Goal: Task Accomplishment & Management: Complete application form

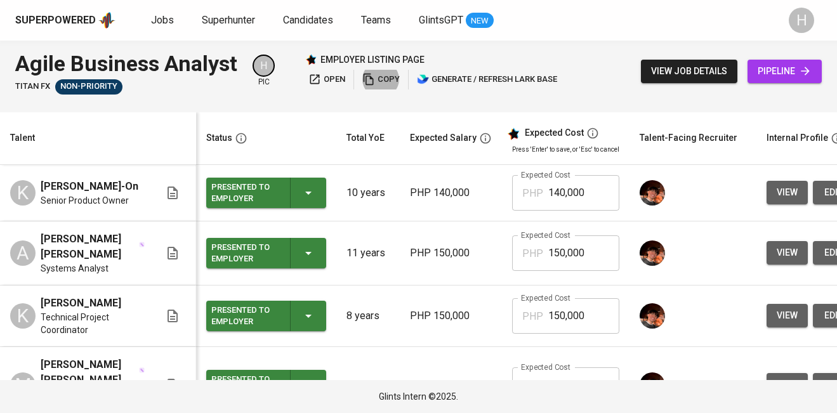
scroll to position [380, 0]
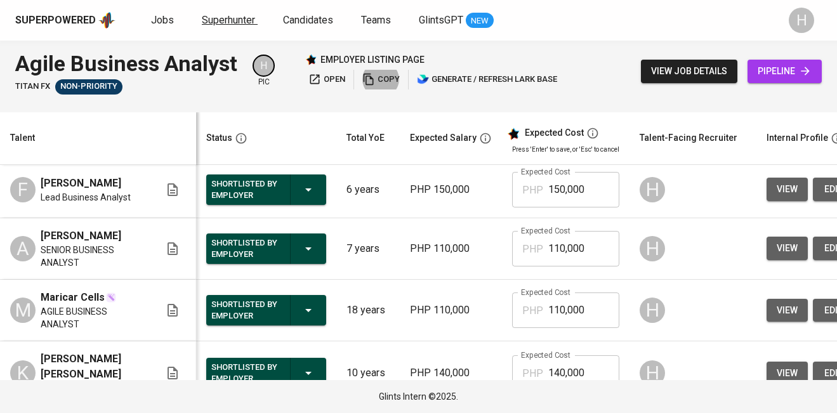
click at [218, 19] on span "Superhunter" at bounding box center [228, 20] width 53 height 12
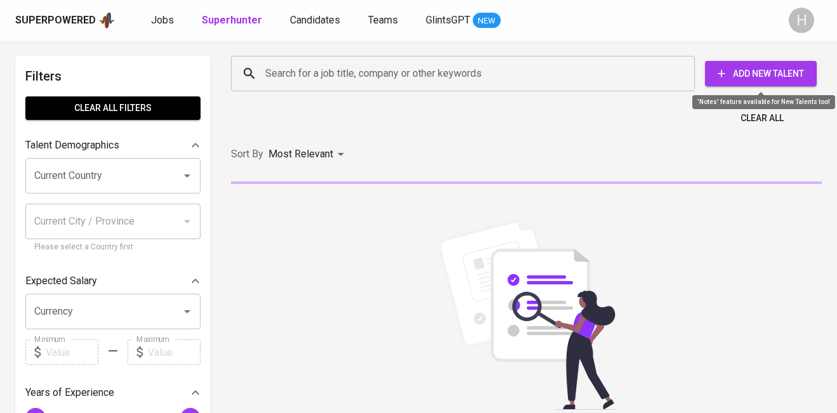
click at [748, 78] on span "Add New Talent" at bounding box center [760, 74] width 91 height 16
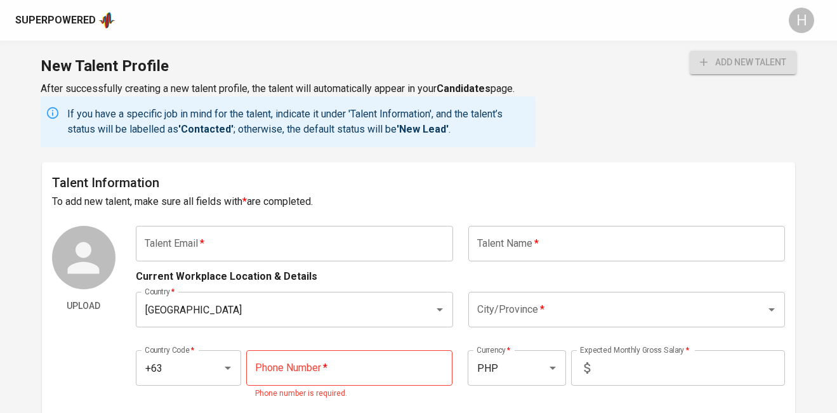
click at [370, 241] on input "text" at bounding box center [294, 244] width 317 height 36
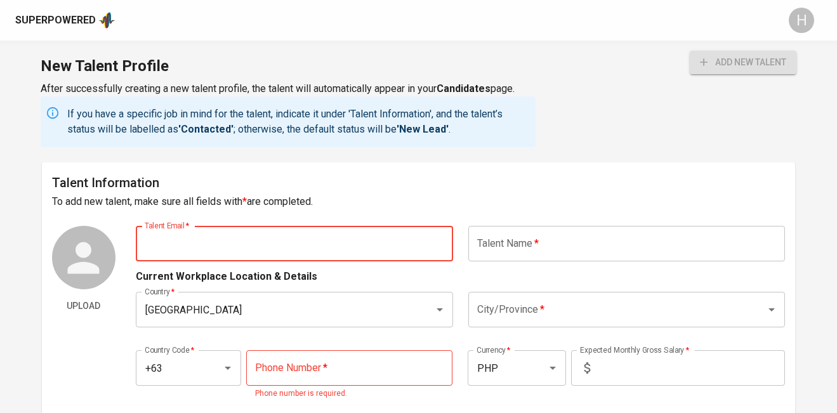
paste input "miagolez.mg@gmail.com"
type input "miagolez.mg@gmail.com"
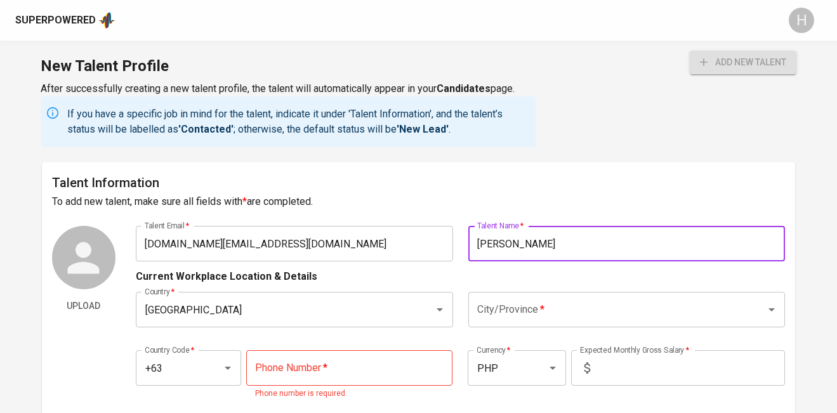
type input "[PERSON_NAME]"
click at [570, 317] on input "City/Province   *" at bounding box center [609, 310] width 270 height 24
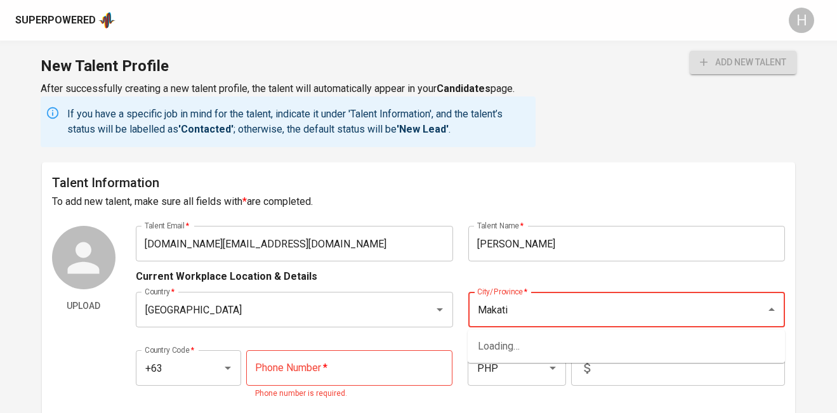
scroll to position [103, 0]
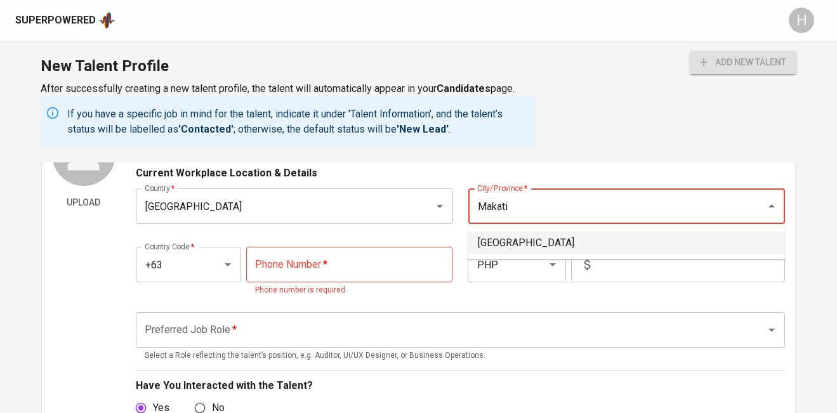
click at [514, 240] on li "Makati City" at bounding box center [626, 243] width 317 height 23
type input "Makati City"
click at [374, 269] on input "tel" at bounding box center [349, 265] width 206 height 36
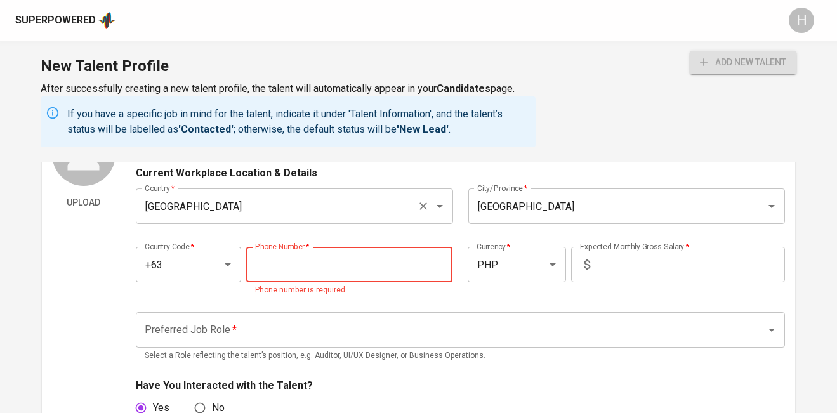
paste input "945-378-8301"
type input "945-378-8301"
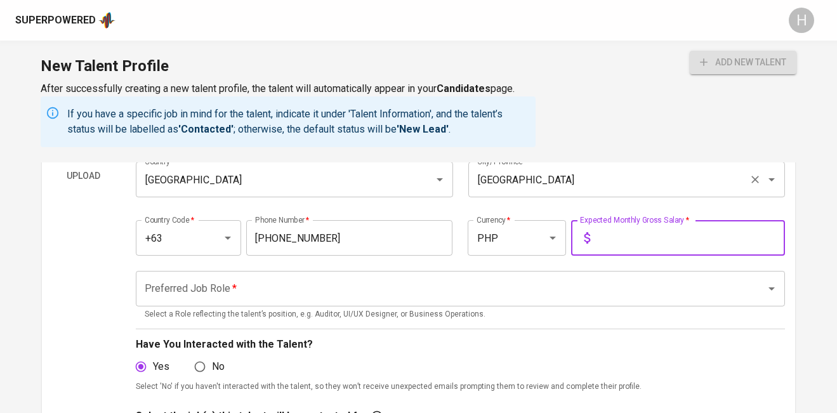
scroll to position [130, 0]
click at [464, 302] on div "Preferred Job Role *" at bounding box center [460, 290] width 649 height 36
type input "45,000"
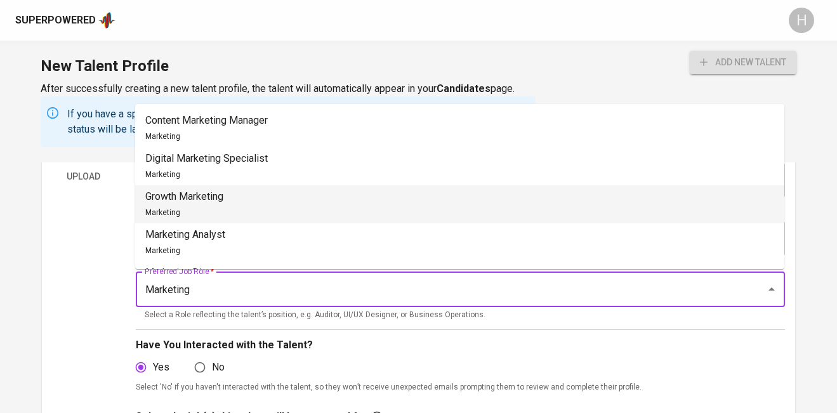
click at [315, 197] on li "Growth Marketing Marketing" at bounding box center [459, 204] width 649 height 38
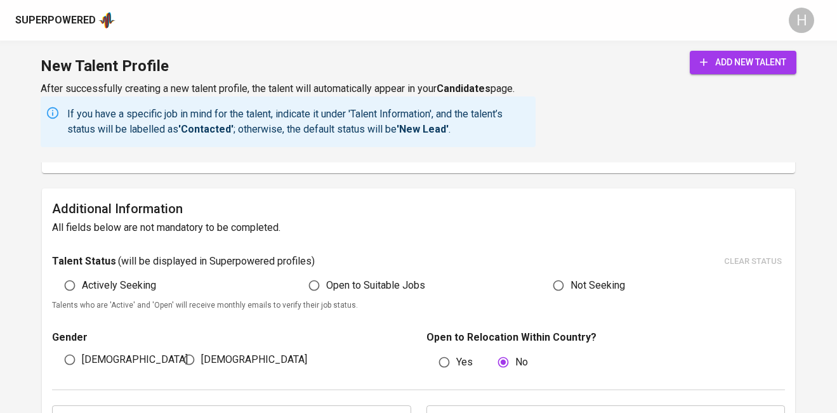
scroll to position [609, 0]
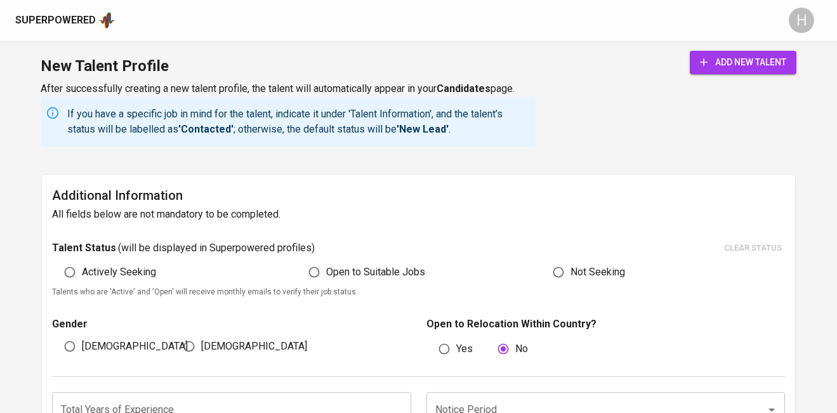
type input "Growth Marketing"
click at [140, 270] on span "Actively Seeking" at bounding box center [119, 272] width 74 height 15
click at [82, 270] on input "Actively Seeking" at bounding box center [70, 272] width 24 height 24
radio input "true"
click at [194, 346] on input "[DEMOGRAPHIC_DATA]" at bounding box center [189, 347] width 24 height 24
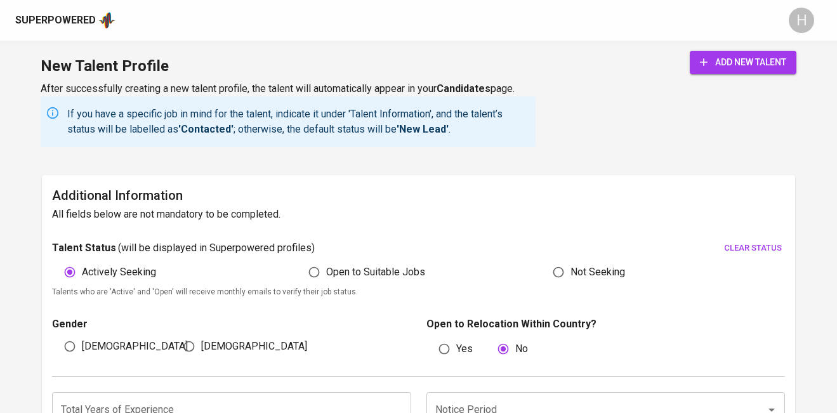
radio input "true"
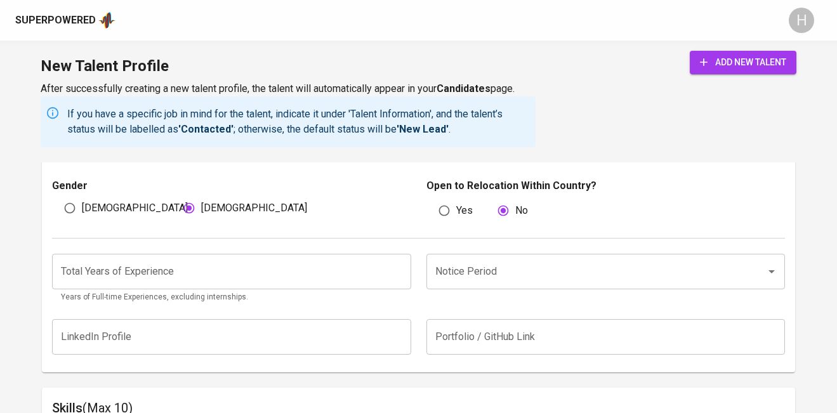
scroll to position [773, 0]
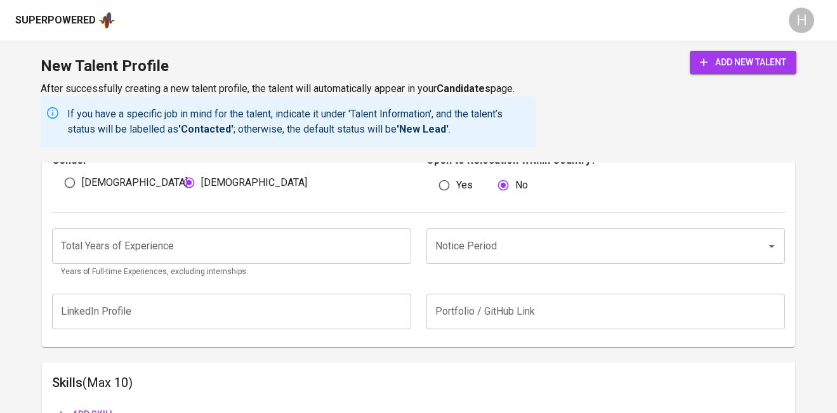
click at [491, 241] on input "Notice Period" at bounding box center [588, 246] width 312 height 24
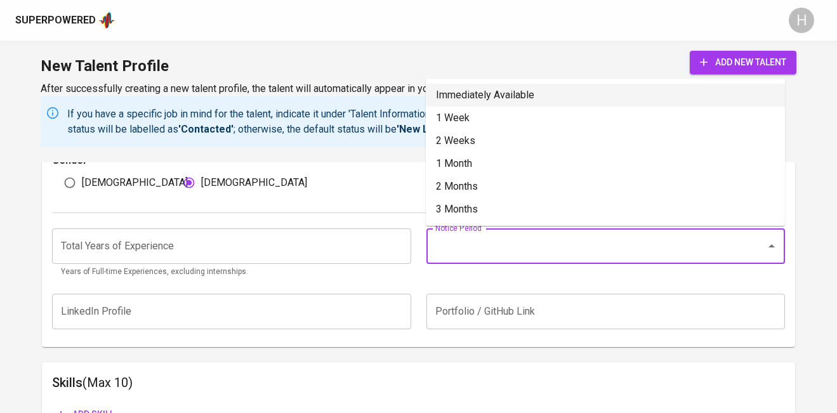
click at [515, 93] on li "Immediately Available" at bounding box center [605, 95] width 359 height 23
type input "Immediately Available"
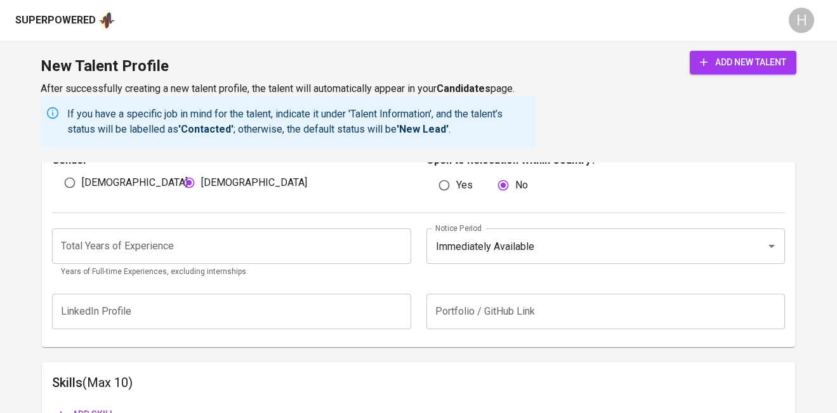
click at [273, 255] on input "number" at bounding box center [231, 247] width 359 height 36
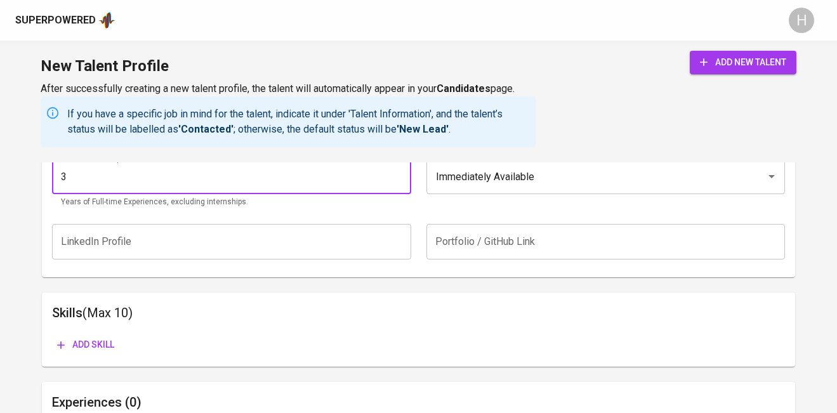
scroll to position [865, 0]
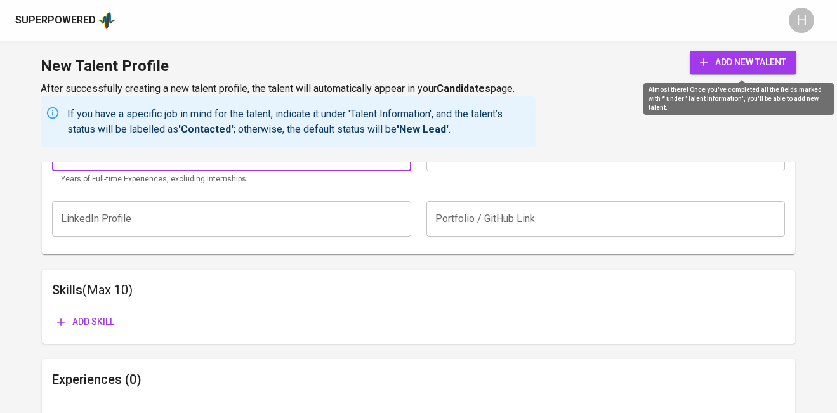
type input "3"
click at [715, 57] on span "add new talent" at bounding box center [743, 63] width 86 height 16
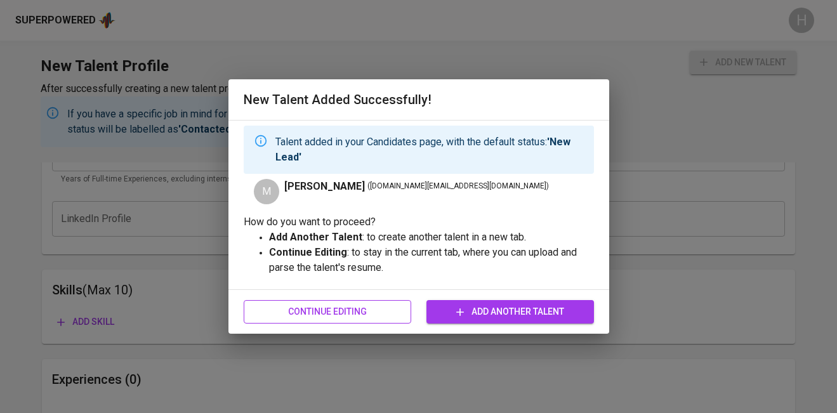
click at [357, 315] on span "Continue Editing" at bounding box center [327, 312] width 147 height 16
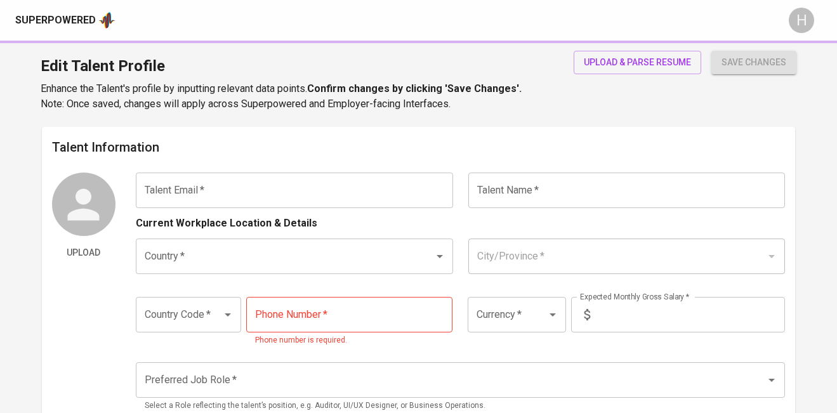
type input "miagolez.mg@gmail.com"
type input "[PERSON_NAME]"
type input "[GEOGRAPHIC_DATA]"
type input "Makati City"
type input "+63"
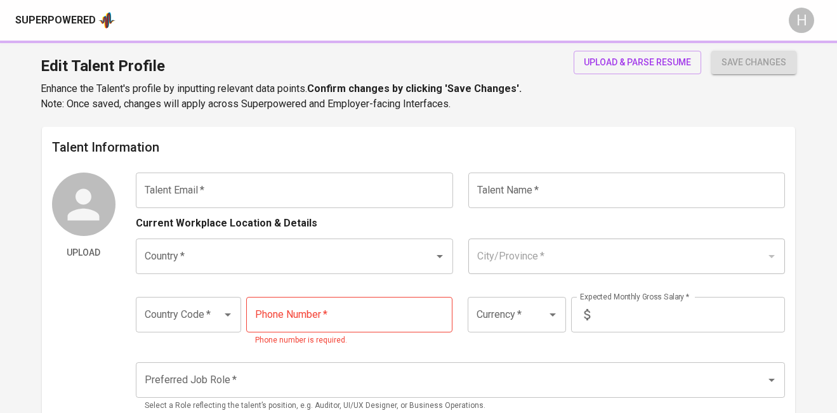
type input "945-378-8301"
type input "PHP"
type input "45,000"
type input "Growth Marketing"
radio input "true"
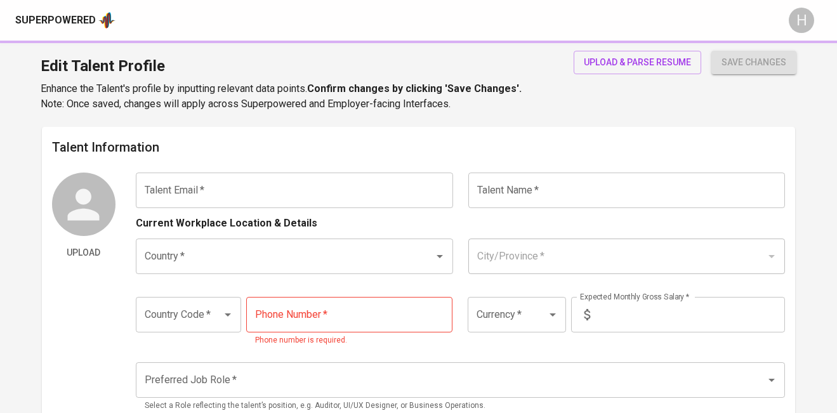
radio input "true"
type input "3"
type input "Immediately Available"
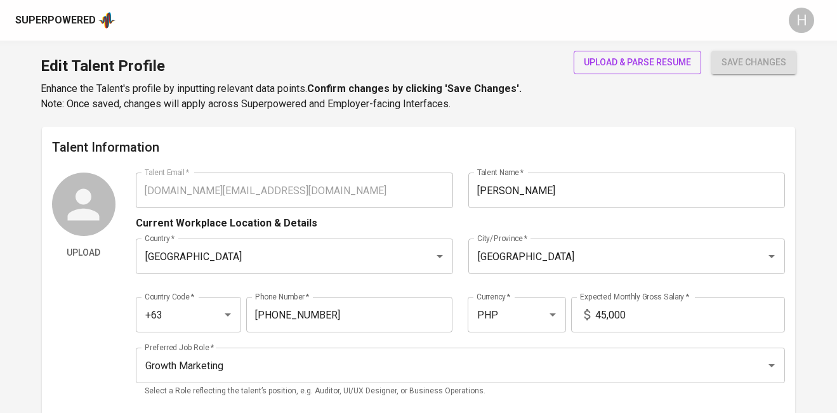
click at [649, 65] on span "upload & parse resume" at bounding box center [637, 63] width 107 height 16
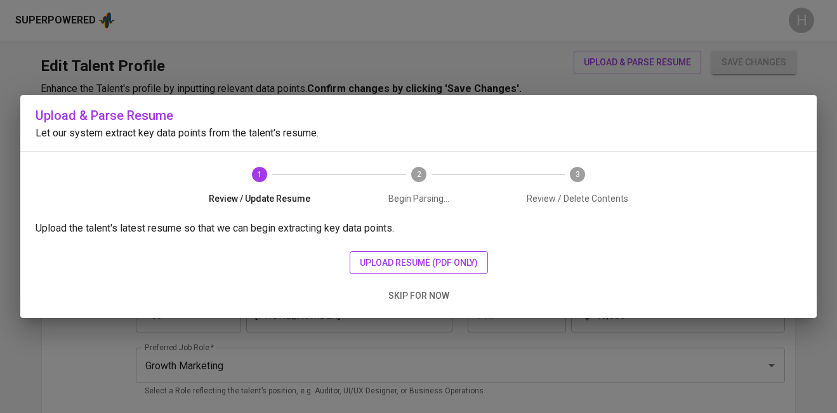
click at [410, 262] on span "upload resume (pdf only)" at bounding box center [419, 263] width 118 height 16
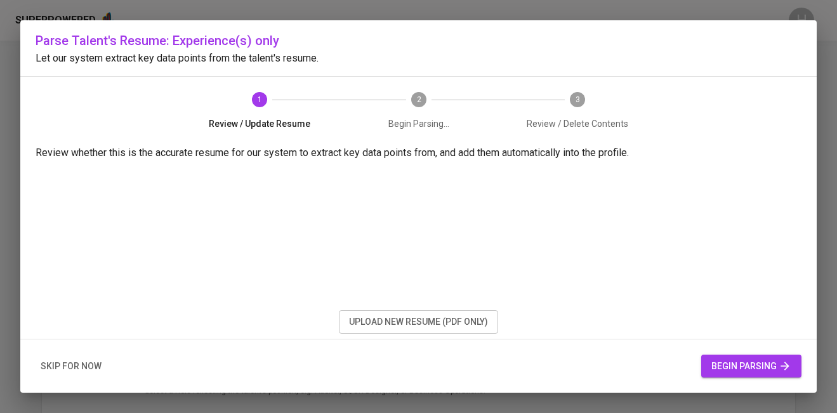
click at [743, 364] on span "begin parsing" at bounding box center [752, 367] width 80 height 16
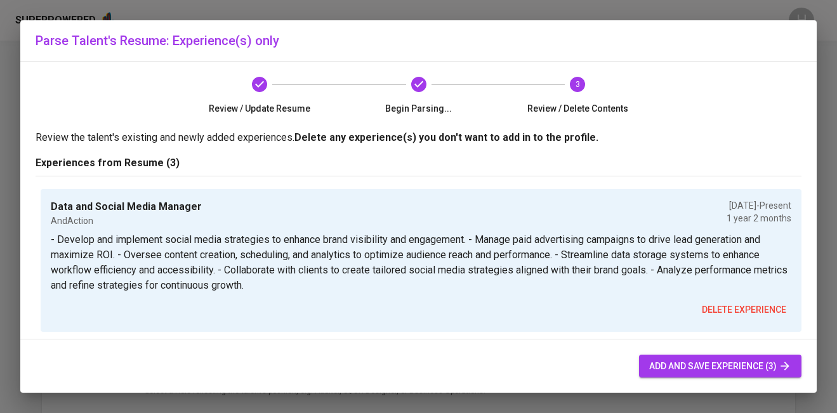
click at [743, 363] on span "add and save experience (3)" at bounding box center [720, 367] width 142 height 16
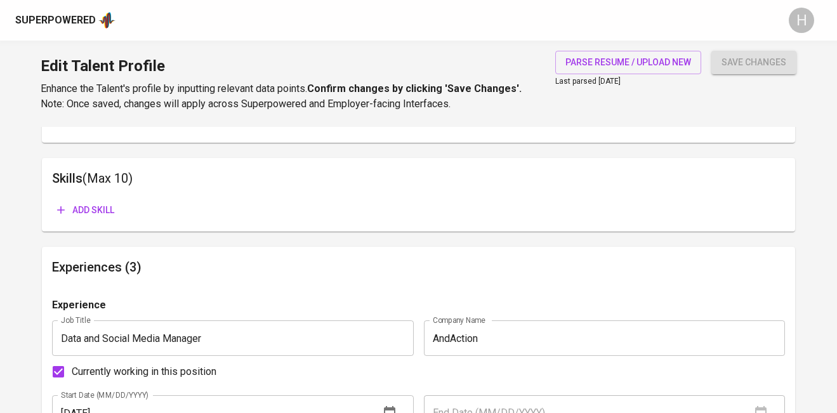
scroll to position [584, 0]
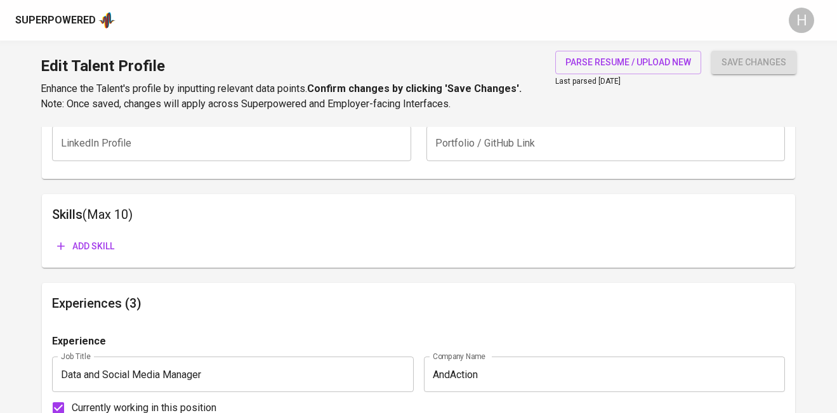
click at [98, 237] on button "Add skill" at bounding box center [85, 246] width 67 height 23
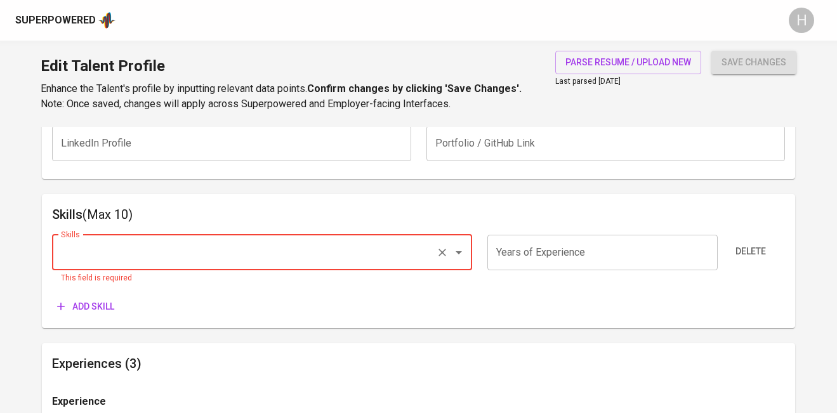
type input "S"
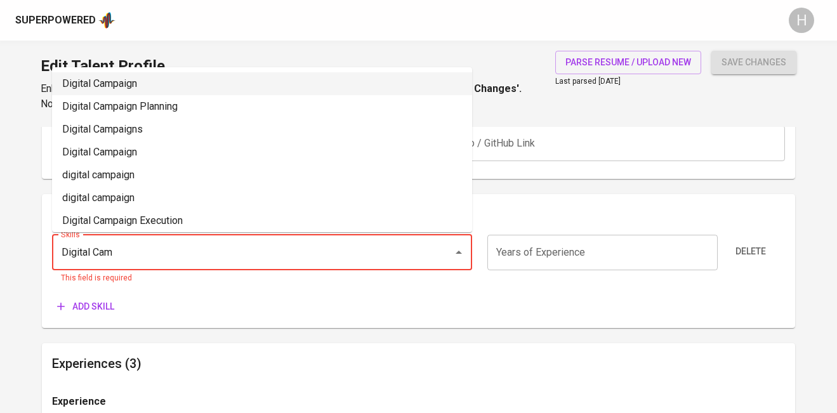
click at [276, 87] on li "Digital Campaign" at bounding box center [262, 83] width 420 height 23
type input "Digital Campaign"
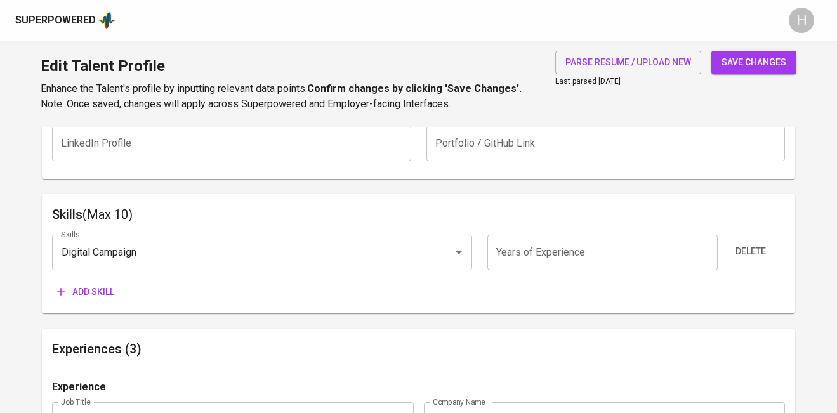
click at [96, 289] on span "Add skill" at bounding box center [85, 292] width 57 height 16
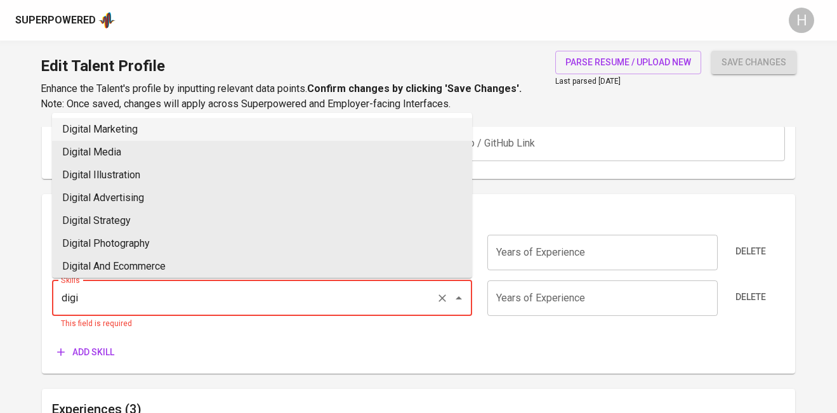
click at [423, 121] on li "Digital Marketing" at bounding box center [262, 129] width 420 height 23
type input "Digital Marketing"
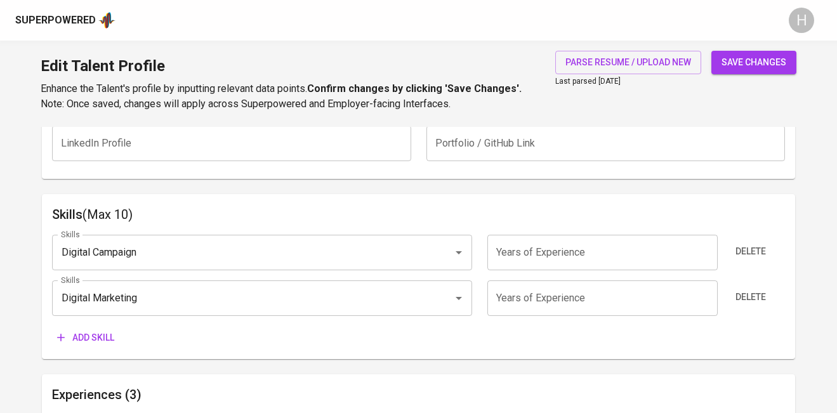
click at [95, 335] on span "Add skill" at bounding box center [85, 338] width 57 height 16
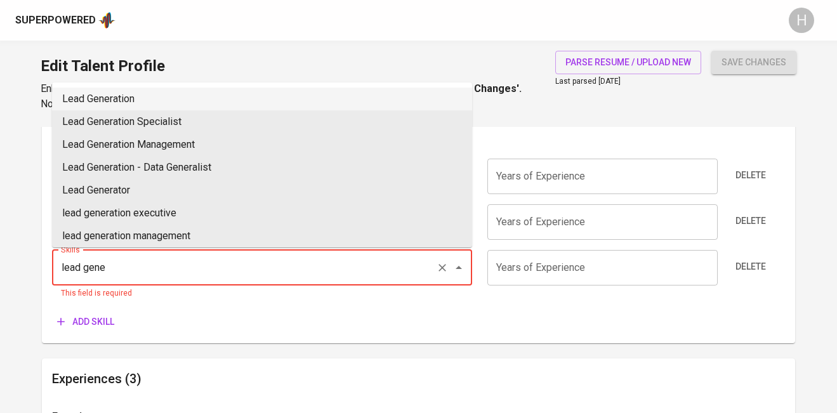
scroll to position [674, 0]
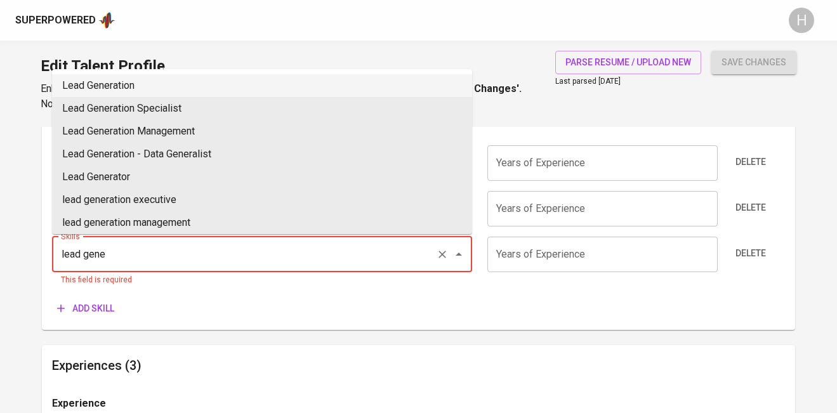
click at [193, 88] on li "Lead Generation" at bounding box center [262, 85] width 420 height 23
type input "Lead Generation"
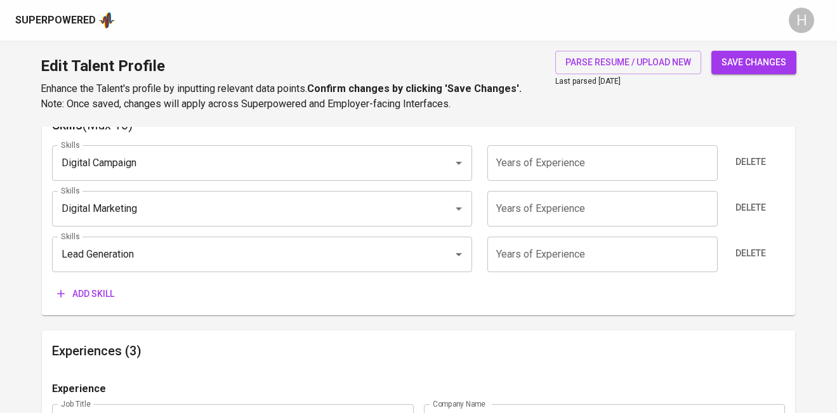
click at [85, 291] on span "Add skill" at bounding box center [85, 294] width 57 height 16
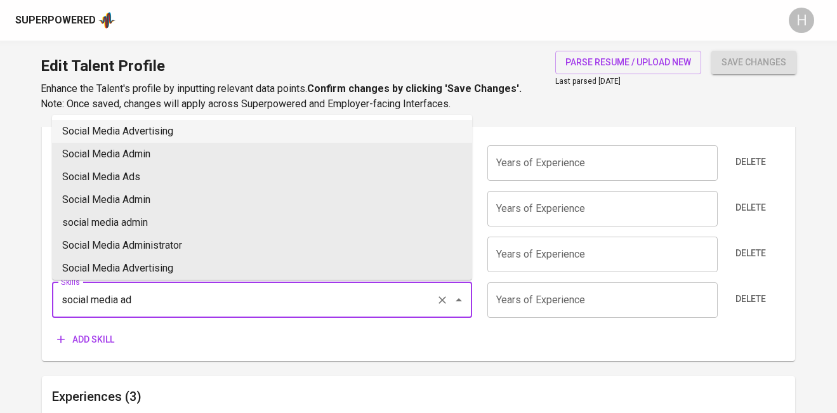
click at [125, 124] on li "Social Media Advertising" at bounding box center [262, 131] width 420 height 23
type input "Social Media Advertising"
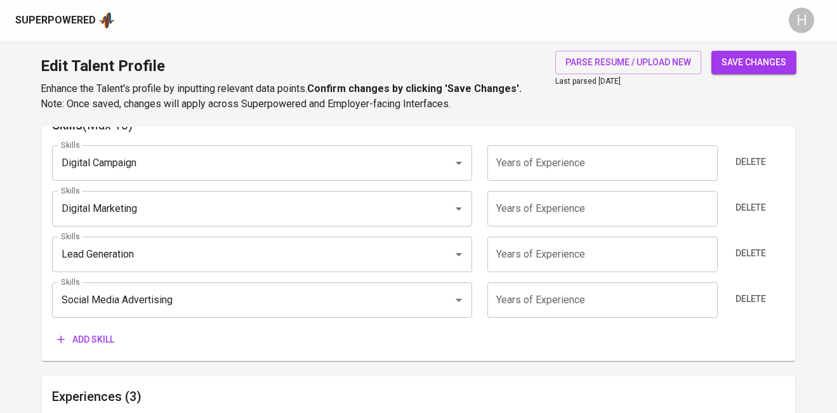
click at [94, 341] on span "Add skill" at bounding box center [85, 340] width 57 height 16
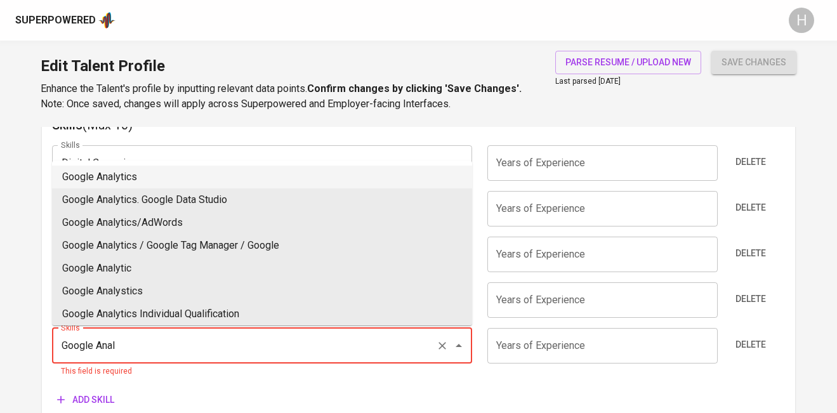
click at [99, 180] on li "Google Analytics" at bounding box center [262, 177] width 420 height 23
type input "Google Analytics"
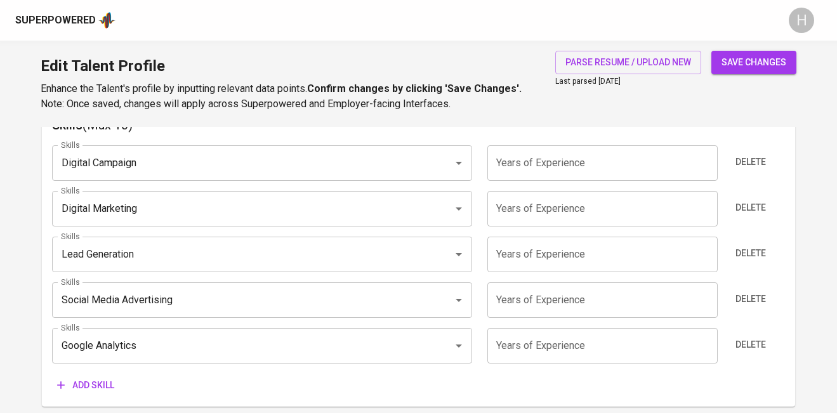
click at [103, 386] on span "Add skill" at bounding box center [85, 386] width 57 height 16
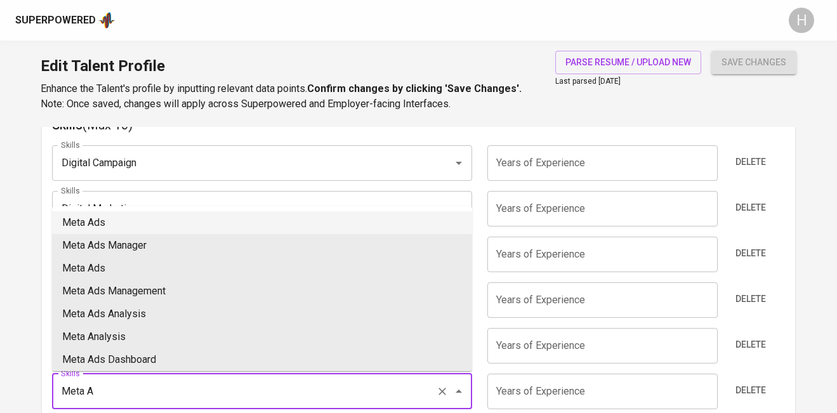
click at [127, 222] on li "Meta Ads" at bounding box center [262, 222] width 420 height 23
type input "Meta Ads"
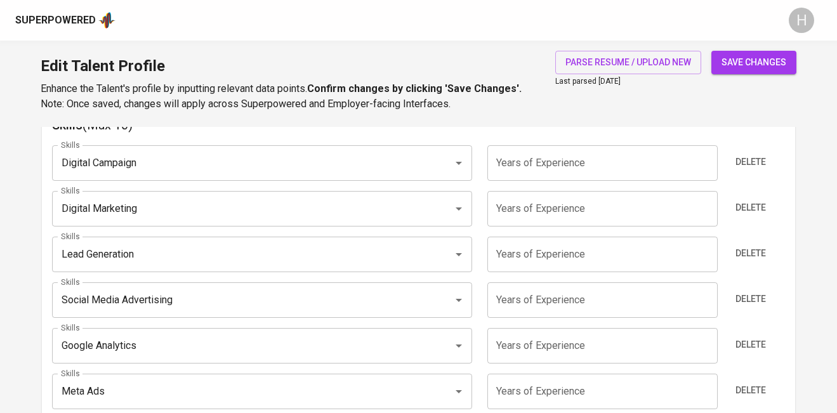
click at [752, 60] on span "save changes" at bounding box center [754, 63] width 65 height 16
click at [121, 191] on div "Digital Marketing Skills" at bounding box center [262, 209] width 420 height 36
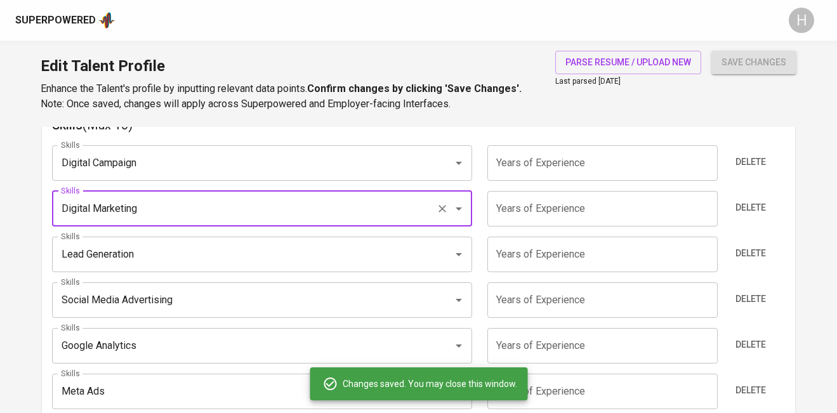
type input "Meta Ads"
type input "Google Analytics"
type input "Social Media Advertising"
type input "Lead Generation"
type input "Digital Marketing"
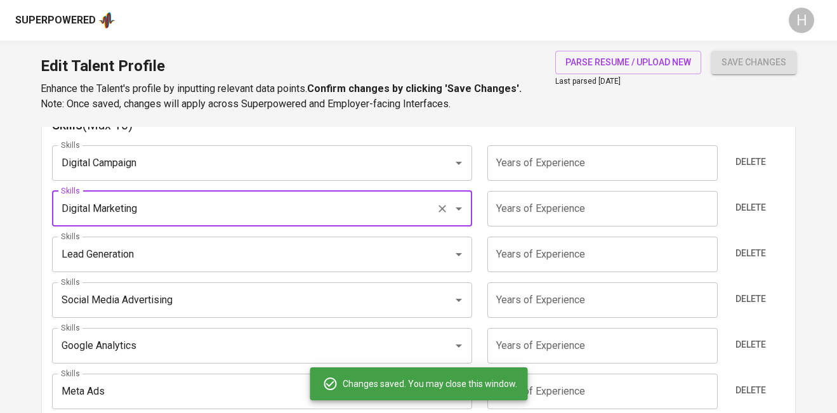
type input "Digital Campaigning"
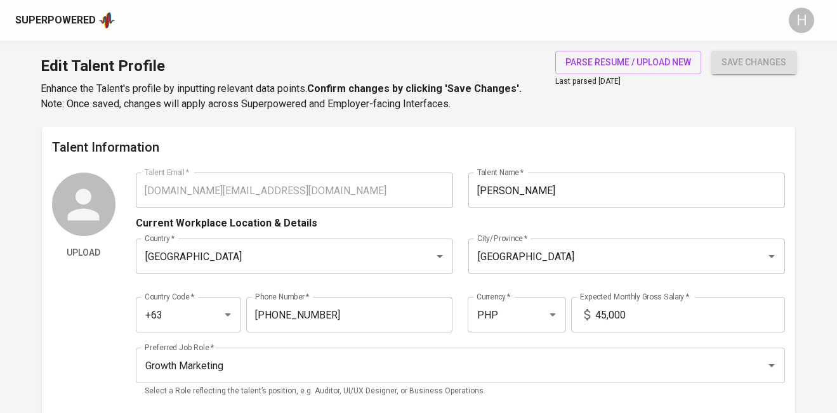
click at [62, 10] on div "Superpowered H" at bounding box center [418, 20] width 837 height 41
click at [61, 18] on div "Superpowered" at bounding box center [55, 20] width 81 height 15
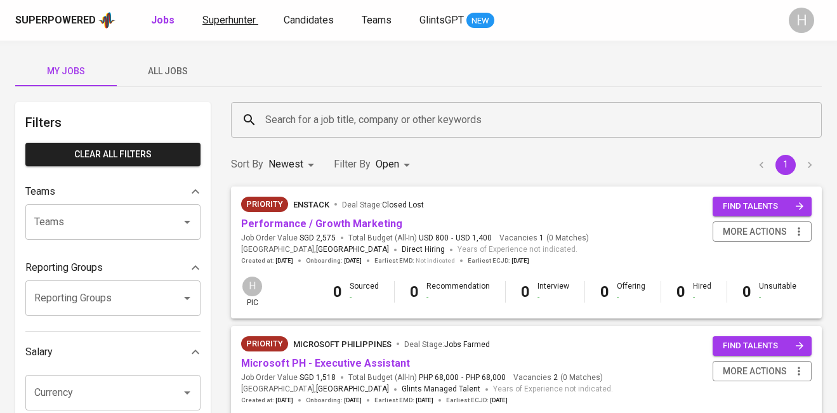
click at [223, 20] on span "Superhunter" at bounding box center [229, 20] width 53 height 12
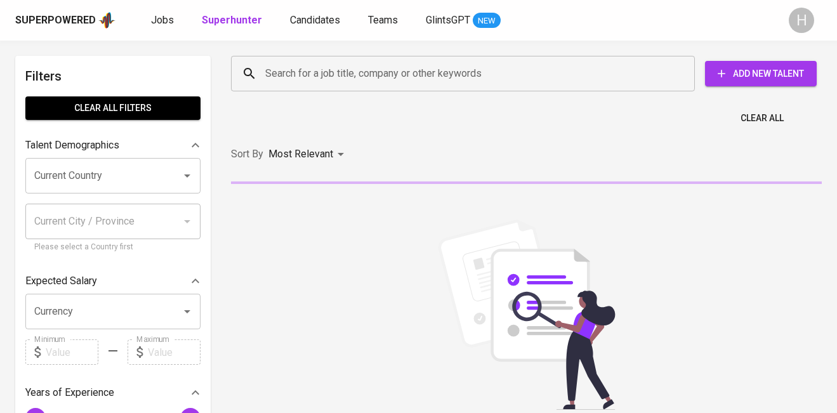
click at [357, 74] on input "Search for a job title, company or other keywords" at bounding box center [466, 74] width 408 height 24
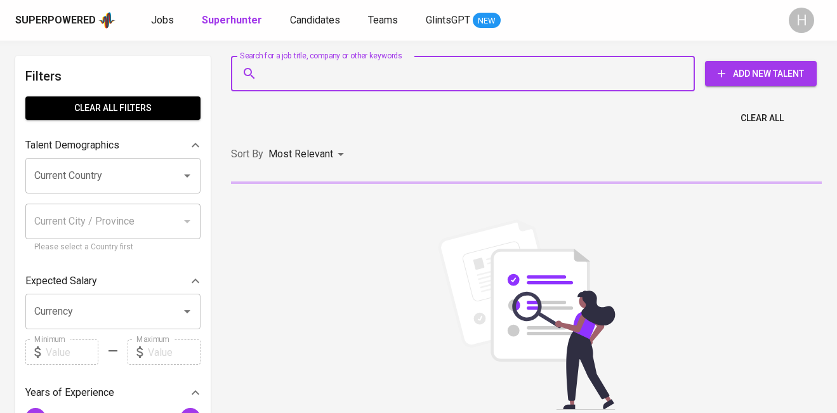
paste input "miagolez.mg@gmail.com"
type input "miagolez.mg@gmail.com"
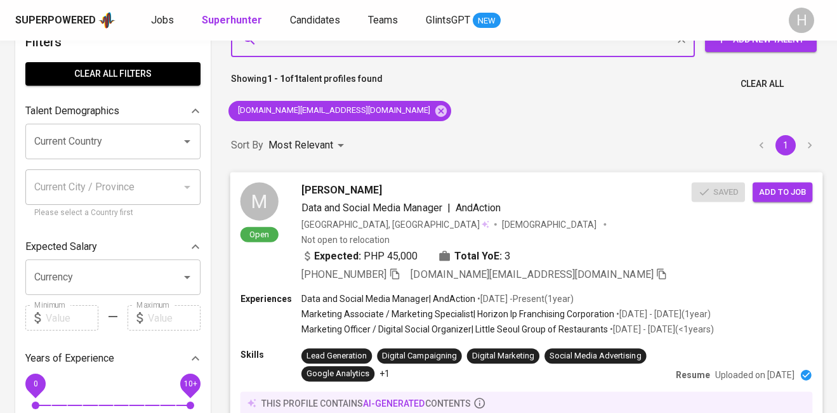
scroll to position [3, 0]
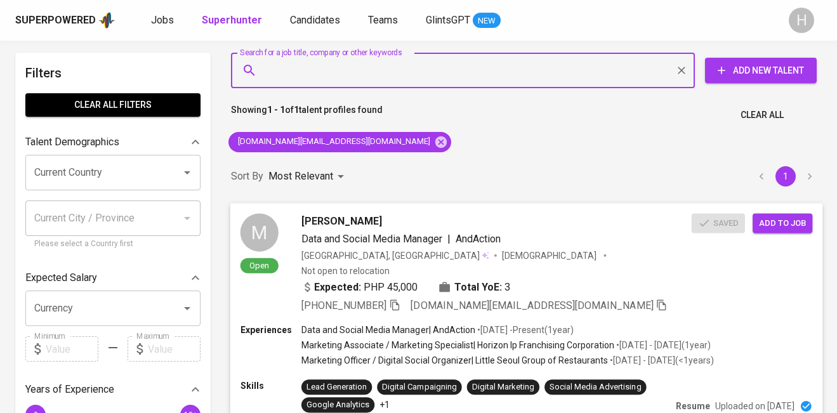
click at [787, 224] on span "Add to job" at bounding box center [782, 223] width 47 height 15
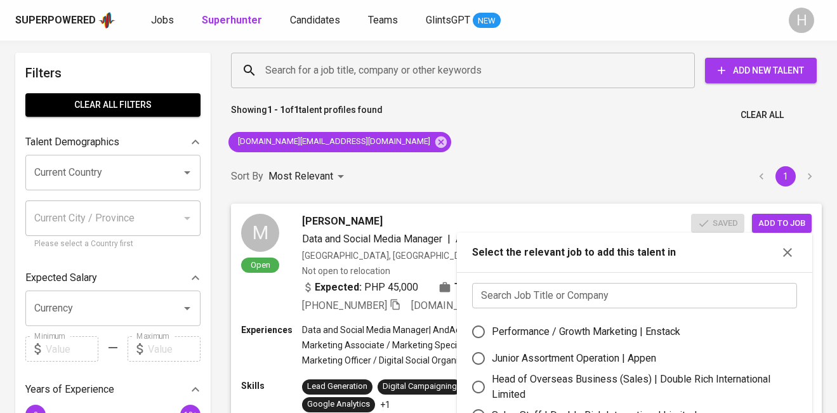
click at [580, 319] on label "Performance / Growth Marketing | Enstack" at bounding box center [626, 332] width 322 height 27
click at [492, 319] on input "Performance / Growth Marketing | Enstack" at bounding box center [478, 332] width 27 height 27
radio input "true"
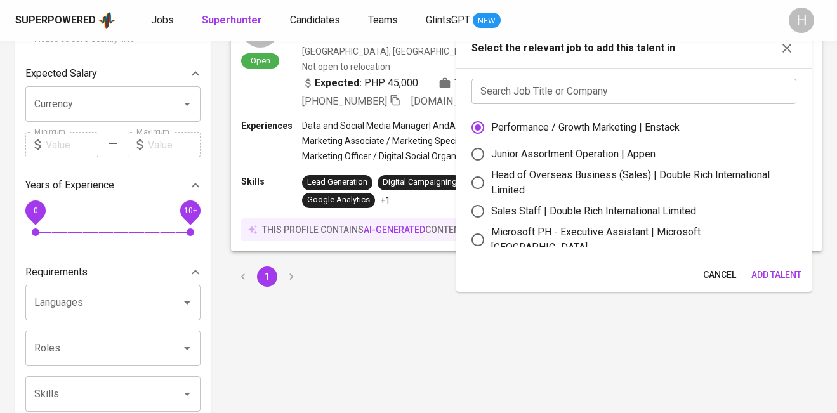
click at [771, 276] on span "Add Talent" at bounding box center [777, 275] width 50 height 16
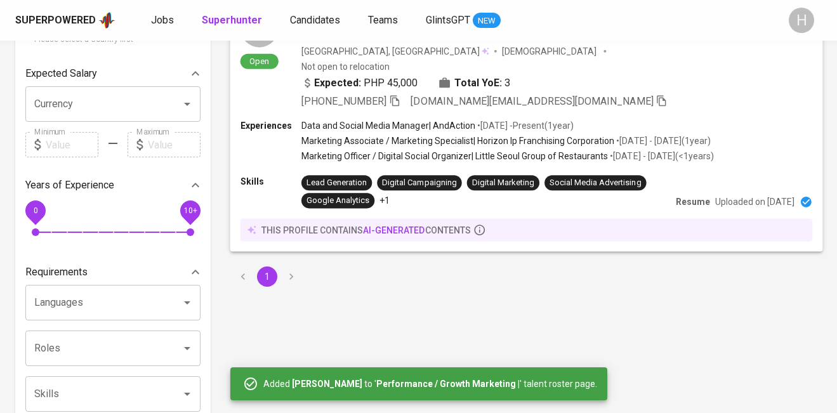
scroll to position [0, 0]
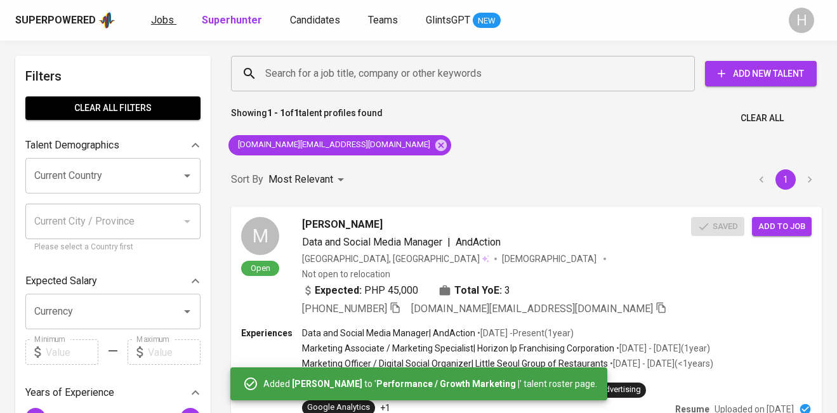
click at [166, 27] on link "Jobs" at bounding box center [163, 21] width 25 height 16
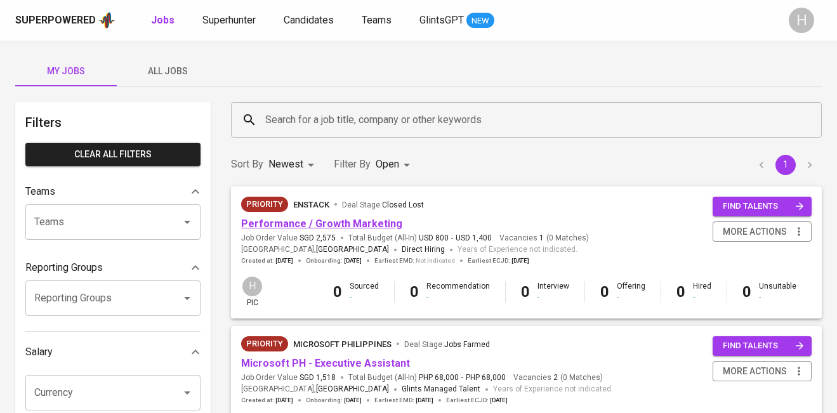
click at [291, 220] on link "Performance / Growth Marketing" at bounding box center [321, 224] width 161 height 12
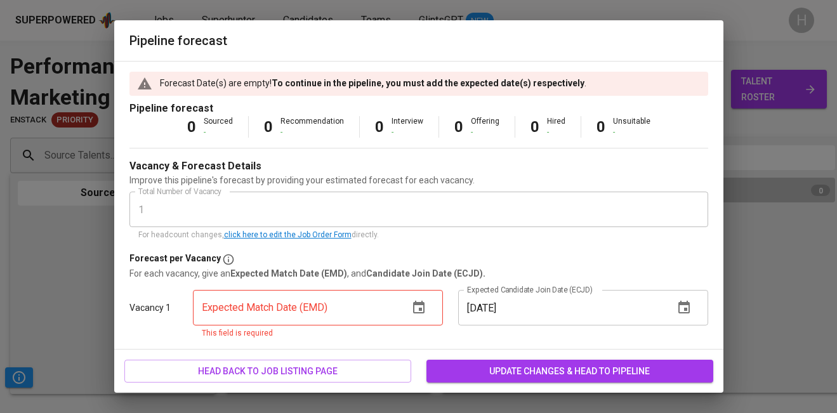
click at [138, 157] on div "Forecast Date(s) are empty! To continue in the pipeline, you must add the expec…" at bounding box center [418, 205] width 609 height 289
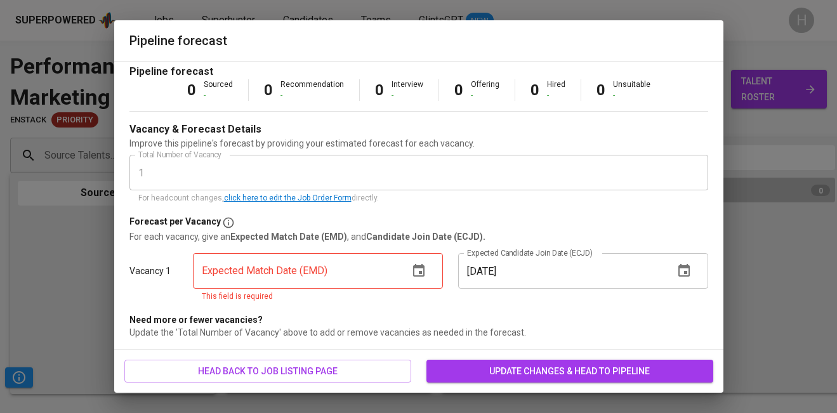
click at [418, 277] on icon "button" at bounding box center [418, 270] width 15 height 15
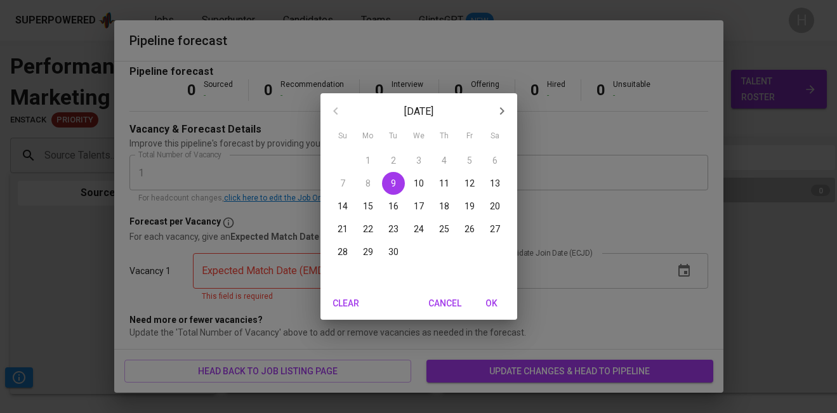
click at [469, 231] on p "26" at bounding box center [470, 229] width 10 height 13
type input "09/26/2025"
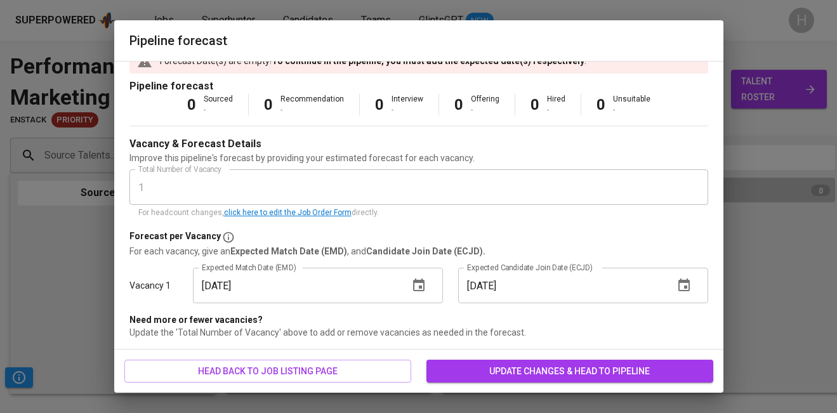
click at [693, 276] on button "button" at bounding box center [684, 285] width 30 height 30
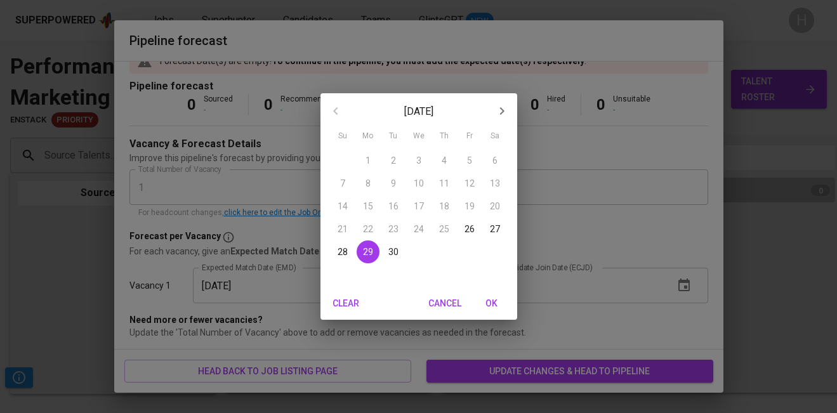
click at [505, 110] on icon "button" at bounding box center [502, 110] width 15 height 15
click at [471, 221] on button "24" at bounding box center [469, 229] width 23 height 23
type input "10/24/2025"
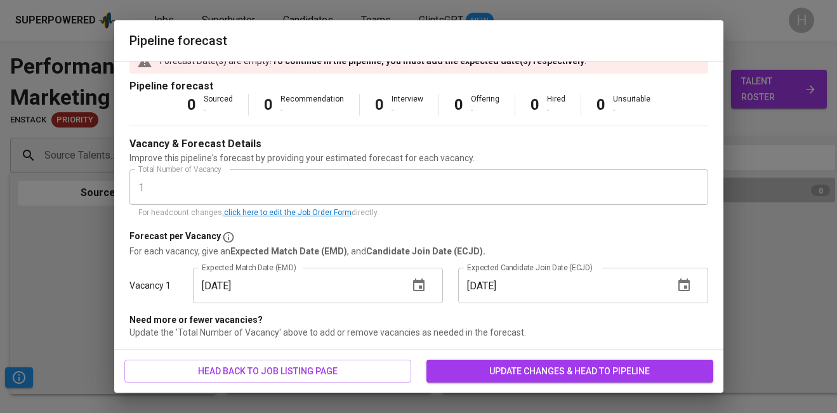
click at [561, 371] on span "update changes & head to pipeline" at bounding box center [570, 372] width 267 height 16
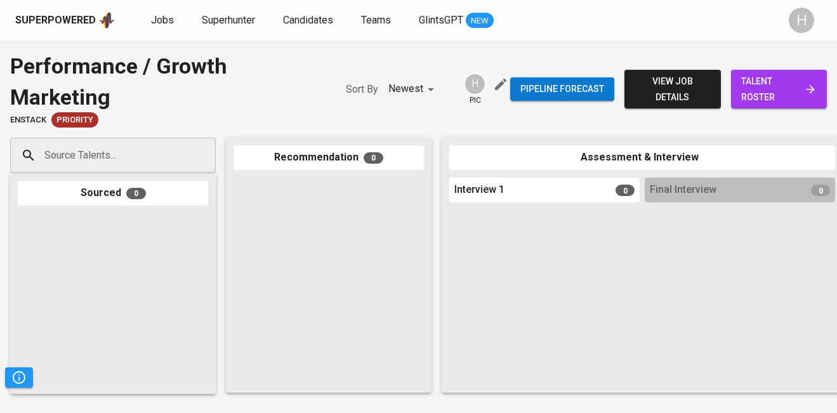
click at [159, 157] on input "Source Talents..." at bounding box center [107, 155] width 133 height 24
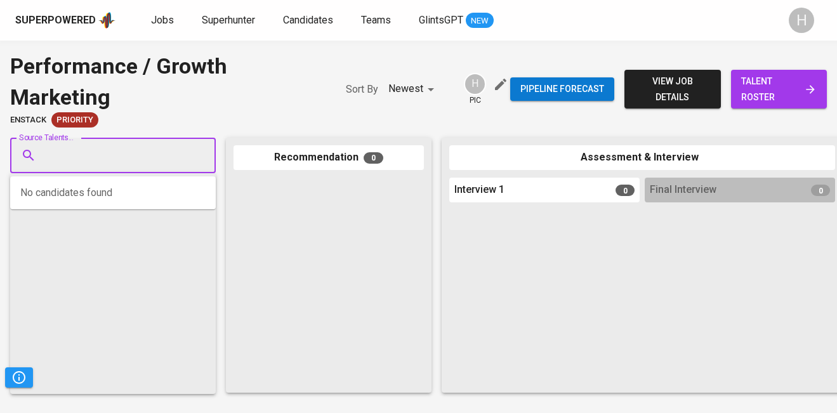
paste input "miagolez.mg@gmail.com"
type input "miagolez.mg@gmail.com"
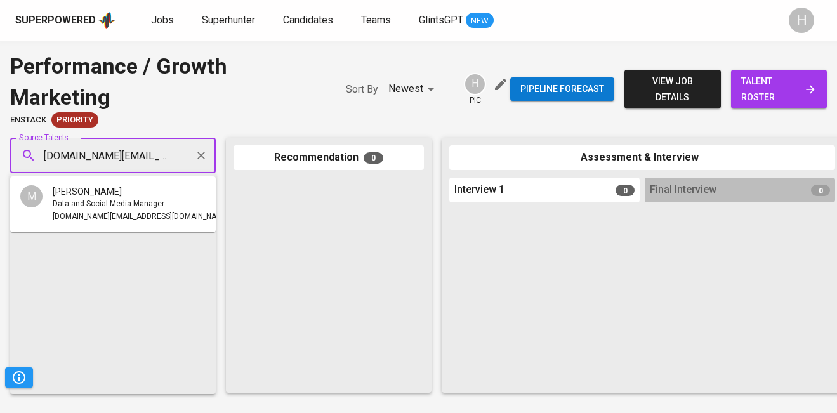
click at [105, 204] on span "Data and Social Media Manager" at bounding box center [109, 204] width 112 height 13
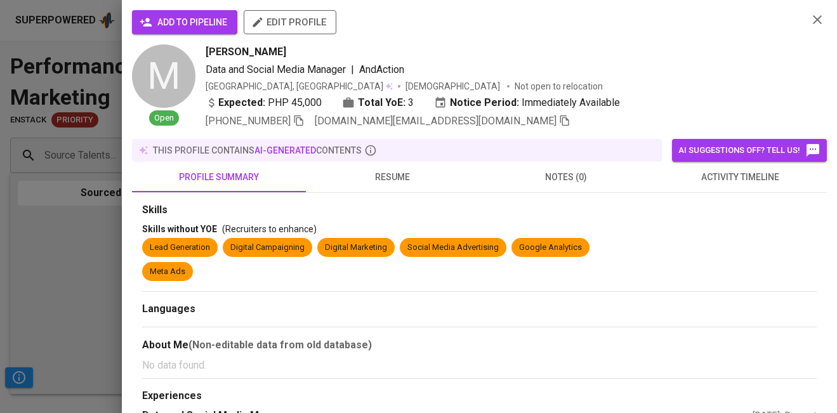
click at [194, 27] on span "add to pipeline" at bounding box center [184, 23] width 85 height 16
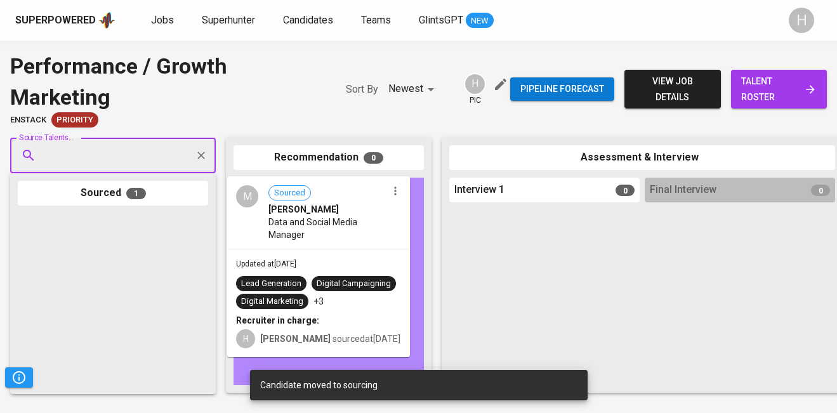
drag, startPoint x: 100, startPoint y: 272, endPoint x: 314, endPoint y: 234, distance: 216.7
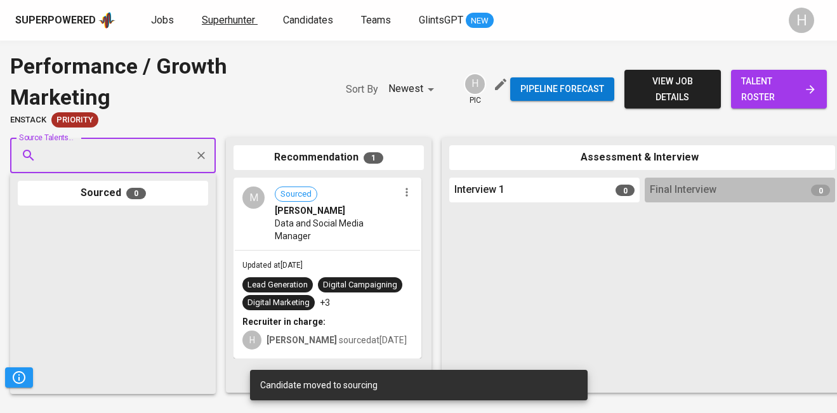
click at [221, 17] on span "Superhunter" at bounding box center [228, 20] width 53 height 12
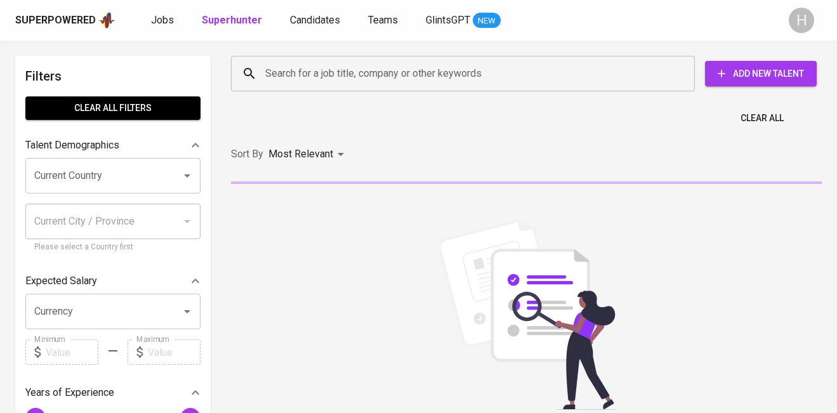
click at [726, 86] on button "Add New Talent" at bounding box center [761, 73] width 112 height 25
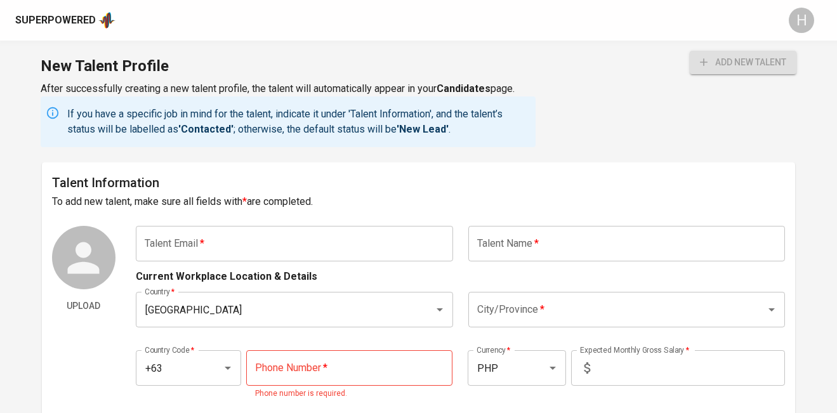
click at [289, 257] on input "text" at bounding box center [294, 244] width 317 height 36
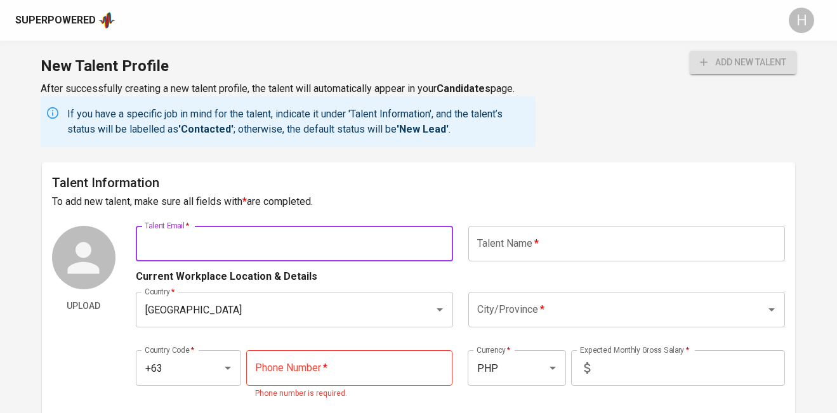
paste input "[EMAIL_ADDRESS][DOMAIN_NAME]"
type input "[EMAIL_ADDRESS][DOMAIN_NAME]"
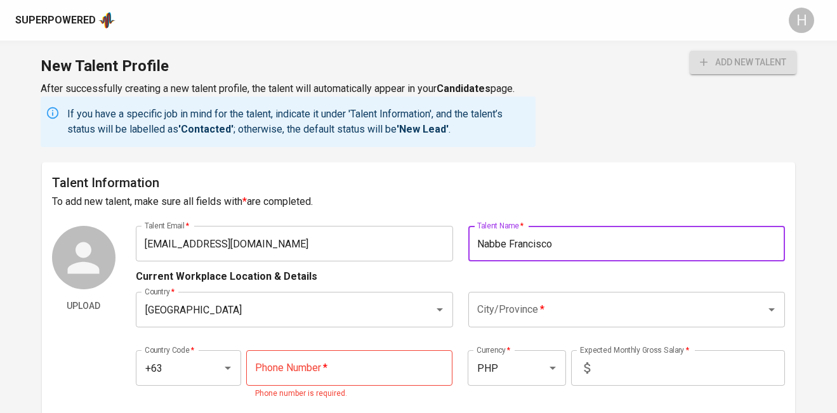
type input "Nabbe Francisco"
click at [542, 312] on input "City/Province   *" at bounding box center [609, 310] width 270 height 24
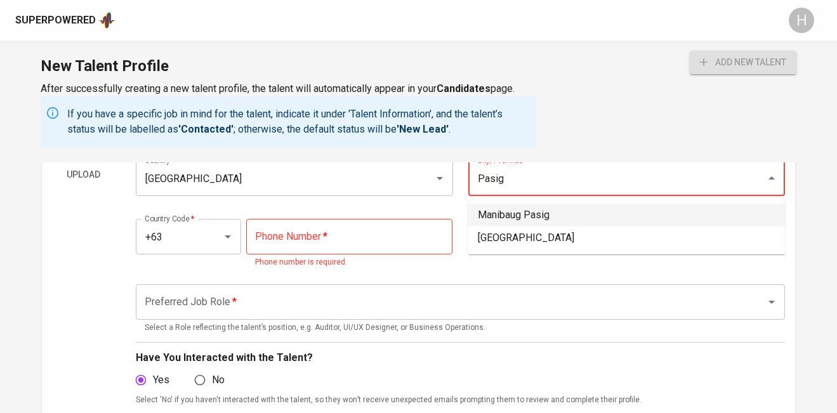
scroll to position [156, 0]
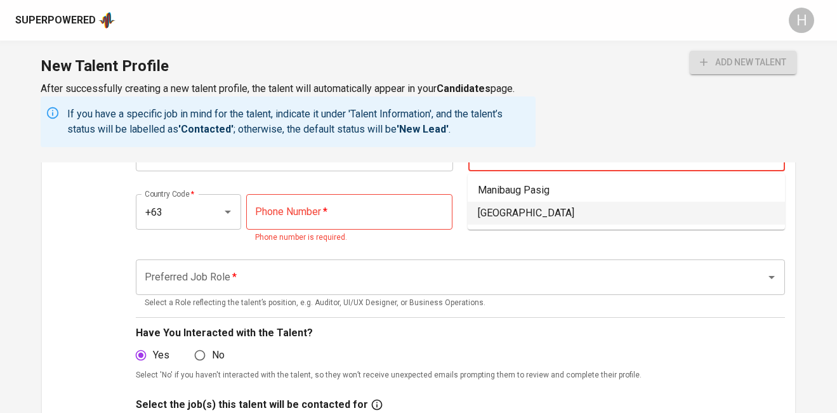
click at [532, 206] on li "[GEOGRAPHIC_DATA]" at bounding box center [626, 213] width 317 height 23
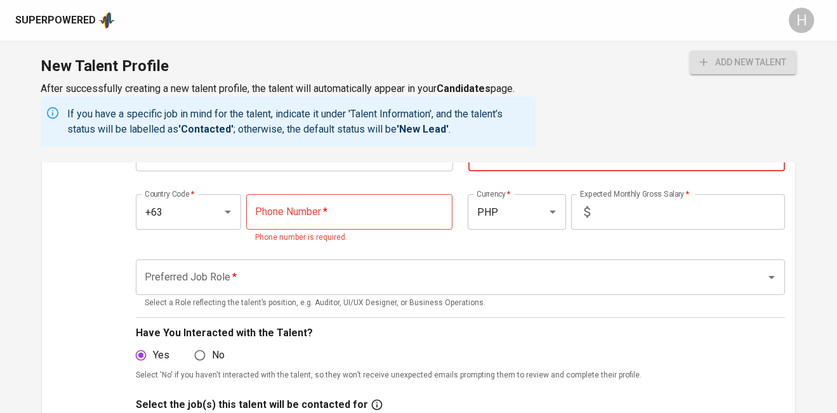
type input "[GEOGRAPHIC_DATA]"
click at [383, 202] on input "tel" at bounding box center [349, 212] width 206 height 36
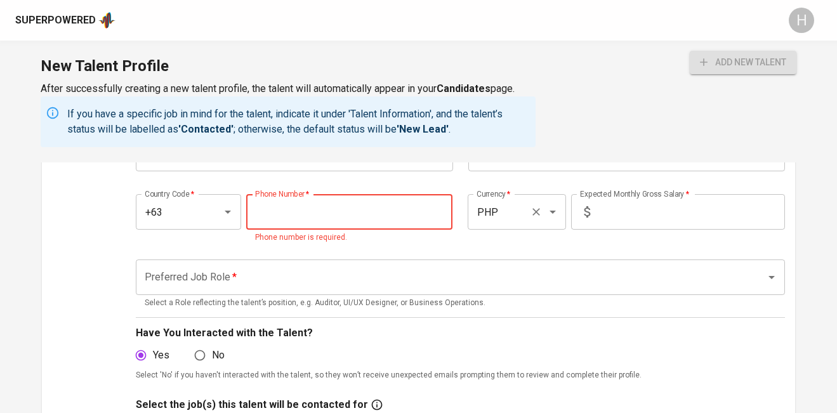
paste input "976-018-2074"
type input "976-018-2074"
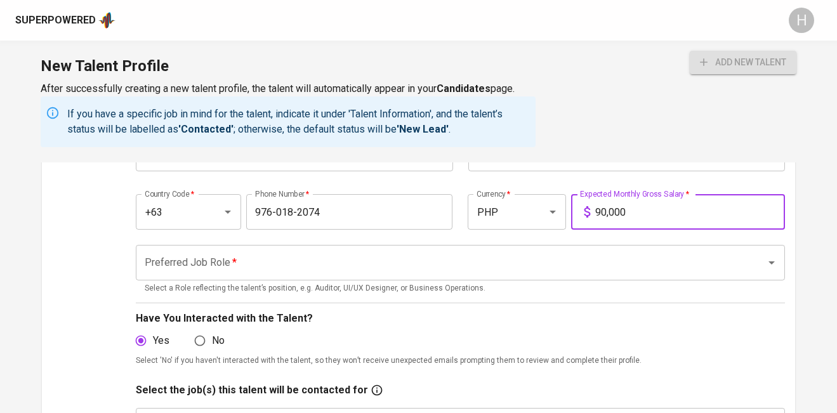
click at [507, 275] on div "Preferred Job Role *" at bounding box center [460, 263] width 649 height 36
type input "90,000"
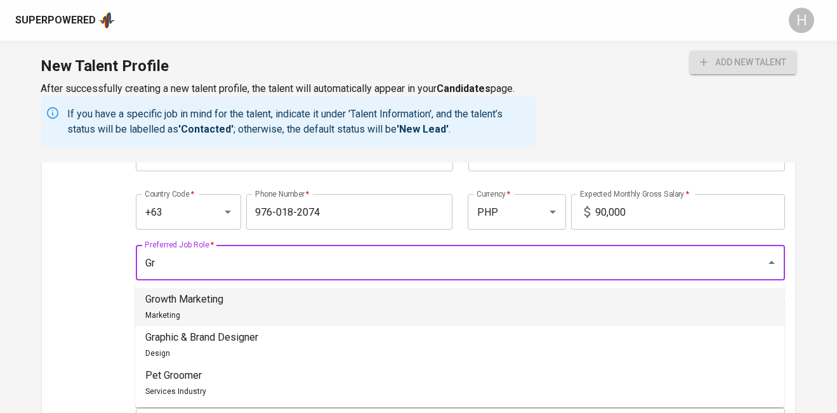
click at [261, 312] on li "Growth Marketing Marketing" at bounding box center [459, 307] width 649 height 38
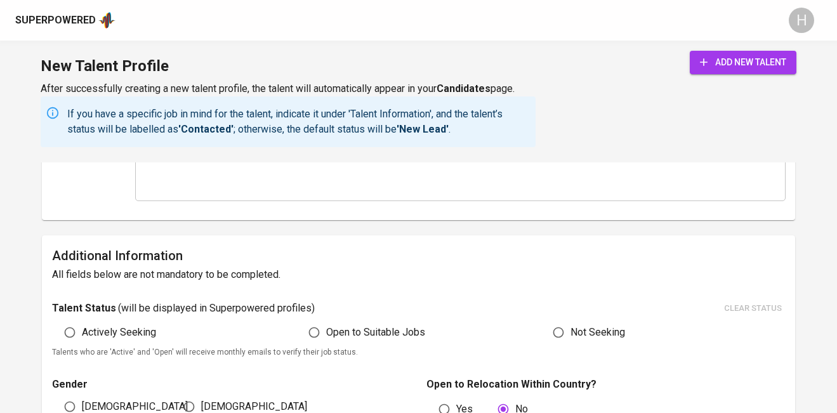
scroll to position [594, 0]
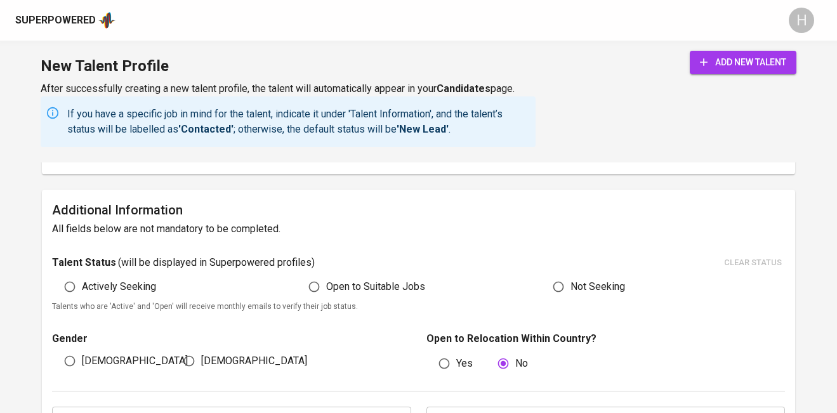
type input "Growth Marketing"
click at [121, 292] on span "Actively Seeking" at bounding box center [119, 286] width 74 height 15
click at [82, 292] on input "Actively Seeking" at bounding box center [70, 287] width 24 height 24
radio input "true"
click at [87, 362] on span "[DEMOGRAPHIC_DATA]" at bounding box center [135, 361] width 106 height 15
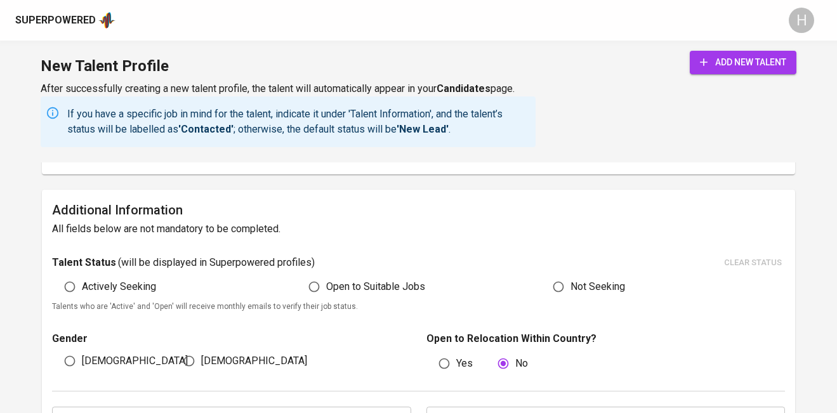
click at [82, 362] on input "[DEMOGRAPHIC_DATA]" at bounding box center [70, 361] width 24 height 24
radio input "true"
click at [105, 288] on span "Actively Seeking" at bounding box center [119, 286] width 74 height 15
click at [82, 288] on input "Actively Seeking" at bounding box center [70, 287] width 24 height 24
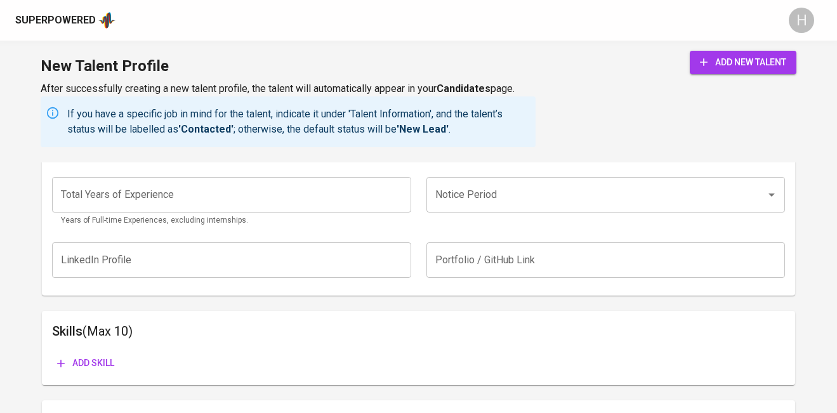
scroll to position [827, 0]
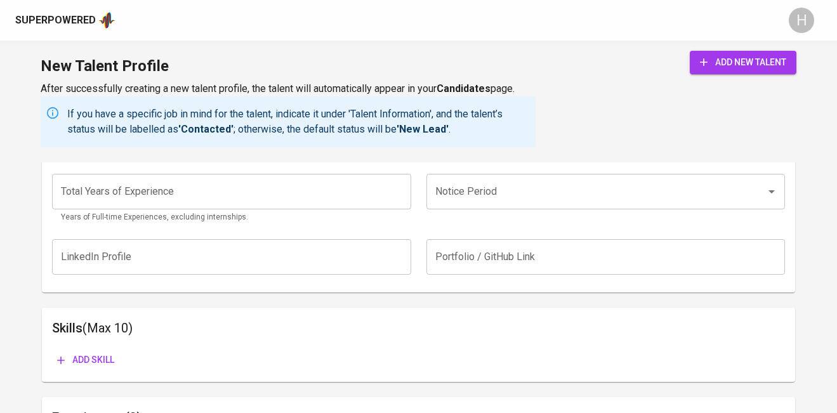
click at [271, 182] on input "number" at bounding box center [231, 192] width 359 height 36
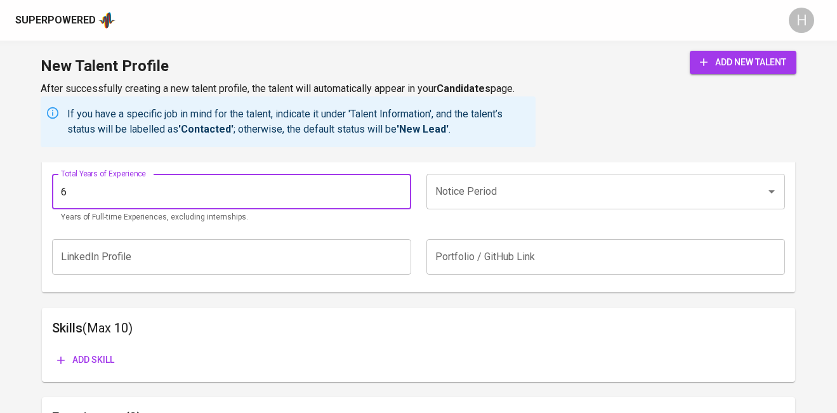
type input "6"
click at [613, 190] on input "Notice Period" at bounding box center [588, 192] width 312 height 24
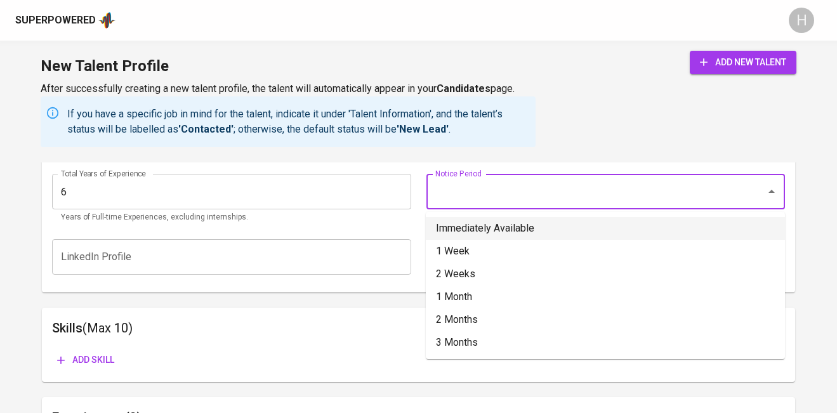
click at [525, 230] on li "Immediately Available" at bounding box center [605, 228] width 359 height 23
type input "Immediately Available"
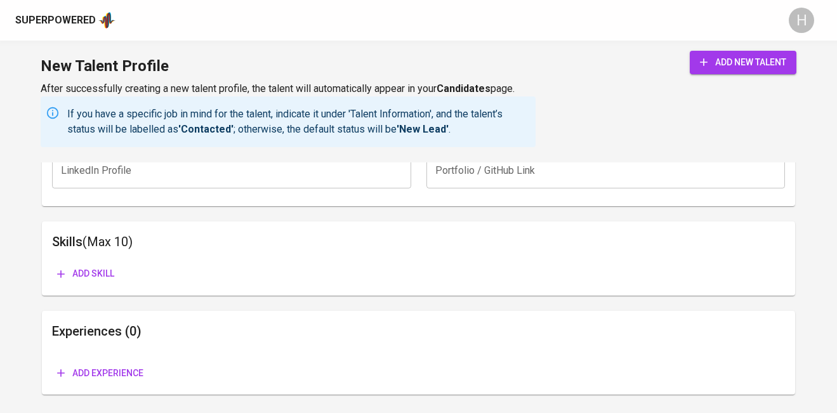
scroll to position [932, 0]
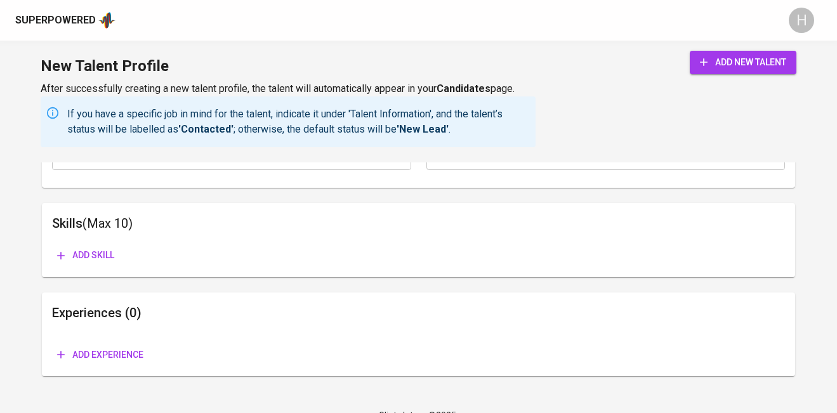
click at [700, 62] on icon "submit" at bounding box center [704, 62] width 8 height 8
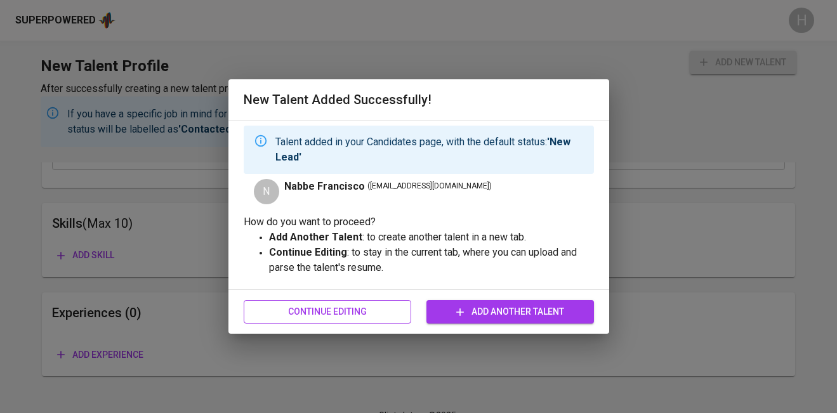
click at [376, 314] on span "Continue Editing" at bounding box center [327, 312] width 147 height 16
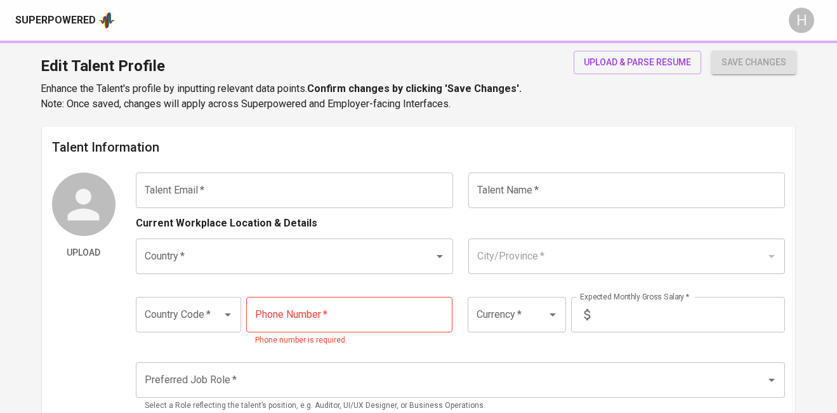
type input "[EMAIL_ADDRESS][DOMAIN_NAME]"
type input "Nabbe Francisco"
type input "[GEOGRAPHIC_DATA]"
type input "+63"
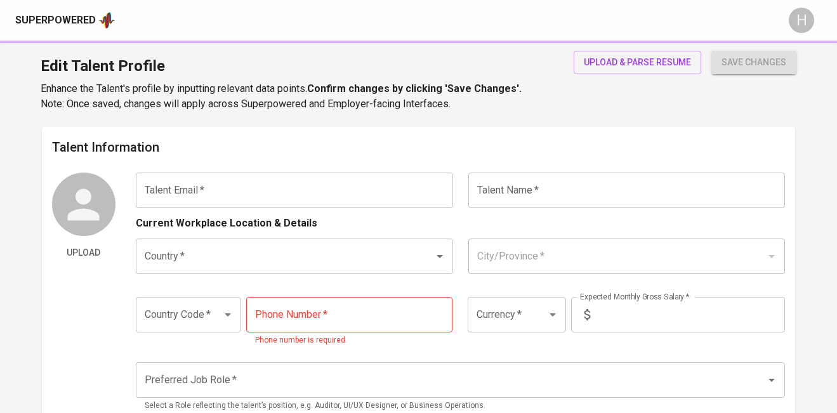
type input "976-018-2074"
type input "PHP"
type input "90,000"
type input "Growth Marketing"
radio input "true"
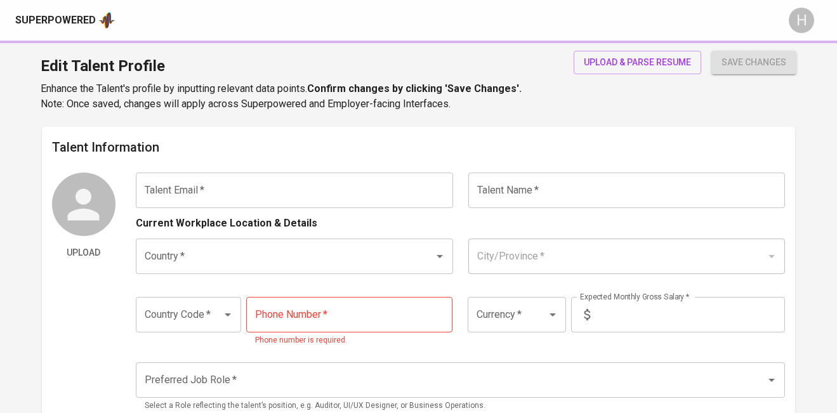
radio input "true"
type input "6"
type input "Immediately Available"
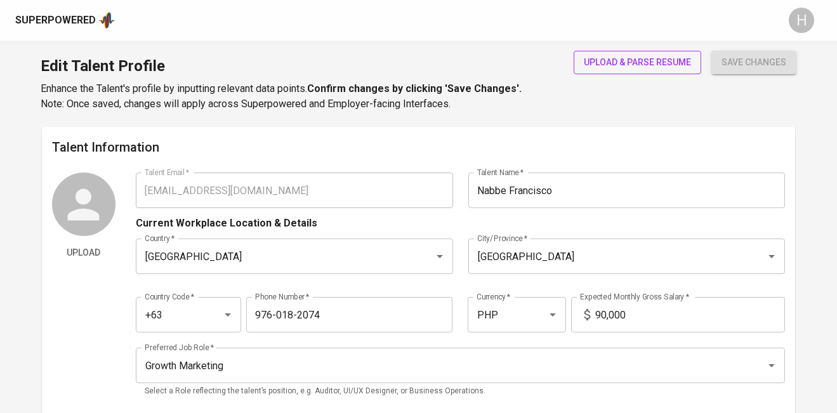
click at [590, 62] on span "upload & parse resume" at bounding box center [637, 63] width 107 height 16
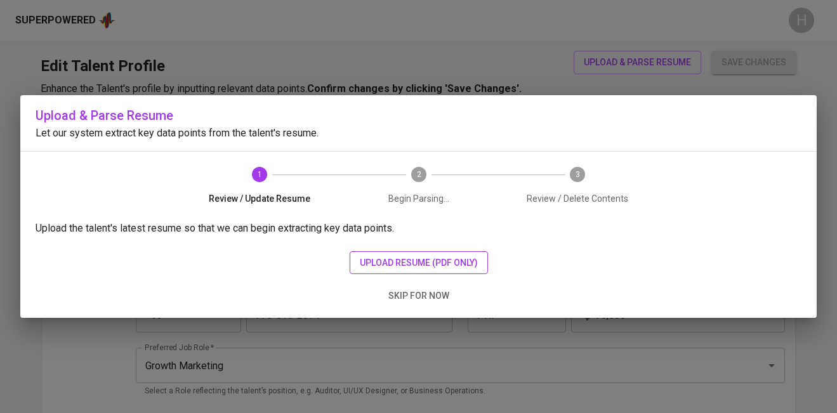
click at [383, 263] on span "upload resume (pdf only)" at bounding box center [419, 263] width 118 height 16
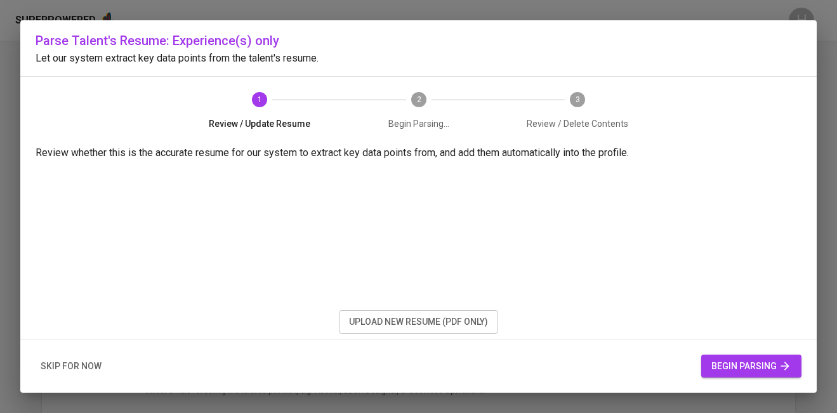
click at [756, 362] on span "begin parsing" at bounding box center [752, 367] width 80 height 16
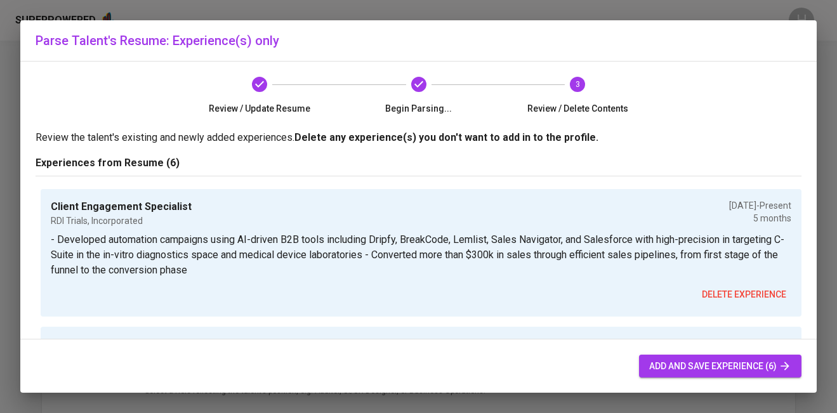
click at [756, 362] on span "add and save experience (6)" at bounding box center [720, 367] width 142 height 16
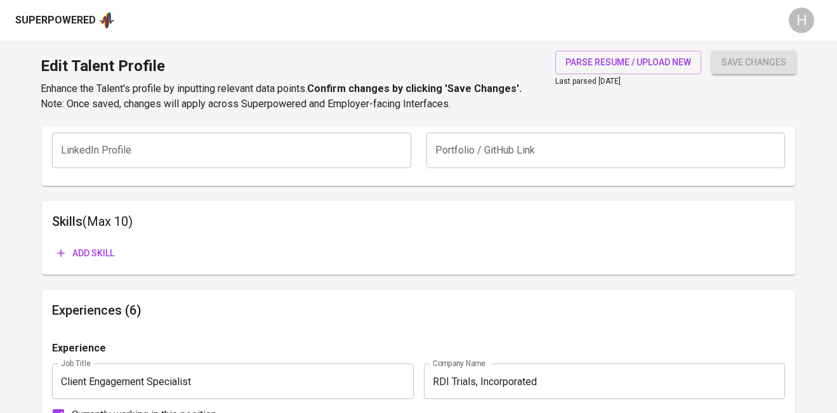
scroll to position [573, 0]
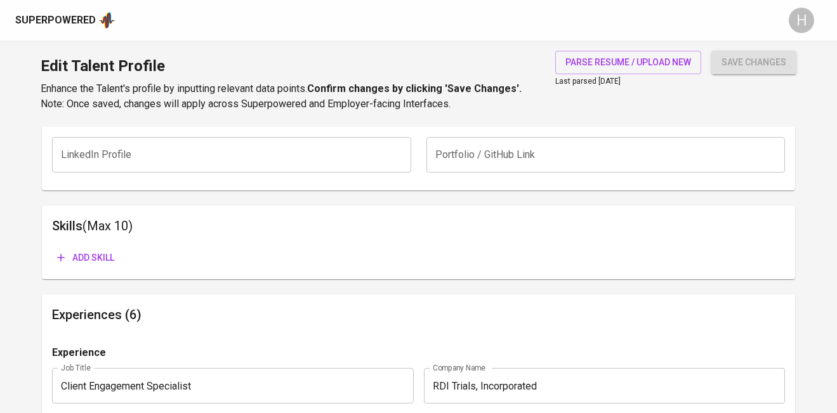
click at [108, 254] on span "Add skill" at bounding box center [85, 258] width 57 height 16
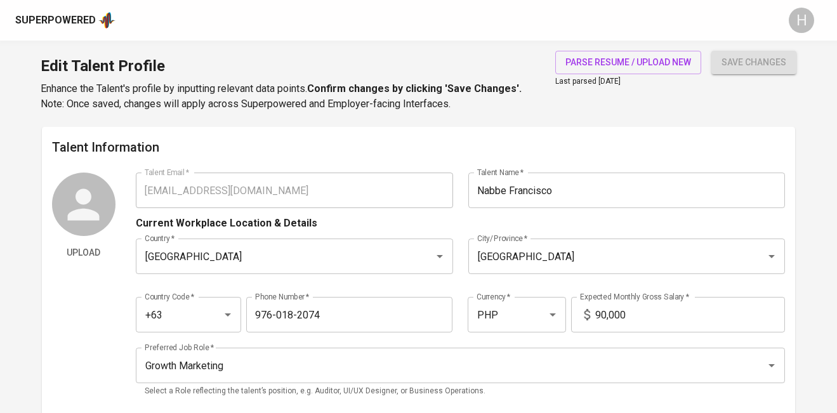
scroll to position [573, 0]
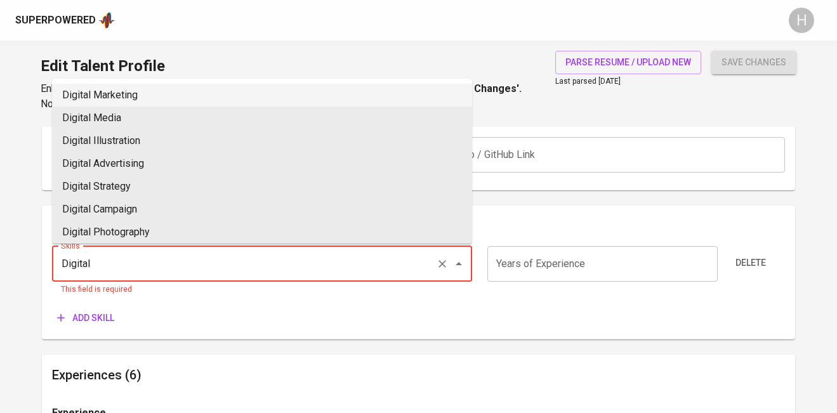
click at [279, 93] on li "Digital Marketing" at bounding box center [262, 95] width 420 height 23
type input "Digital Marketing"
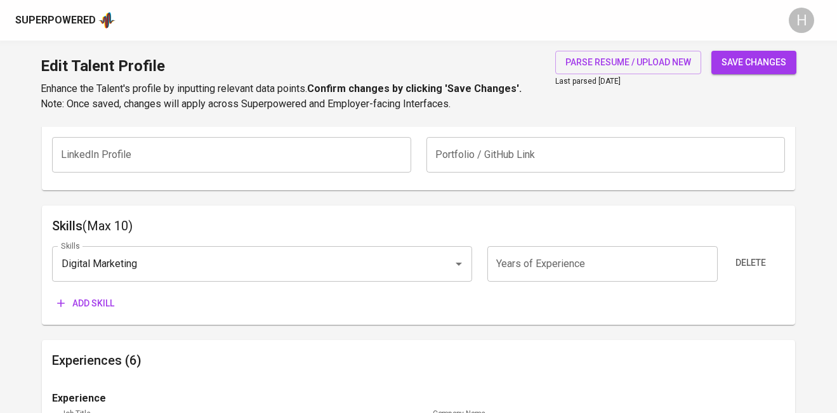
click at [101, 306] on span "Add skill" at bounding box center [85, 304] width 57 height 16
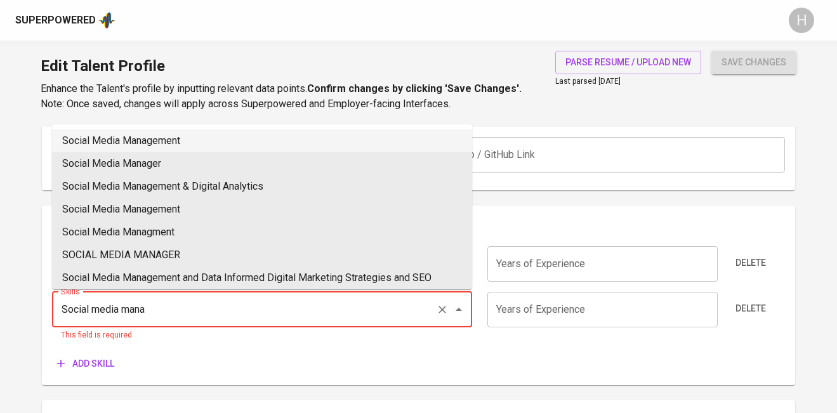
click at [156, 138] on li "Social Media Management" at bounding box center [262, 141] width 420 height 23
type input "Social Media Management"
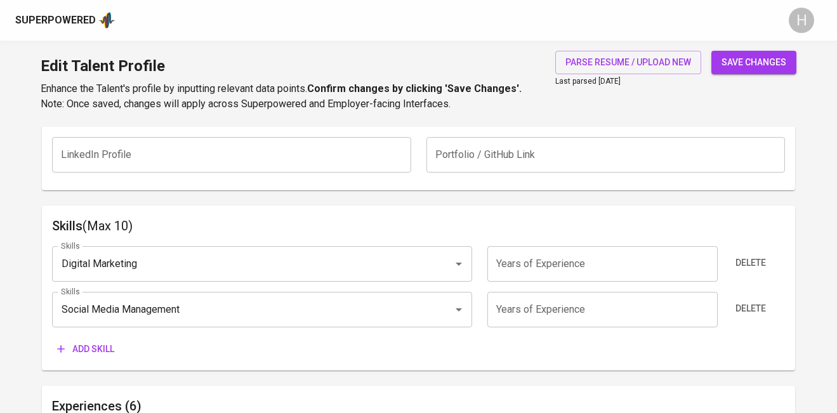
click at [87, 347] on span "Add skill" at bounding box center [85, 350] width 57 height 16
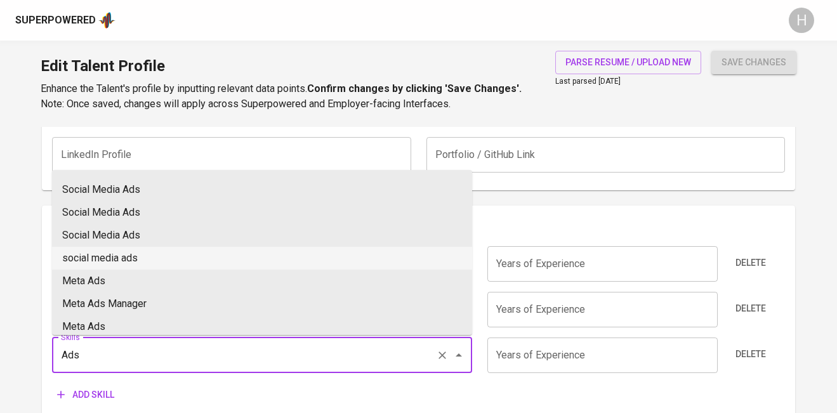
scroll to position [19, 0]
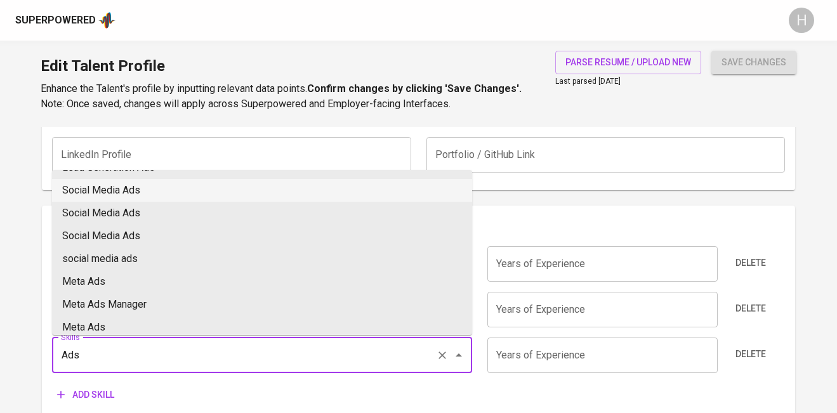
click at [150, 193] on li "Social Media Ads" at bounding box center [262, 190] width 420 height 23
type input "Social Media Ads"
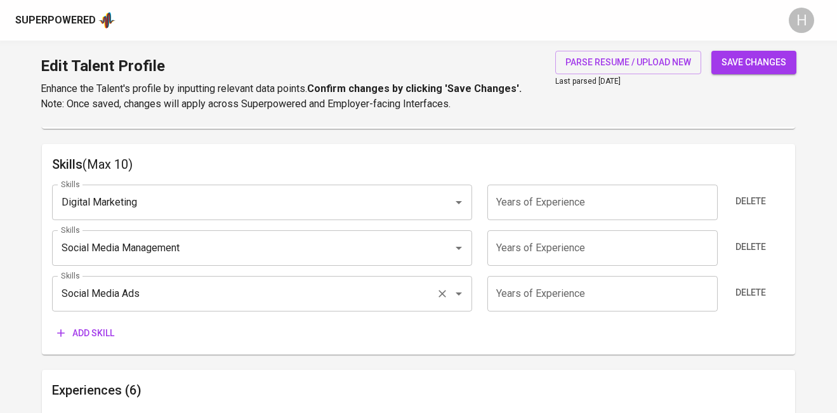
scroll to position [648, 0]
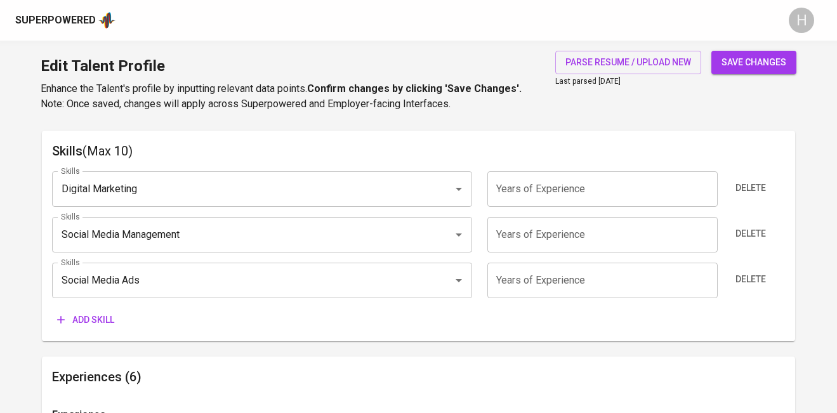
click at [110, 322] on span "Add skill" at bounding box center [85, 320] width 57 height 16
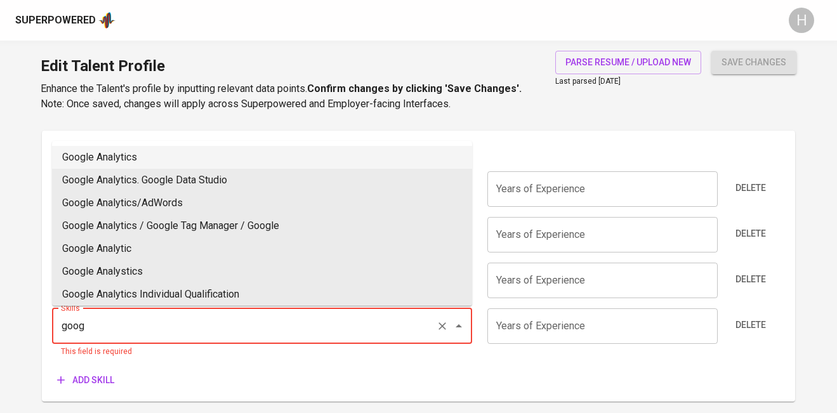
click at [282, 154] on li "Google Analytics" at bounding box center [262, 157] width 420 height 23
type input "Google Analytics"
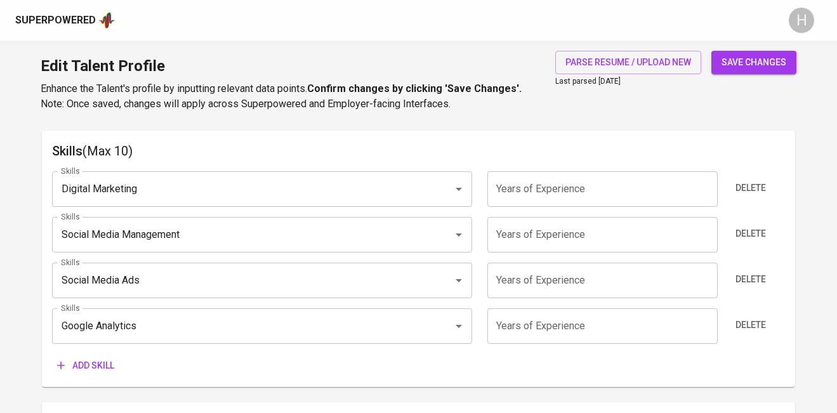
click at [97, 376] on button "Add skill" at bounding box center [85, 365] width 67 height 23
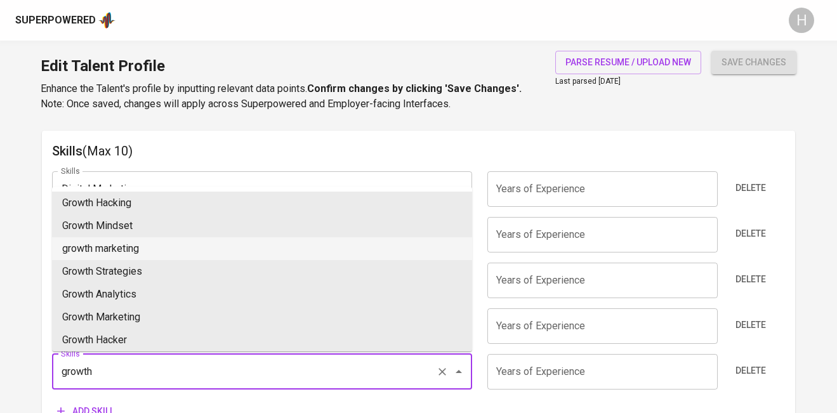
click at [143, 253] on li "growth marketing" at bounding box center [262, 248] width 420 height 23
type input "growth marketing"
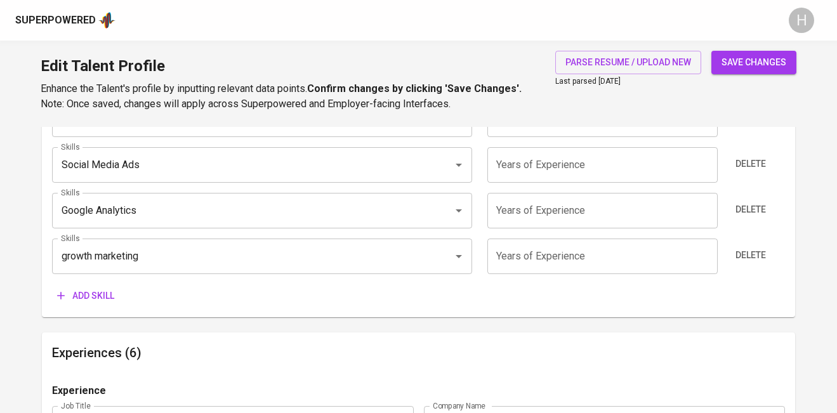
scroll to position [766, 0]
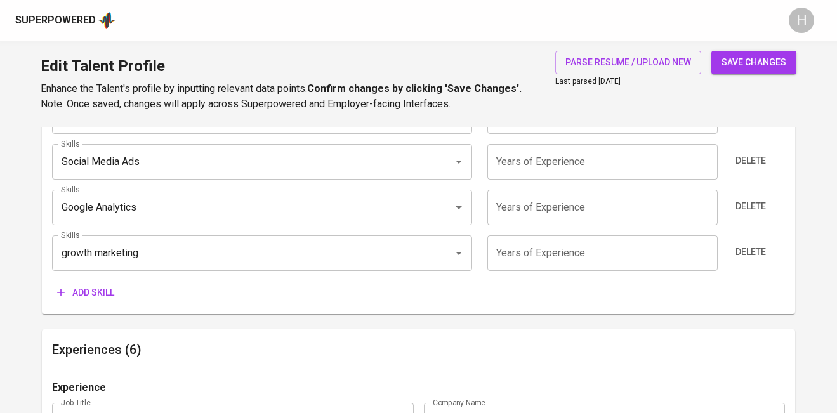
click at [755, 60] on span "save changes" at bounding box center [754, 63] width 65 height 16
click at [139, 182] on div "Skills Digital Marketing Skills Years of Experience Years of Experience Delete …" at bounding box center [418, 174] width 733 height 262
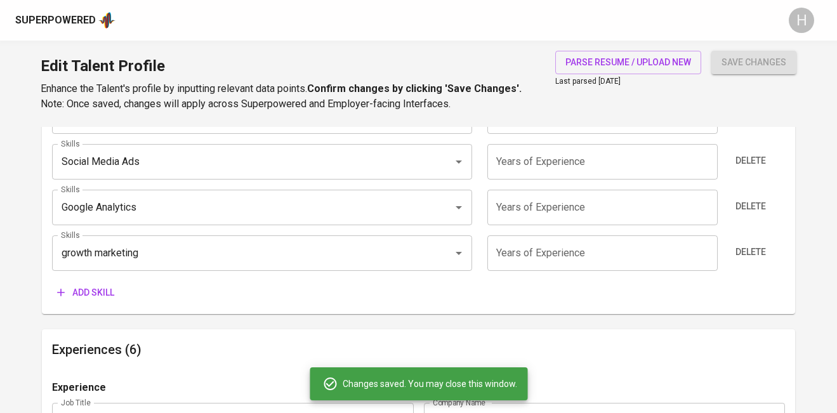
type input "growth marketing"
type input "Google Analytics"
type input "Social Media Advertising"
type input "Social Media Management"
type input "Digital Marketing"
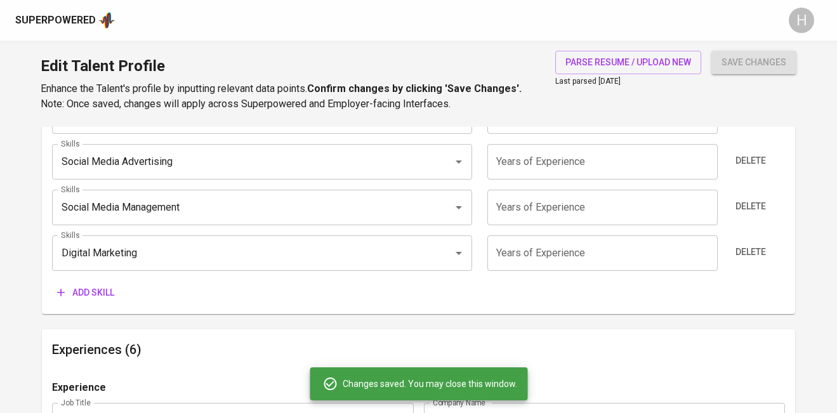
scroll to position [0, 0]
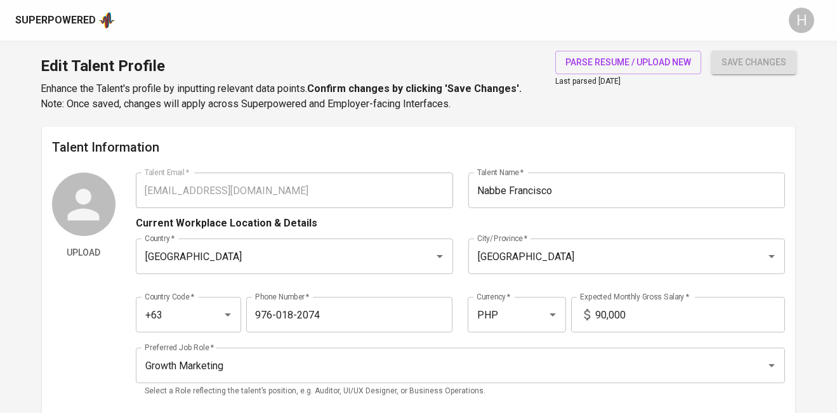
click at [80, 27] on div "Superpowered" at bounding box center [55, 20] width 81 height 15
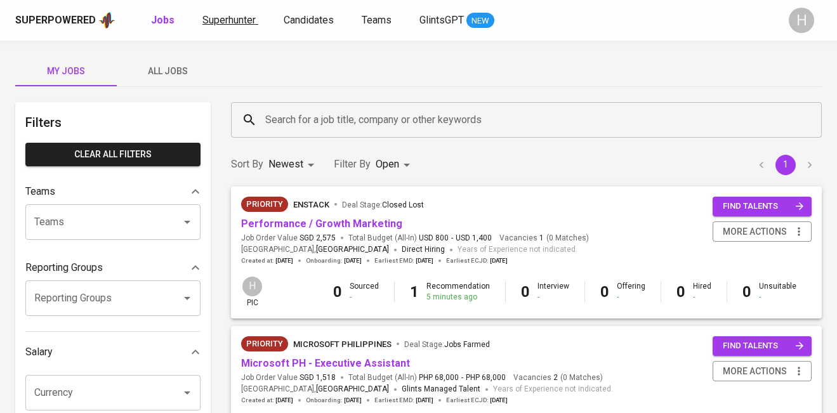
click at [234, 17] on span "Superhunter" at bounding box center [229, 20] width 53 height 12
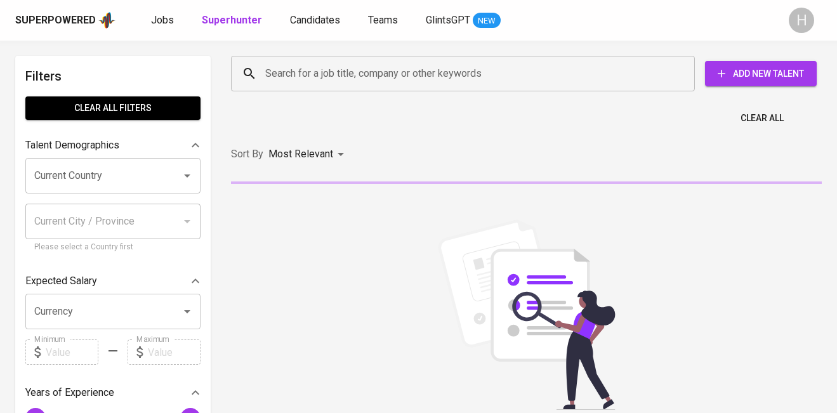
click at [397, 76] on input "Search for a job title, company or other keywords" at bounding box center [466, 74] width 408 height 24
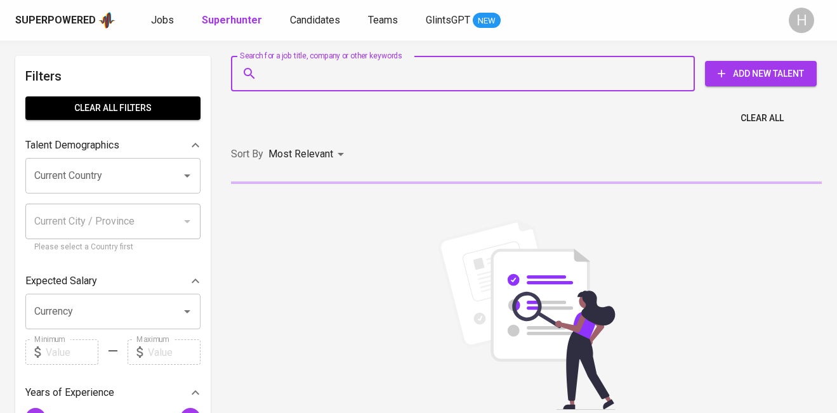
paste input "[EMAIL_ADDRESS][DOMAIN_NAME]"
type input "[EMAIL_ADDRESS][DOMAIN_NAME]"
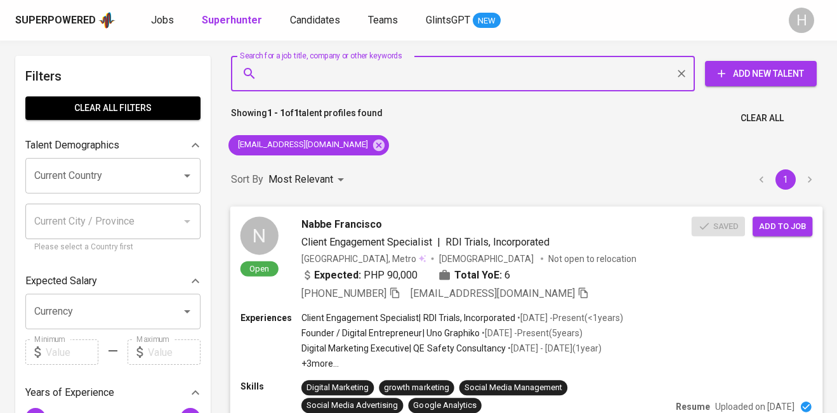
click at [792, 225] on span "Add to job" at bounding box center [782, 226] width 47 height 15
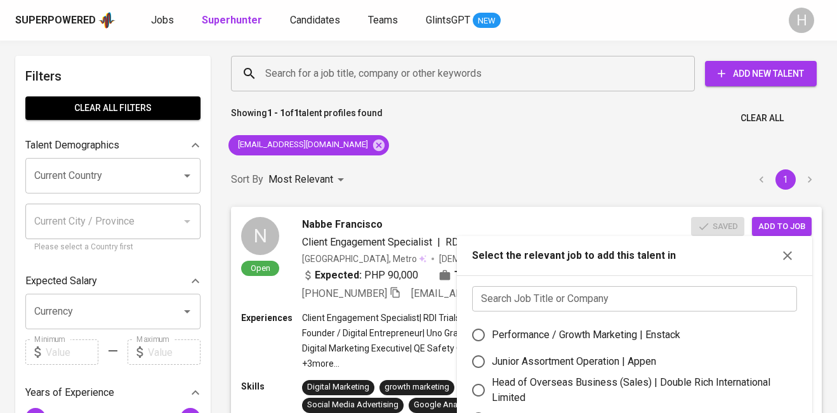
click at [591, 332] on div "Performance / Growth Marketing | Enstack" at bounding box center [586, 335] width 189 height 15
click at [492, 332] on input "Performance / Growth Marketing | Enstack" at bounding box center [478, 335] width 27 height 27
radio input "true"
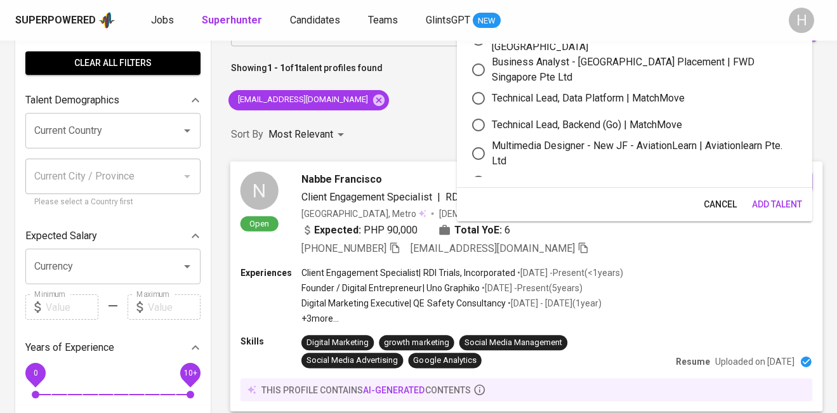
scroll to position [47, 0]
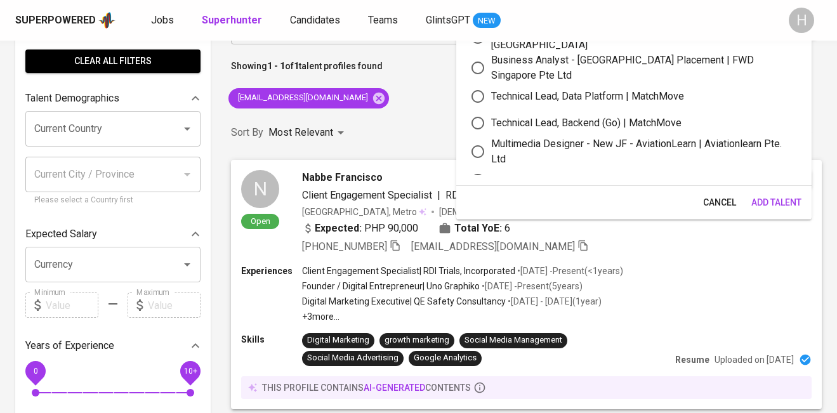
click at [768, 206] on span "Add Talent" at bounding box center [777, 203] width 50 height 16
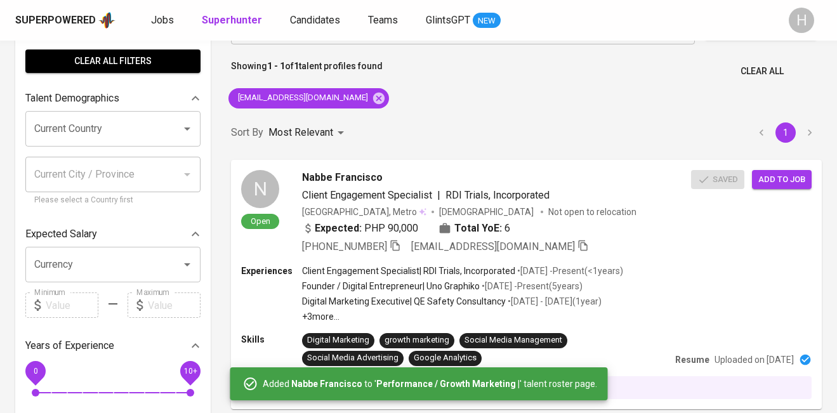
scroll to position [0, 0]
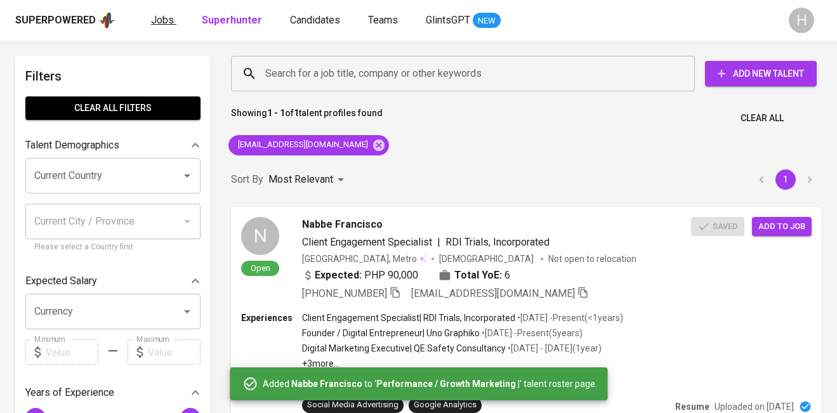
click at [162, 19] on span "Jobs" at bounding box center [162, 20] width 23 height 12
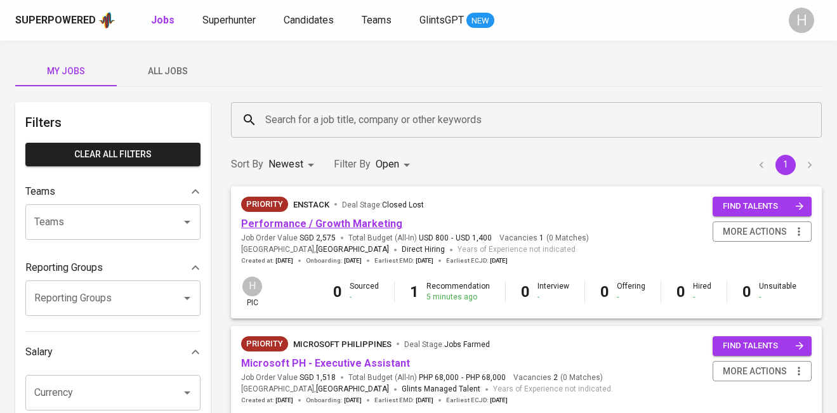
click at [274, 220] on link "Performance / Growth Marketing" at bounding box center [321, 224] width 161 height 12
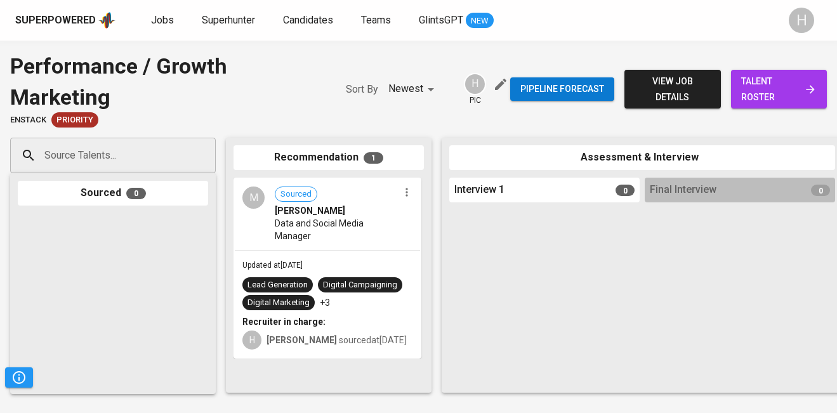
click at [172, 140] on div "Source Talents..." at bounding box center [113, 156] width 206 height 36
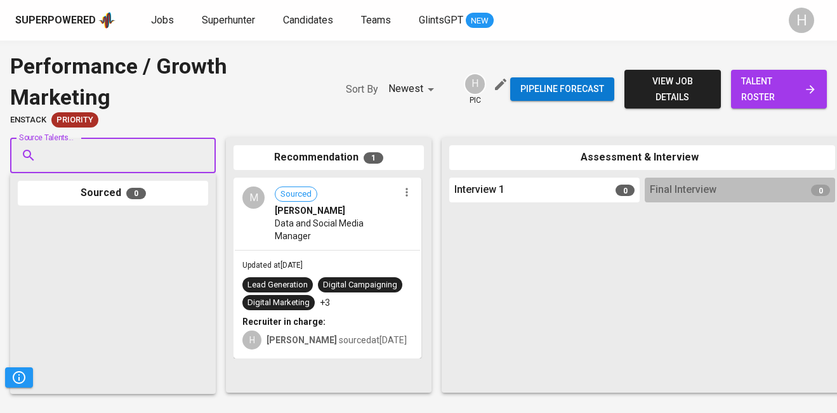
paste input "[EMAIL_ADDRESS][DOMAIN_NAME]"
type input "[EMAIL_ADDRESS][DOMAIN_NAME]"
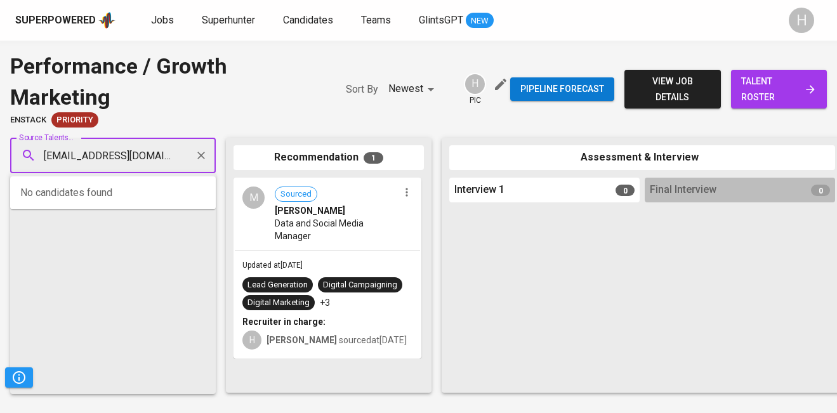
scroll to position [0, 10]
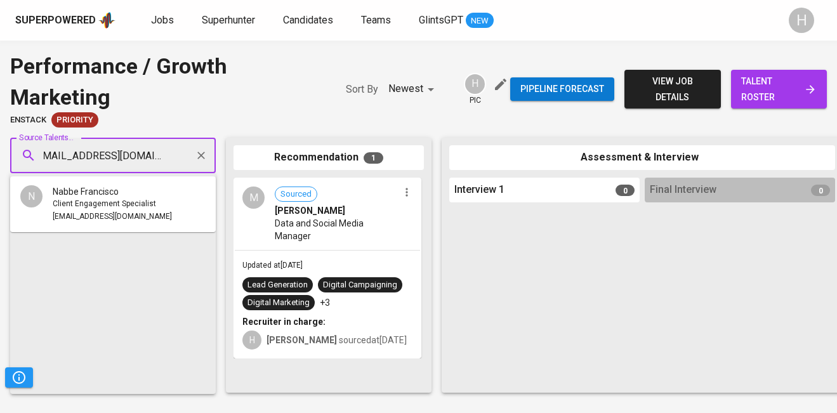
click at [126, 194] on div "Nabbe Francisco" at bounding box center [112, 191] width 119 height 13
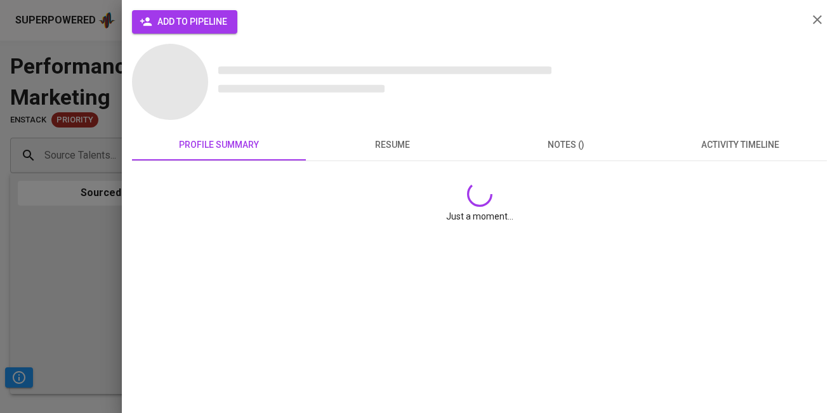
scroll to position [0, 0]
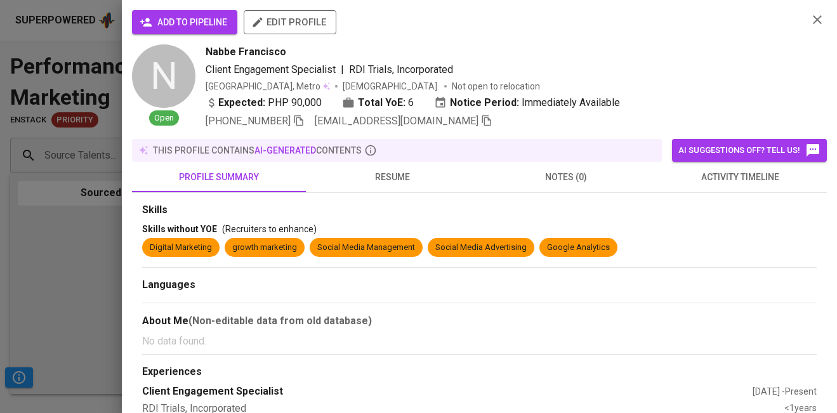
click at [180, 30] on button "add to pipeline" at bounding box center [184, 22] width 105 height 24
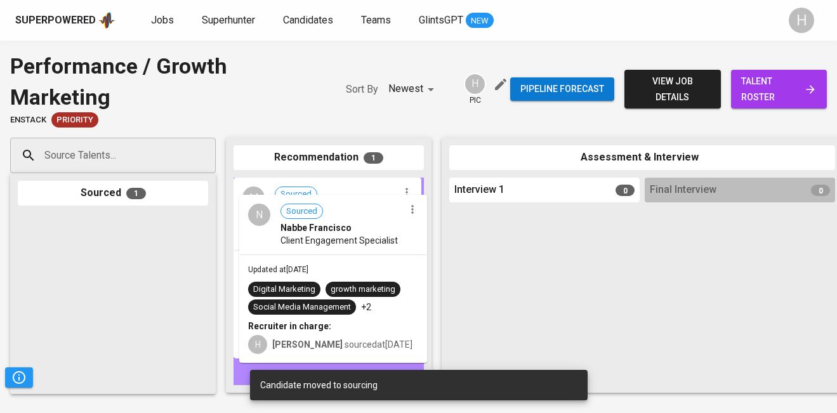
drag, startPoint x: 60, startPoint y: 260, endPoint x: 284, endPoint y: 241, distance: 224.9
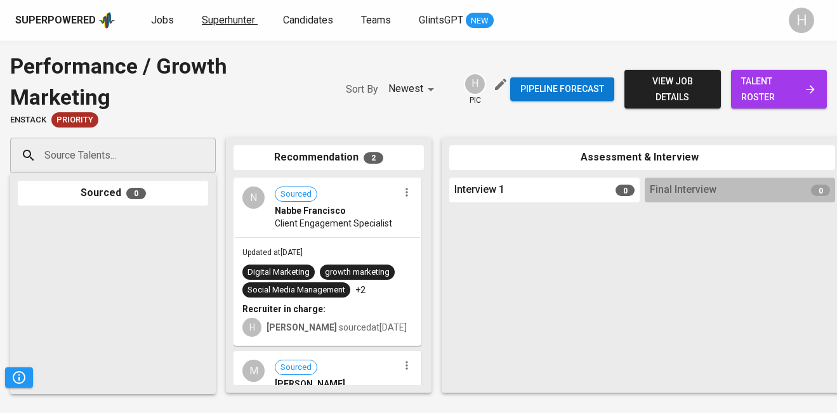
click at [221, 24] on span "Superhunter" at bounding box center [228, 20] width 53 height 12
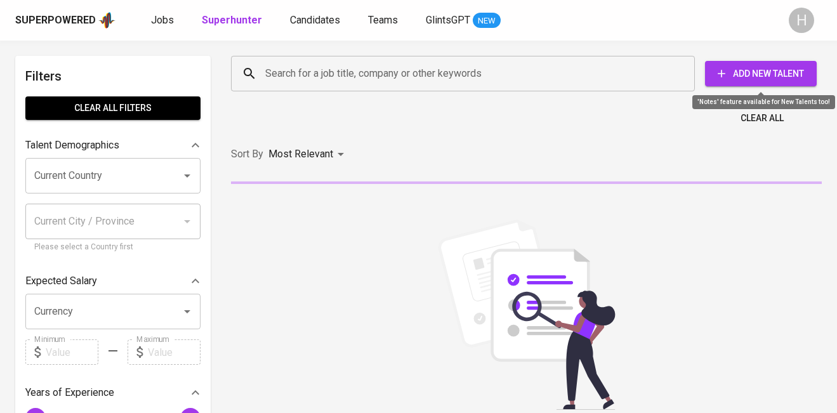
click at [731, 81] on button "Add New Talent" at bounding box center [761, 73] width 112 height 25
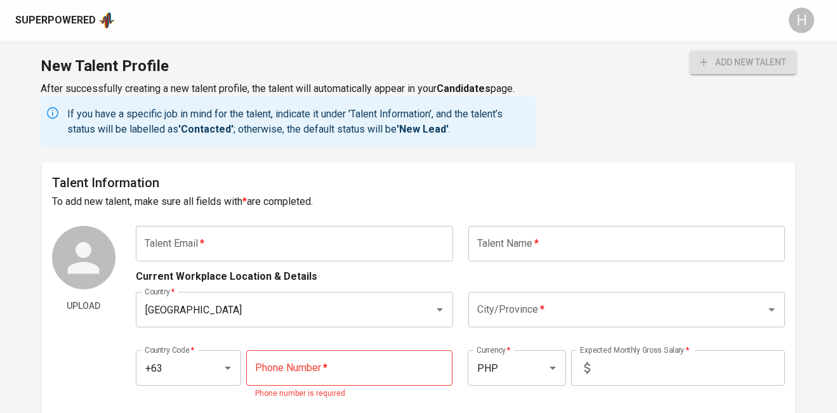
click at [242, 243] on input "text" at bounding box center [294, 244] width 317 height 36
paste input "[EMAIL_ADDRESS][DOMAIN_NAME]"
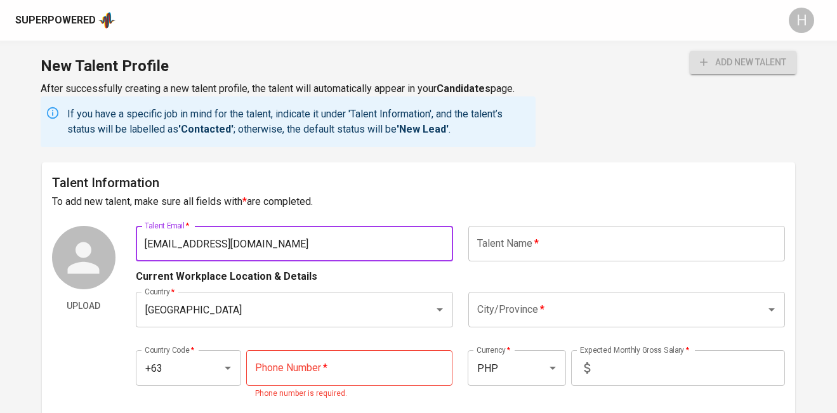
type input "[EMAIL_ADDRESS][DOMAIN_NAME]"
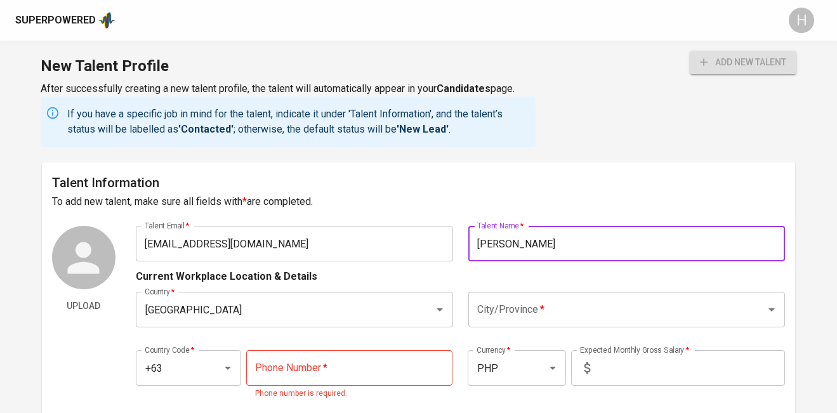
type input "[PERSON_NAME]"
click at [524, 313] on input "City/Province   *" at bounding box center [609, 310] width 270 height 24
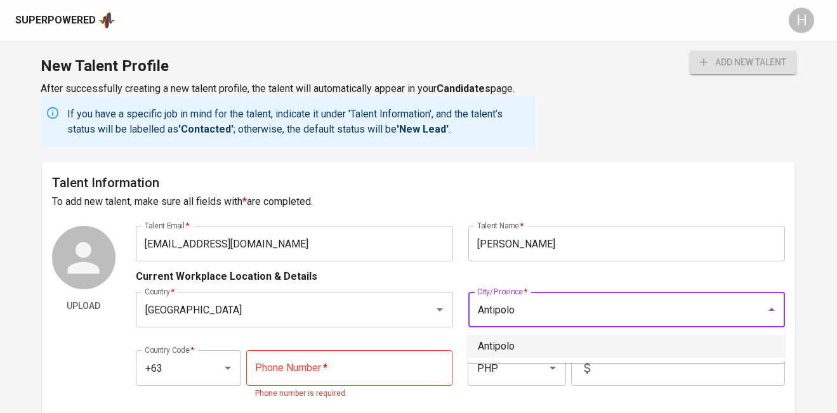
click at [528, 341] on li "Antipolo" at bounding box center [626, 346] width 317 height 23
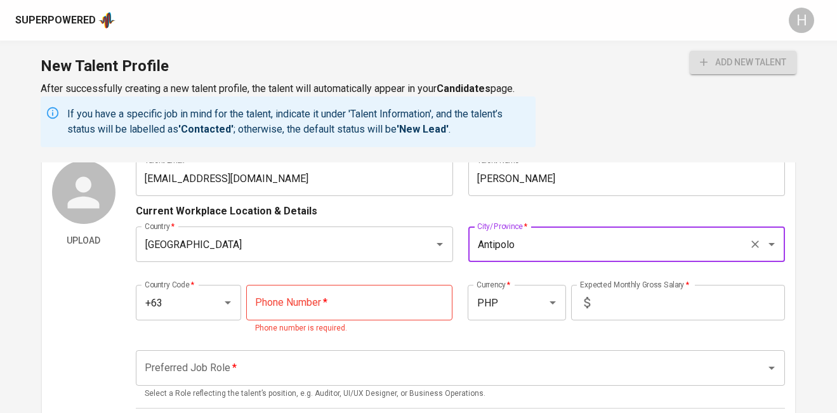
scroll to position [83, 0]
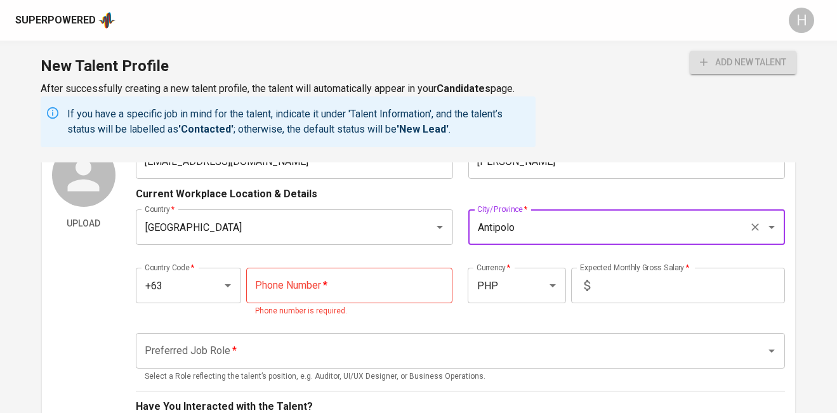
type input "Antipolo"
click at [399, 293] on input "tel" at bounding box center [349, 286] width 206 height 36
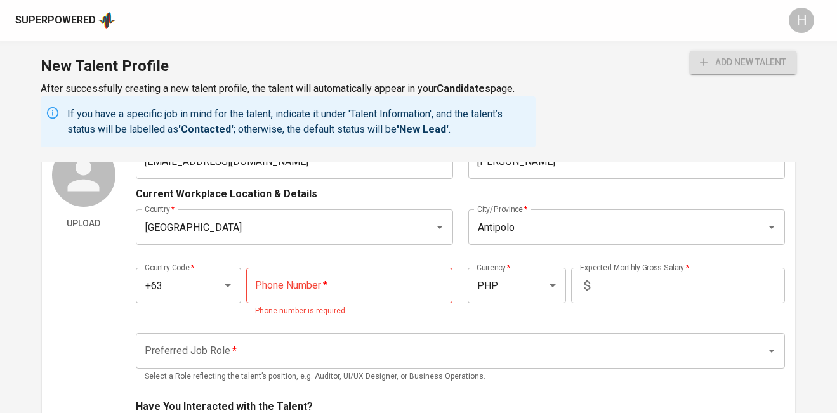
paste input "[PHONE_NUMBER]"
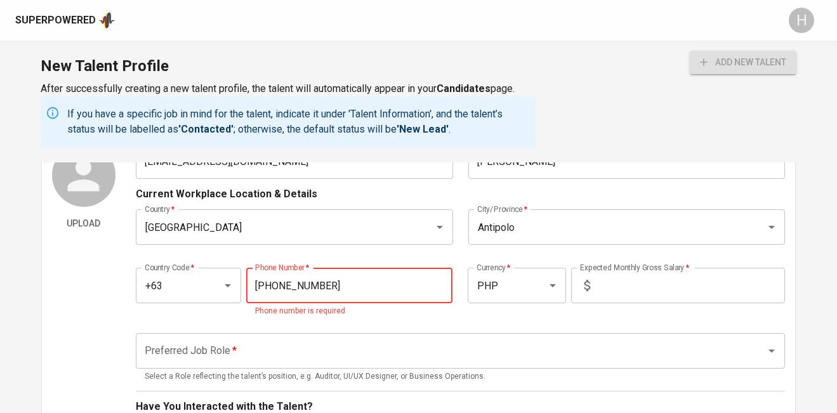
type input "[PHONE_NUMBER]"
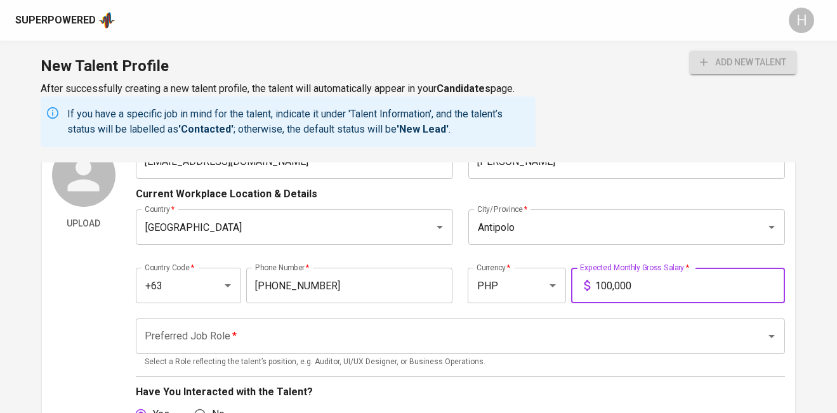
type input "100,000"
click at [343, 336] on input "Preferred Job Role   *" at bounding box center [443, 336] width 602 height 24
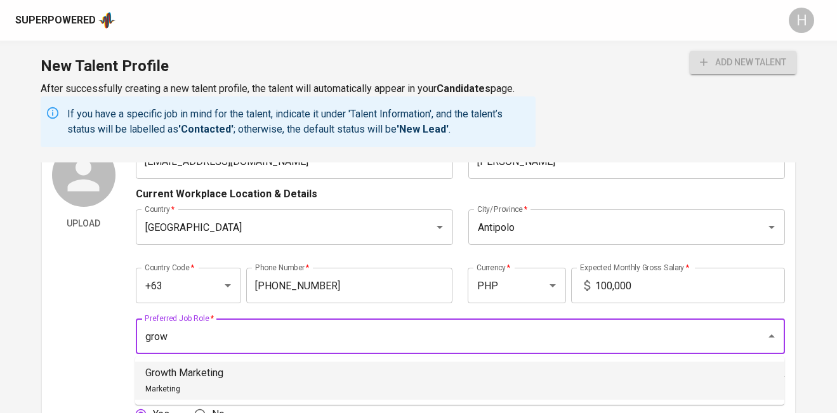
click at [211, 376] on p "Growth Marketing" at bounding box center [184, 373] width 78 height 15
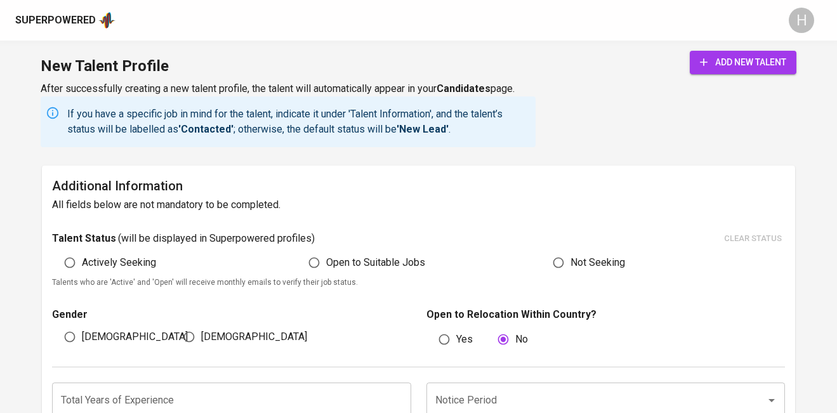
scroll to position [658, 0]
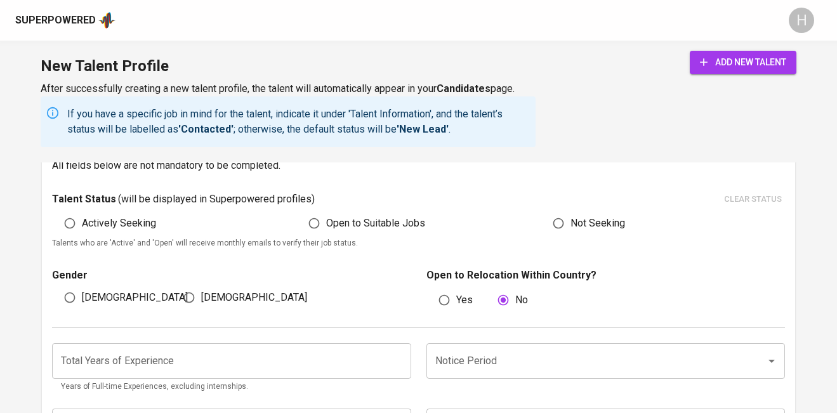
type input "Growth Marketing"
click at [121, 222] on span "Actively Seeking" at bounding box center [119, 223] width 74 height 15
click at [82, 222] on input "Actively Seeking" at bounding box center [70, 223] width 24 height 24
radio input "true"
click at [194, 293] on input "[DEMOGRAPHIC_DATA]" at bounding box center [189, 298] width 24 height 24
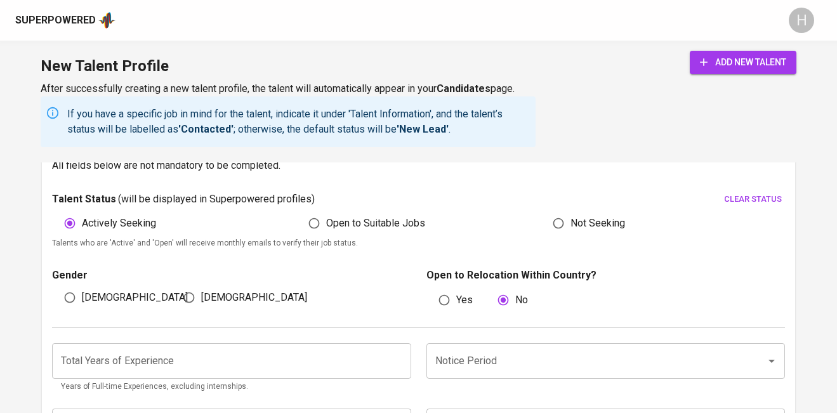
radio input "true"
click at [197, 362] on input "number" at bounding box center [231, 361] width 359 height 36
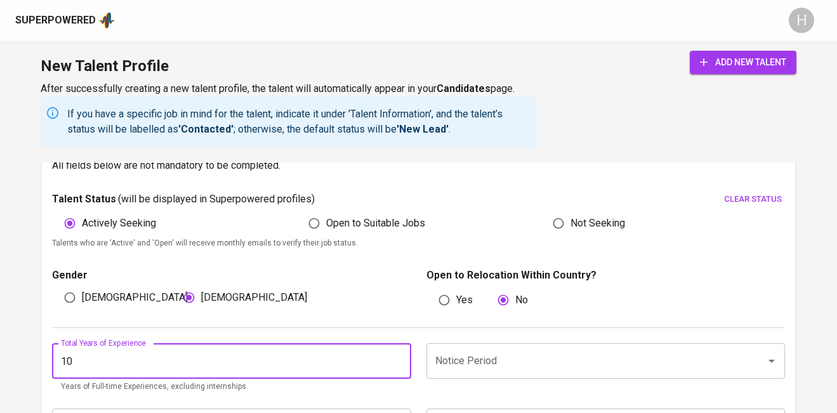
click at [525, 349] on div "Notice Period" at bounding box center [606, 361] width 359 height 36
type input "10"
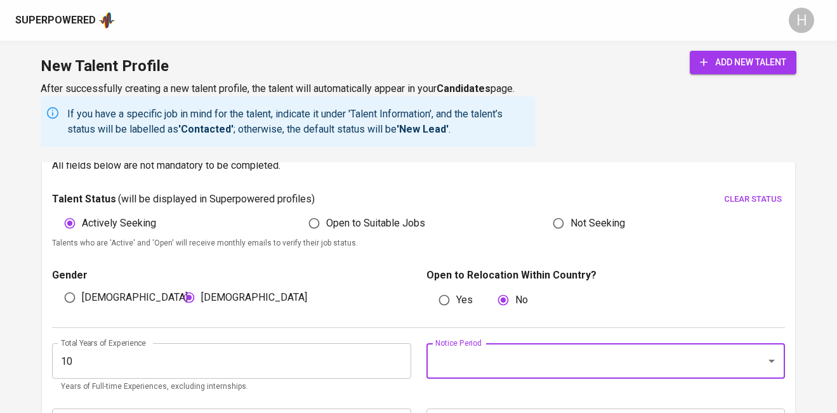
click at [771, 364] on icon "Open" at bounding box center [771, 361] width 15 height 15
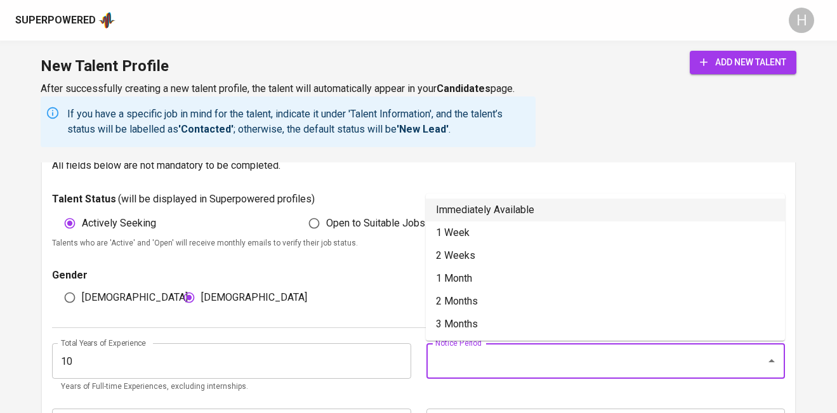
click at [551, 215] on li "Immediately Available" at bounding box center [605, 210] width 359 height 23
type input "Immediately Available"
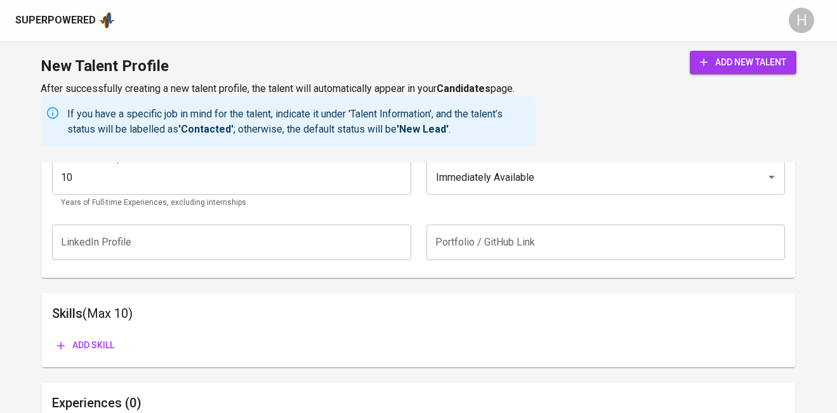
scroll to position [841, 0]
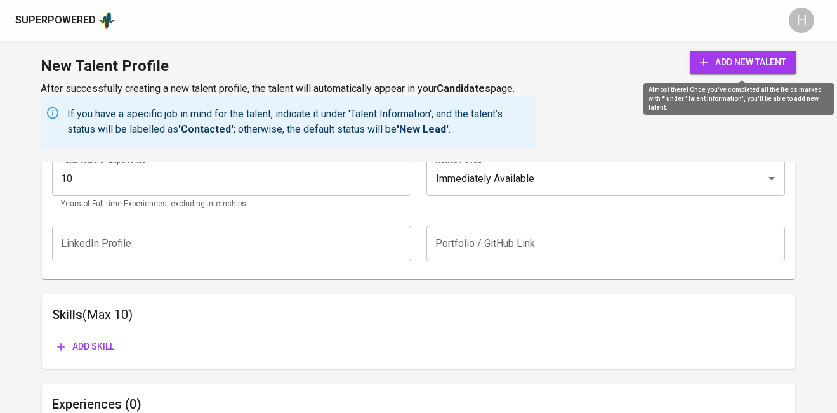
click at [738, 56] on span "add new talent" at bounding box center [743, 63] width 86 height 16
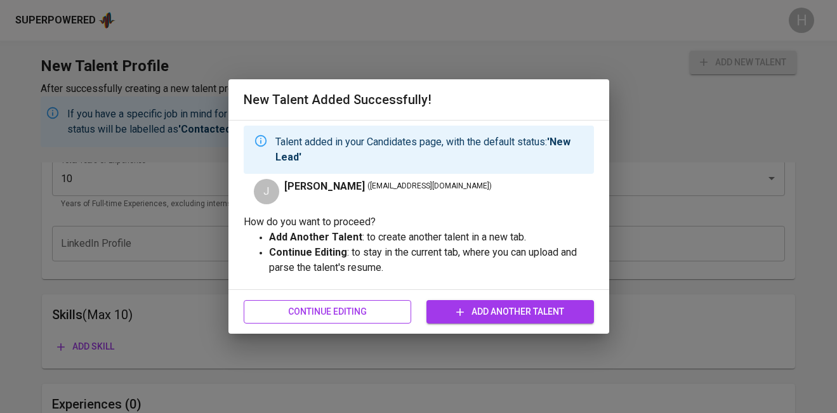
click at [359, 313] on span "Continue Editing" at bounding box center [327, 312] width 147 height 16
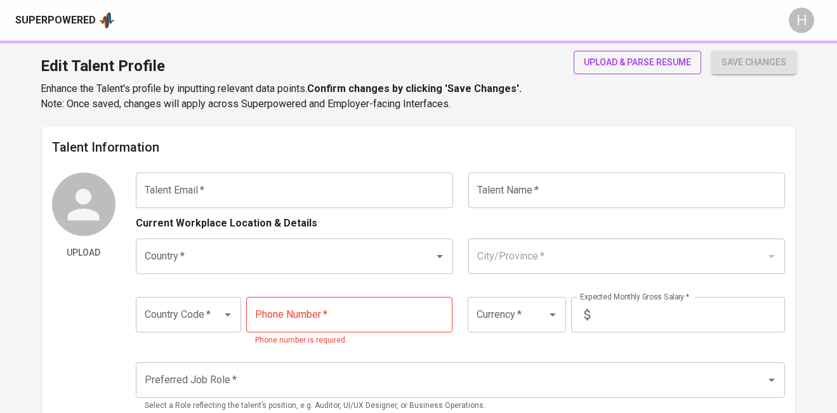
type input "[EMAIL_ADDRESS][DOMAIN_NAME]"
type input "[PERSON_NAME]"
type input "[GEOGRAPHIC_DATA]"
type input "Antipolo"
type input "+63"
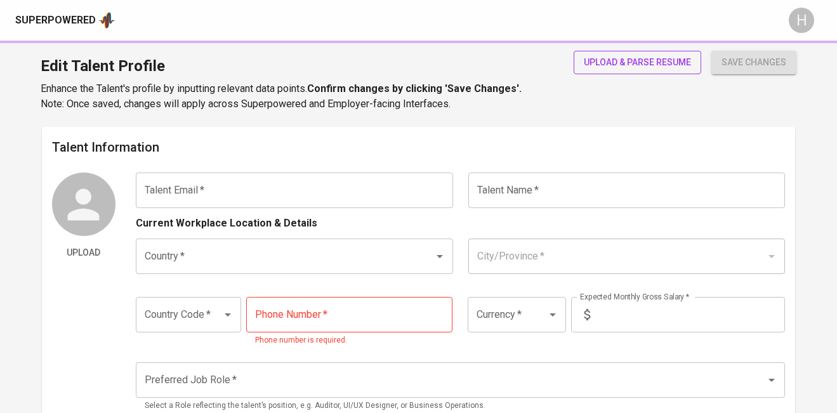
type input "[PHONE_NUMBER]"
type input "PHP"
type input "100,000"
type input "Growth Marketing"
radio input "true"
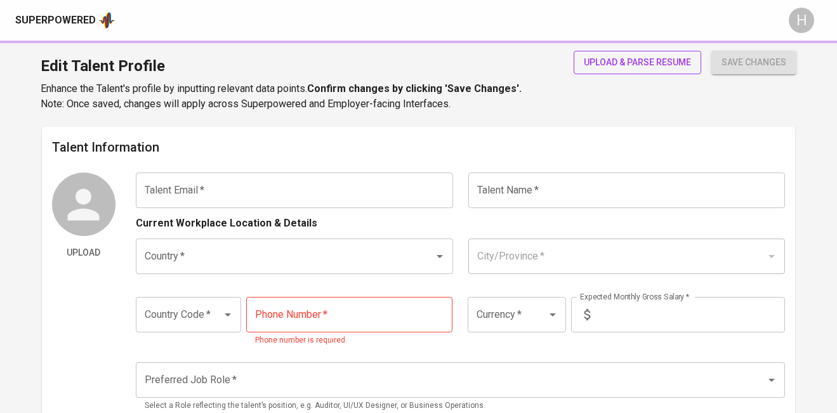
radio input "true"
type input "10"
type input "Immediately Available"
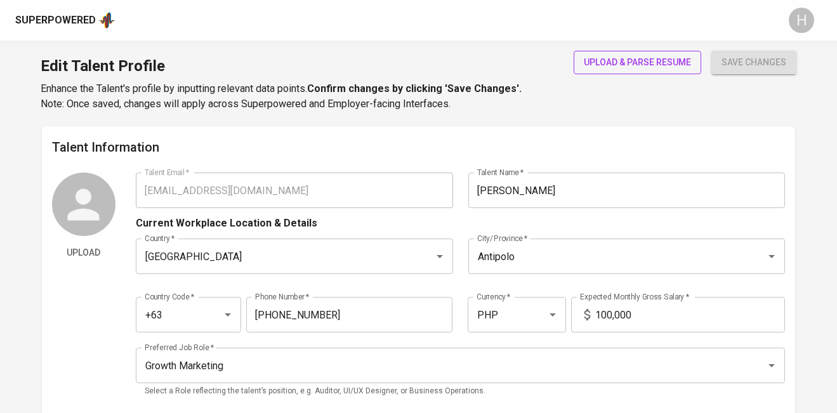
click at [663, 65] on span "upload & parse resume" at bounding box center [637, 63] width 107 height 16
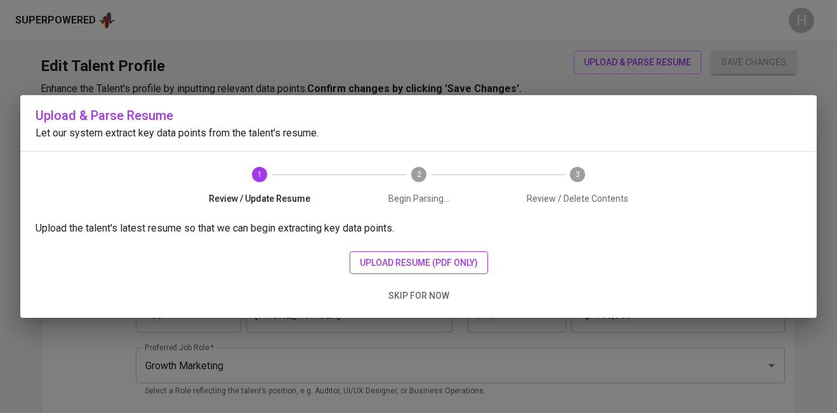
click at [398, 262] on span "upload resume (pdf only)" at bounding box center [419, 263] width 118 height 16
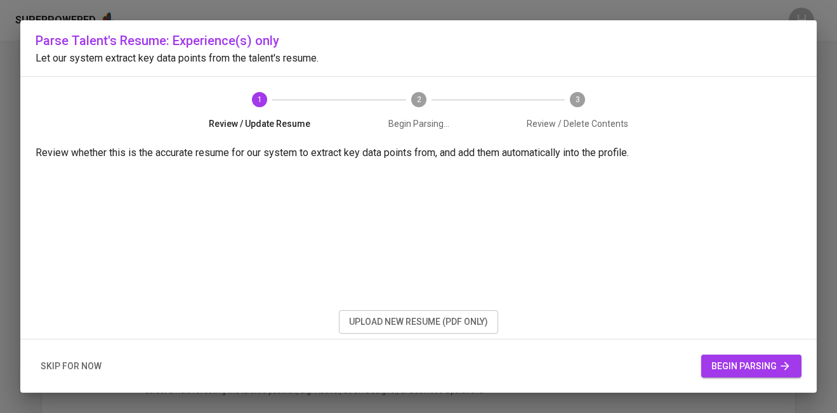
click at [730, 368] on span "begin parsing" at bounding box center [752, 367] width 80 height 16
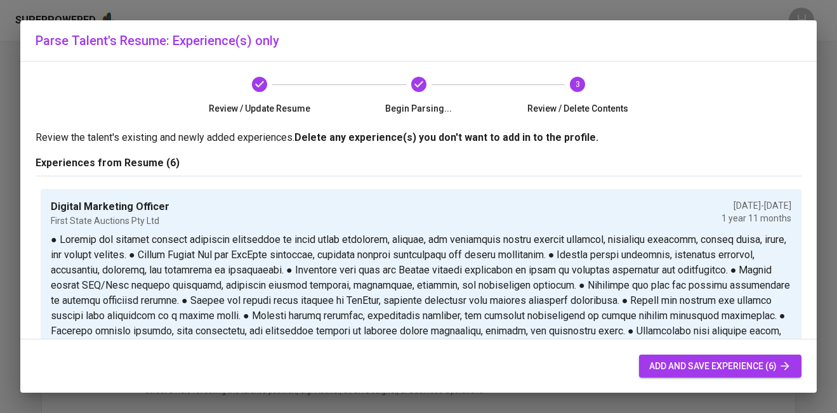
click at [729, 369] on span "add and save experience (6)" at bounding box center [720, 367] width 142 height 16
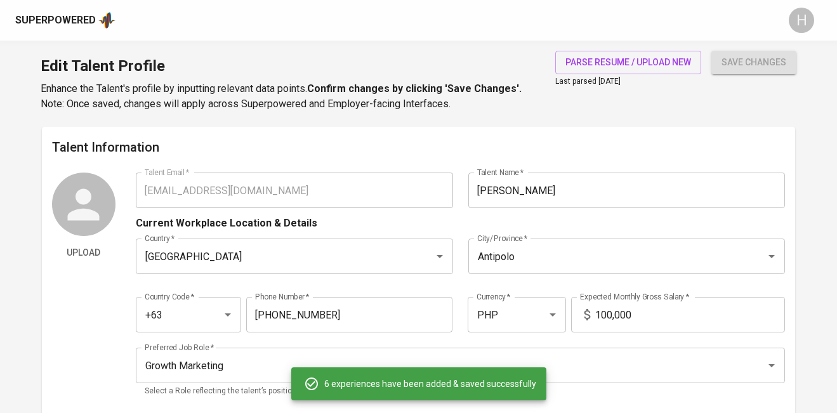
click at [717, 364] on span "add and save experience (6)" at bounding box center [720, 367] width 142 height 16
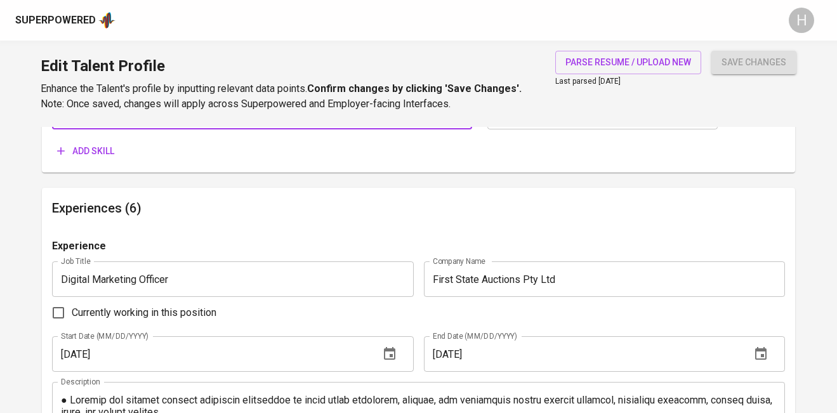
scroll to position [717, 0]
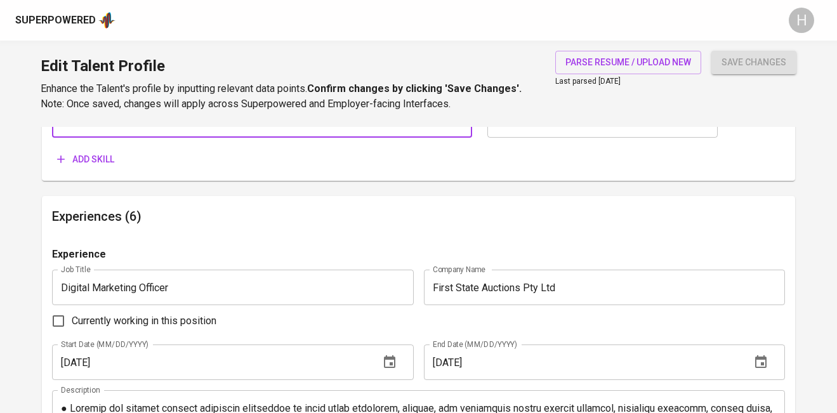
click at [105, 170] on button "Add skill" at bounding box center [85, 159] width 67 height 23
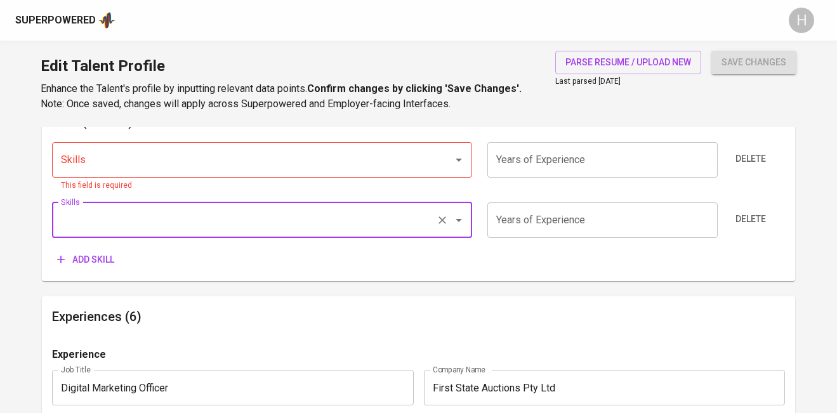
scroll to position [634, 0]
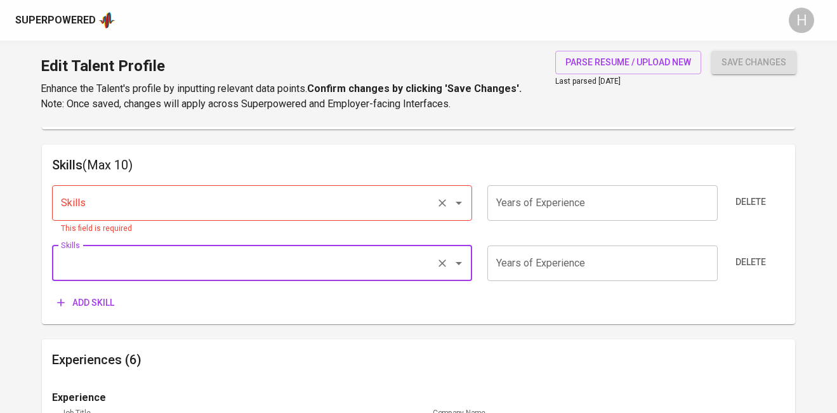
click at [119, 209] on input "Skills" at bounding box center [244, 203] width 373 height 24
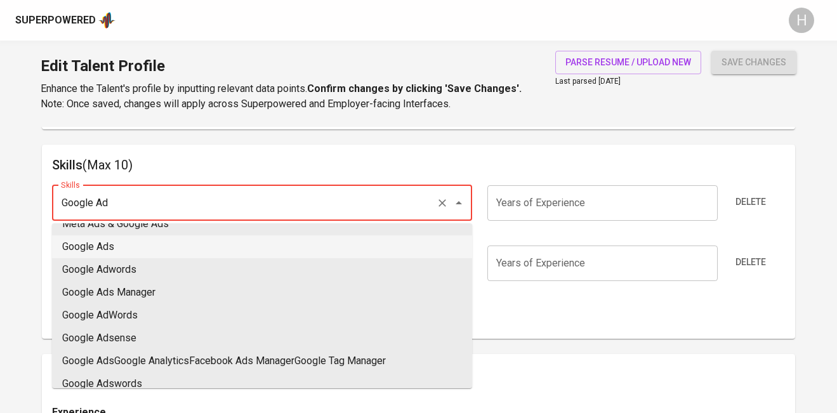
scroll to position [0, 0]
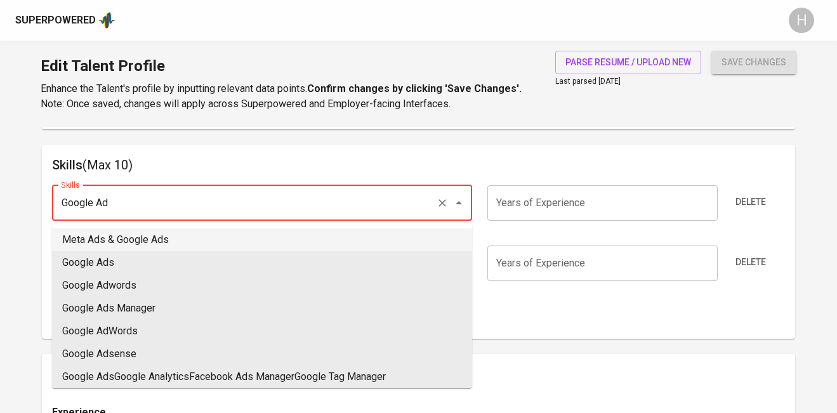
click at [217, 228] on ul "Meta Ads & Google Ads Google Ads Google Adwords Google Ads Manager Google AdWor…" at bounding box center [262, 305] width 420 height 165
click at [174, 232] on li "Meta Ads & Google Ads" at bounding box center [262, 240] width 420 height 23
type input "Meta Ads & Google Ads"
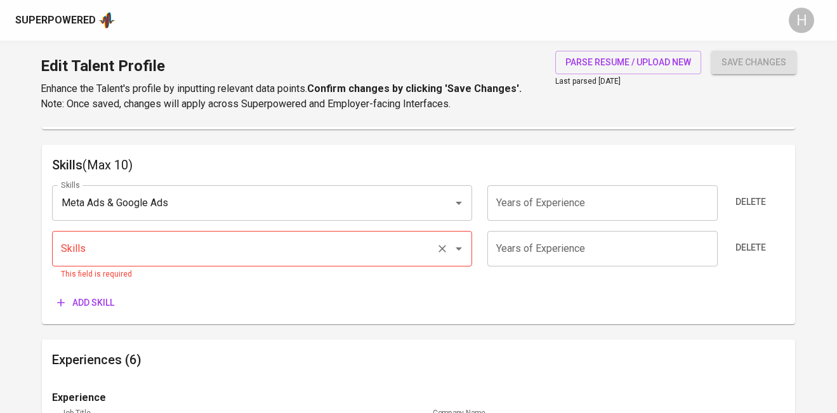
click at [114, 243] on input "Skills" at bounding box center [244, 249] width 373 height 24
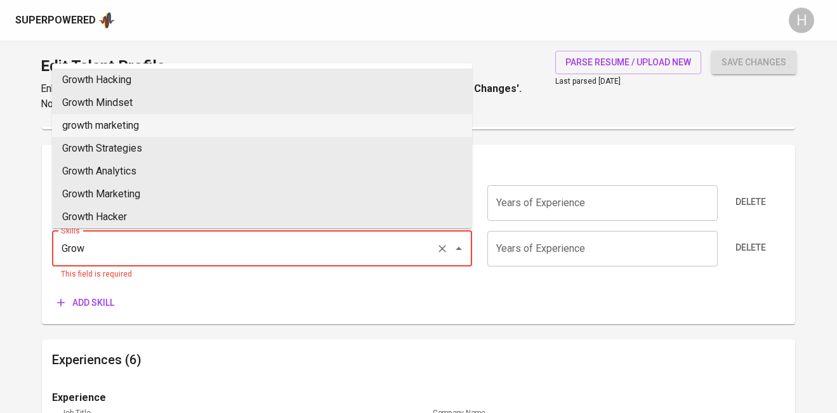
click at [110, 124] on li "growth marketing" at bounding box center [262, 125] width 420 height 23
type input "growth marketing"
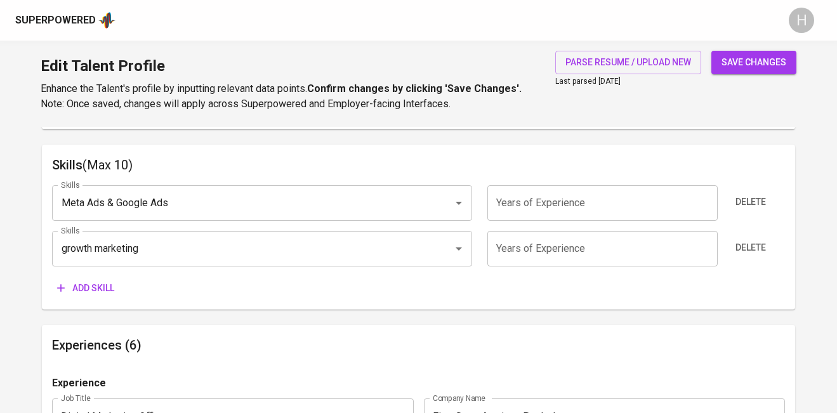
click at [99, 285] on span "Add skill" at bounding box center [85, 289] width 57 height 16
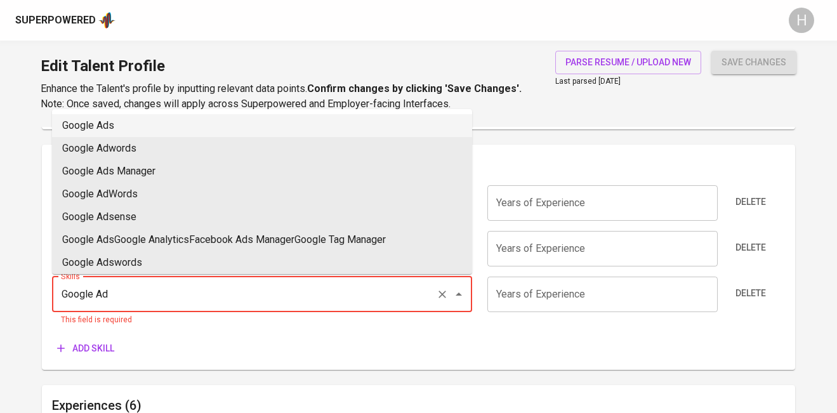
type input "Google Ads"
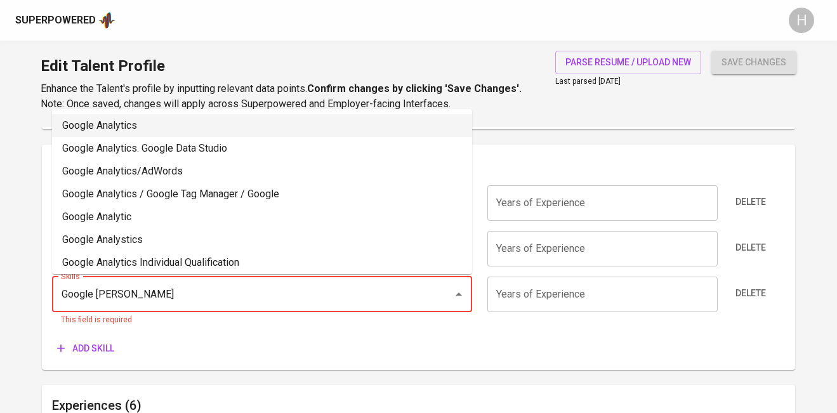
click at [249, 118] on li "Google Analytics" at bounding box center [262, 125] width 420 height 23
type input "Google Analytics"
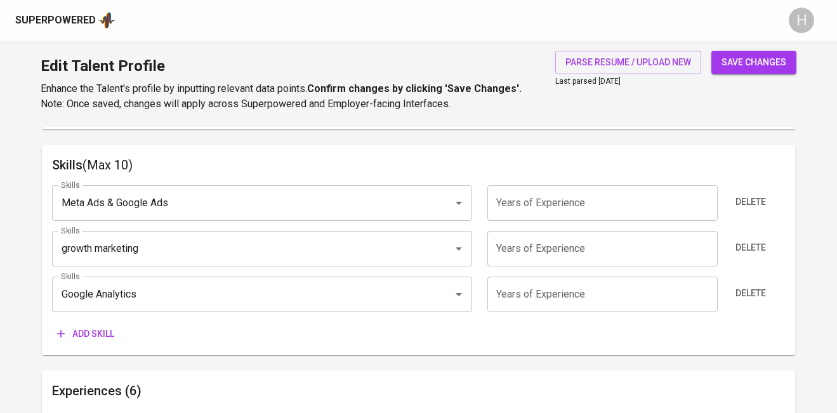
click at [109, 343] on button "Add skill" at bounding box center [85, 333] width 67 height 23
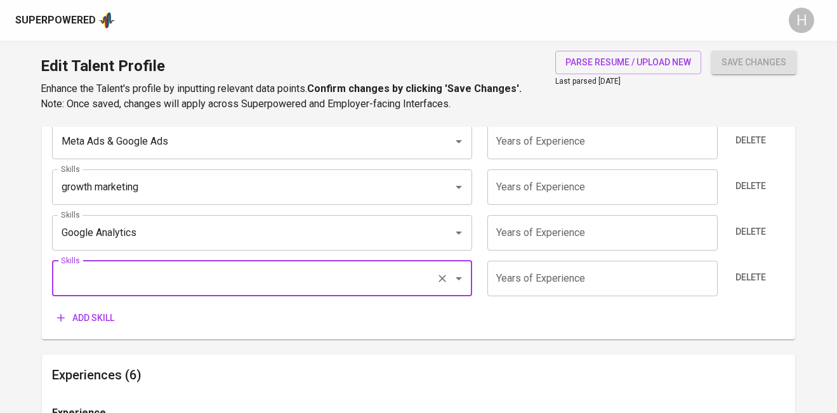
scroll to position [693, 0]
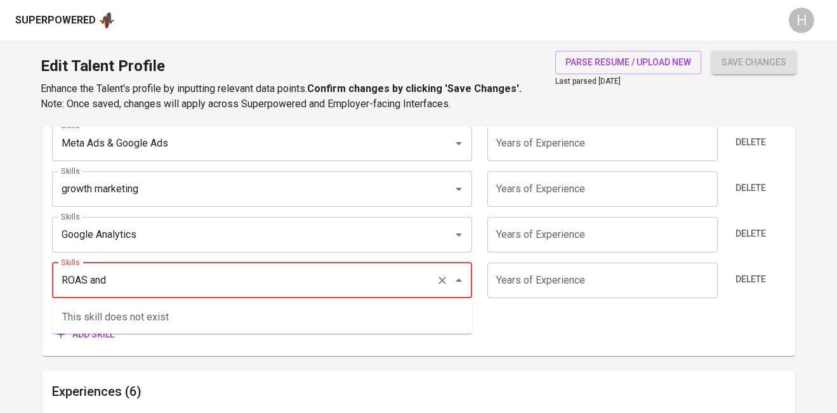
type input "ROAS and C"
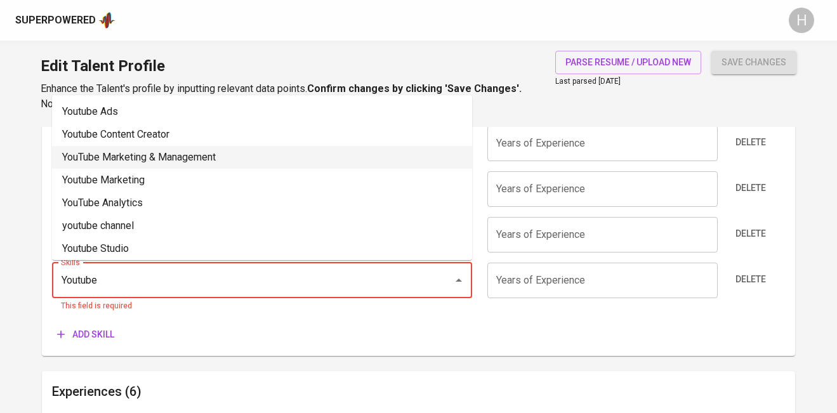
click at [201, 153] on li "YouTube Marketing & Management" at bounding box center [262, 157] width 420 height 23
type input "YouTube Marketing & Management"
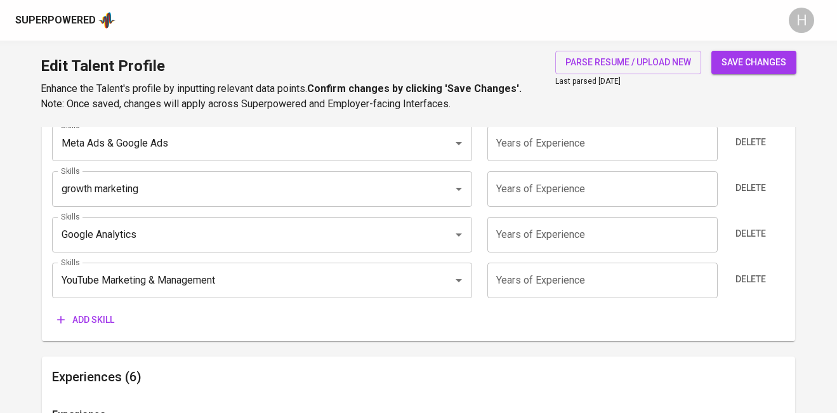
click at [76, 318] on span "Add skill" at bounding box center [85, 320] width 57 height 16
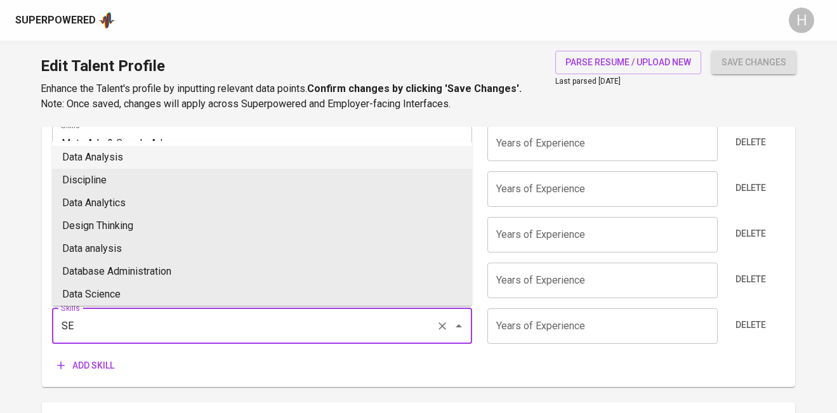
type input "SEM"
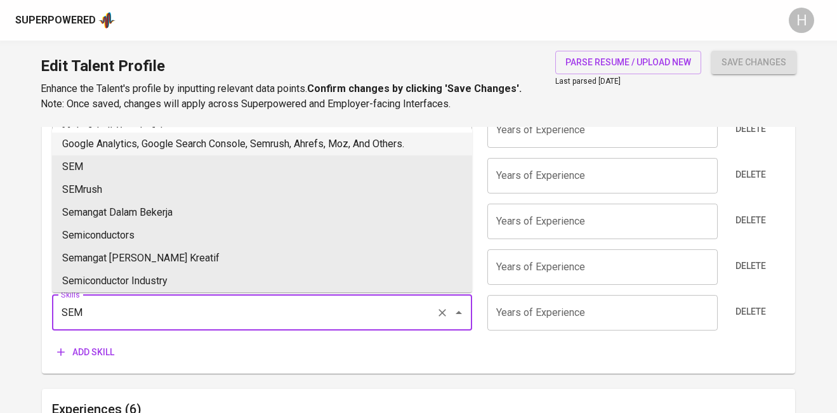
scroll to position [710, 0]
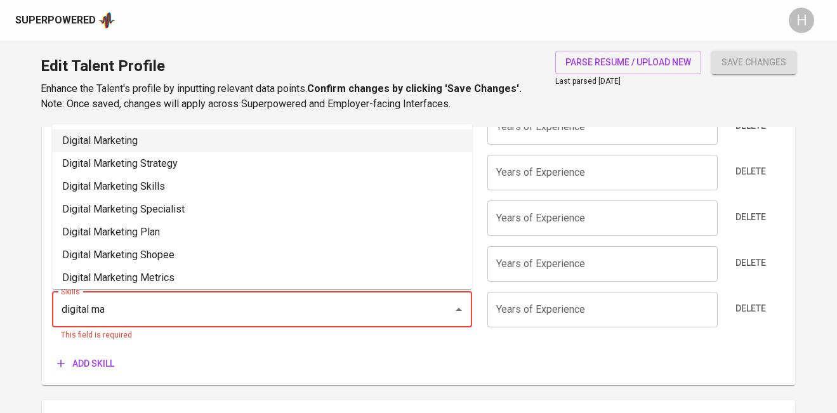
click at [215, 140] on li "Digital Marketing" at bounding box center [262, 141] width 420 height 23
type input "Digital Marketing"
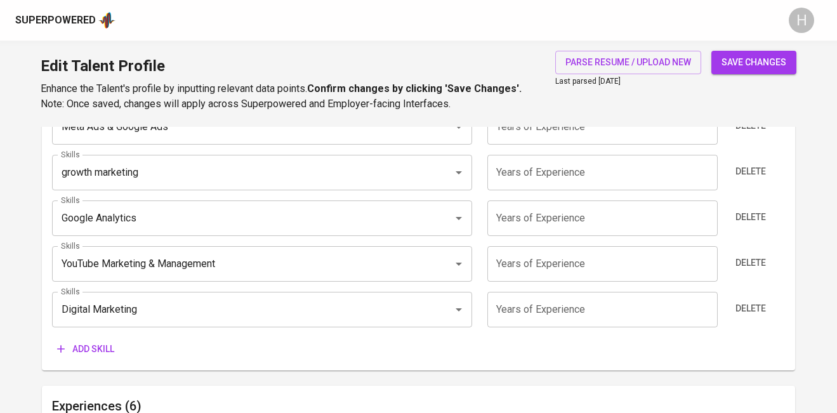
click at [737, 65] on span "save changes" at bounding box center [754, 63] width 65 height 16
click at [121, 189] on div "growth marketing Skills" at bounding box center [262, 173] width 420 height 36
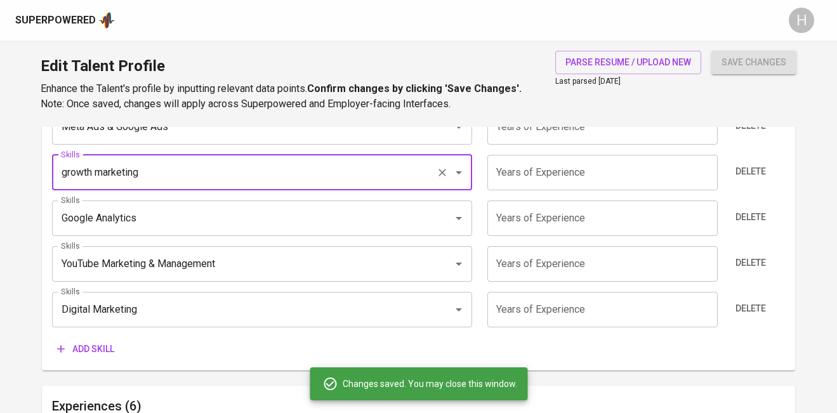
type input "Digital Marketing"
type input "YouTube Marketing & Management"
type input "growth marketing"
type input "Meta Ads & Google Ads"
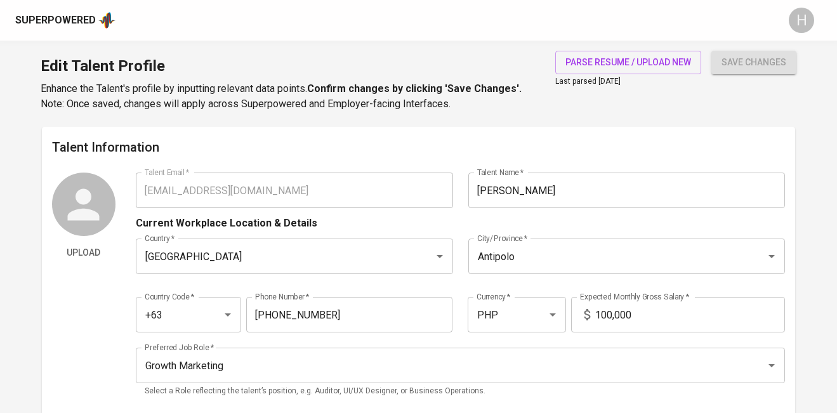
click at [72, 22] on div "Superpowered" at bounding box center [55, 20] width 81 height 15
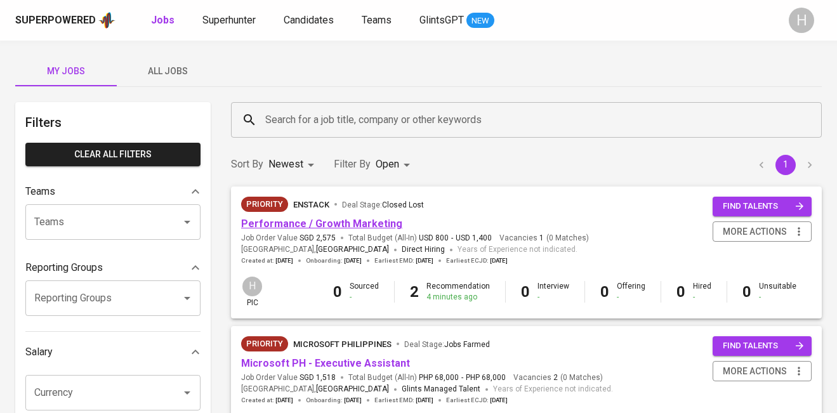
click at [317, 225] on link "Performance / Growth Marketing" at bounding box center [321, 224] width 161 height 12
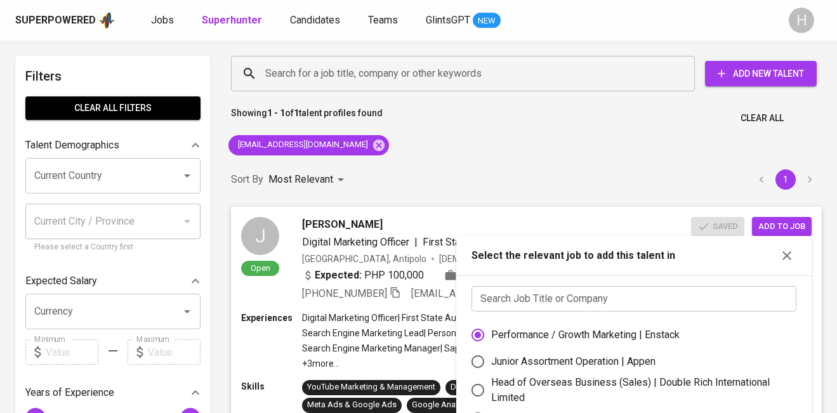
scroll to position [194, 0]
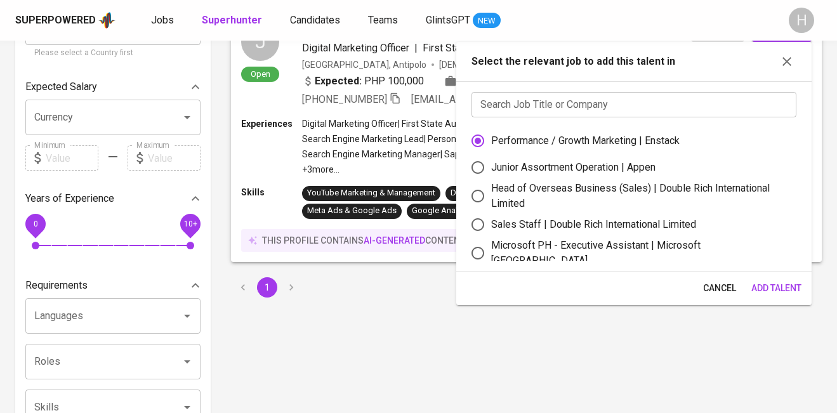
click at [769, 281] on span "Add Talent" at bounding box center [777, 289] width 50 height 16
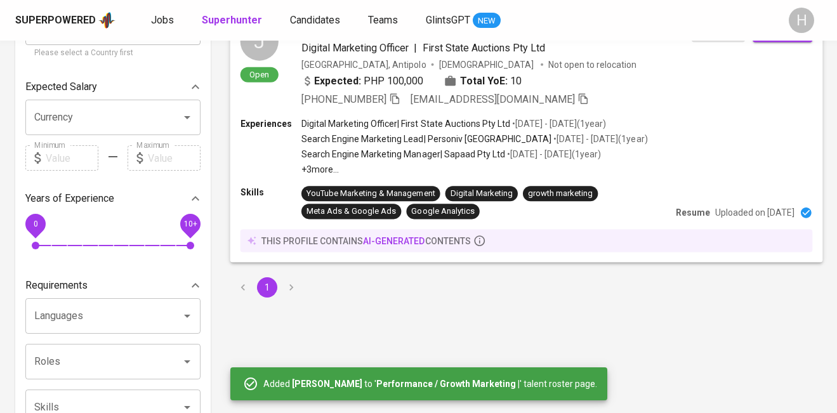
scroll to position [0, 0]
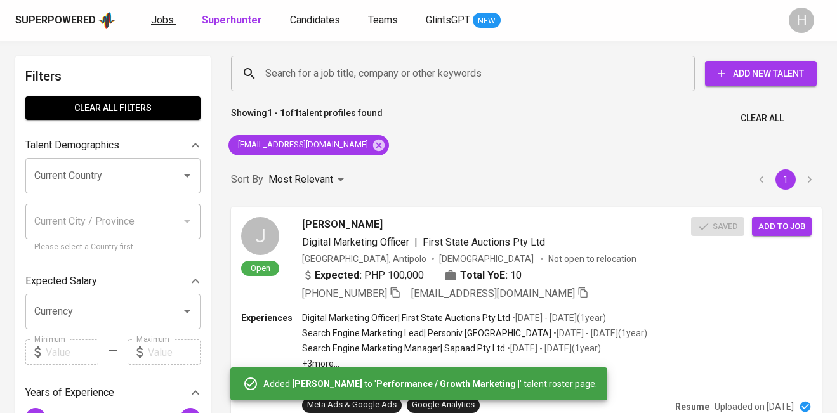
click at [156, 19] on span "Jobs" at bounding box center [162, 20] width 23 height 12
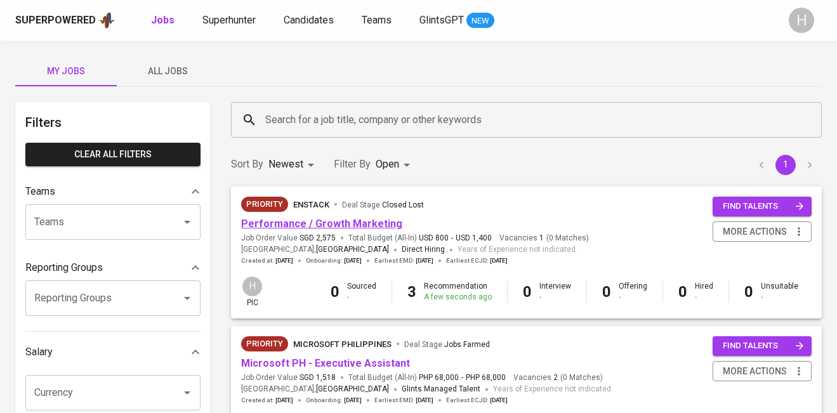
click at [320, 219] on link "Performance / Growth Marketing" at bounding box center [321, 224] width 161 height 12
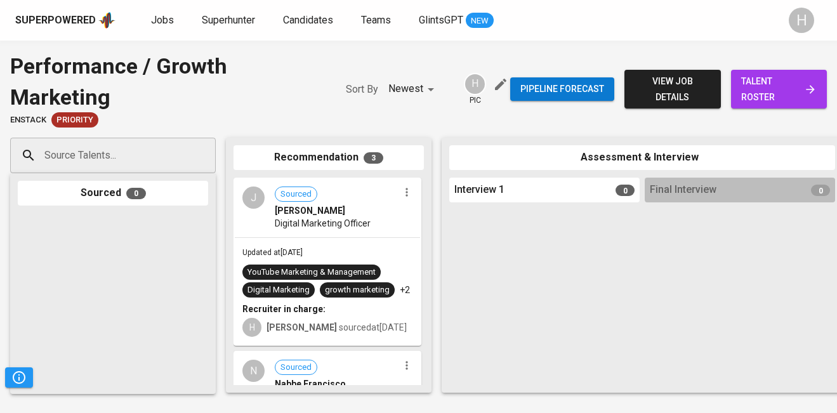
click at [791, 86] on span "talent roster" at bounding box center [779, 89] width 76 height 31
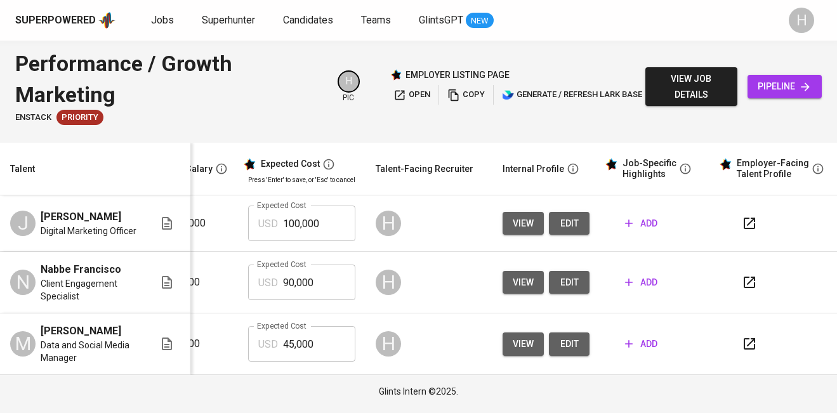
click at [637, 222] on span "add" at bounding box center [641, 224] width 32 height 16
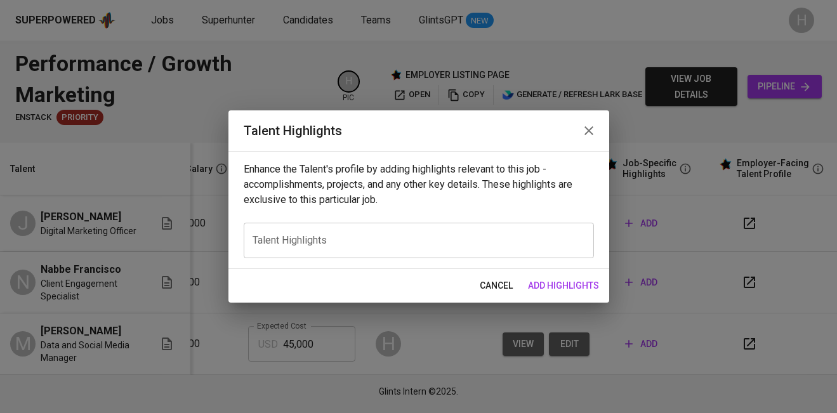
click at [350, 232] on div "x Talent Highlights" at bounding box center [419, 241] width 350 height 36
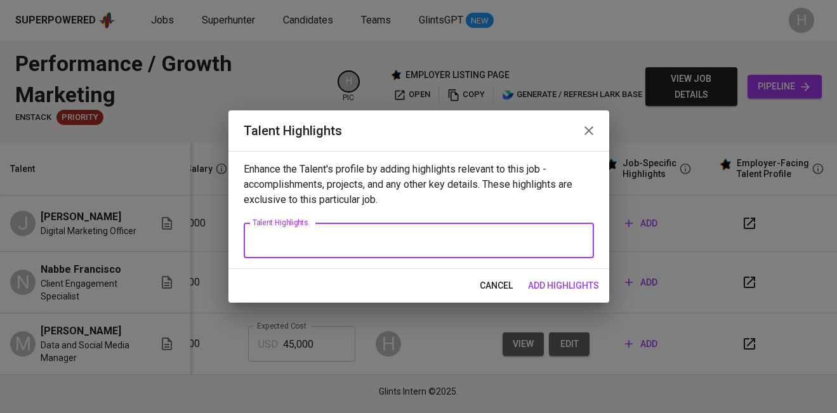
paste textarea "Joanna Iris Desuyo is a seasoned digital marketer specializing in growth market…"
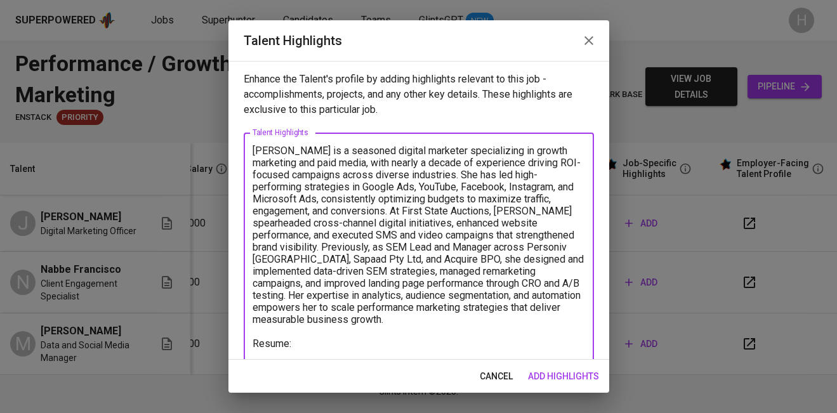
paste textarea "https://glints.sg.larksuite.com/file/AZ4HbJJYgoJP1sx1FUclt4OFgTb"
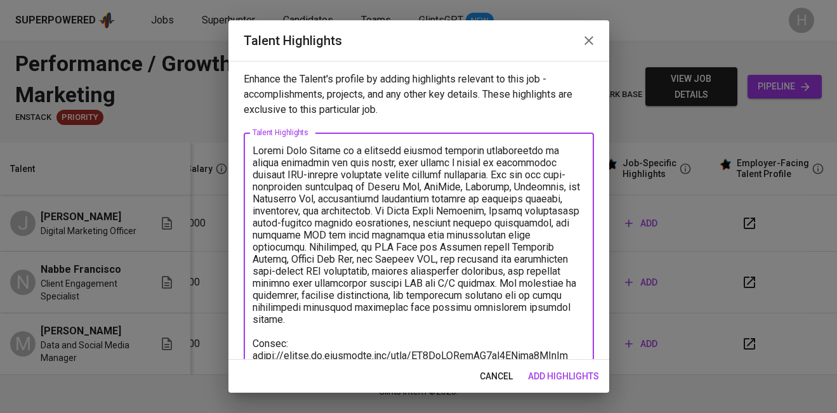
scroll to position [3, 0]
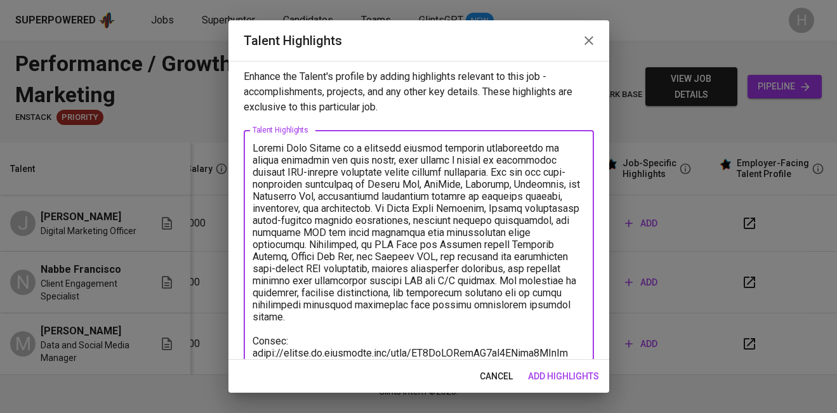
type textarea "Joanna Iris Desuyo is a seasoned digital marketer specializing in growth market…"
click at [580, 369] on span "add highlights" at bounding box center [563, 377] width 71 height 16
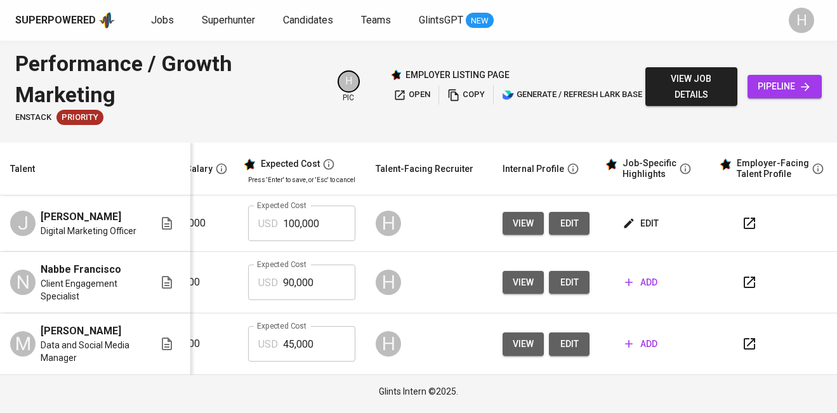
click at [641, 220] on span "edit" at bounding box center [642, 224] width 34 height 16
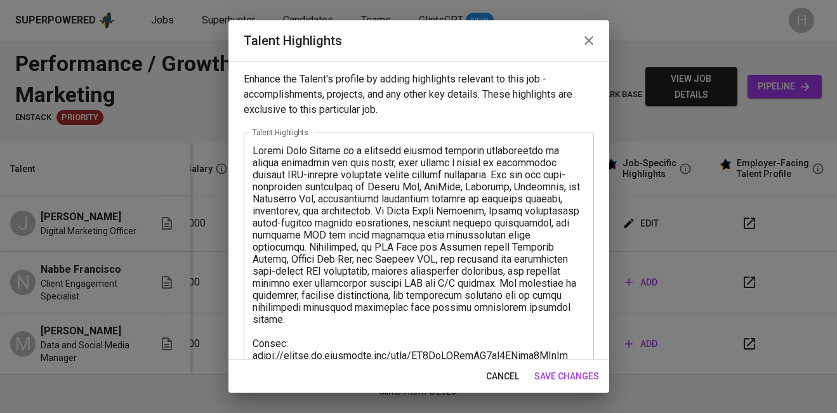
scroll to position [24, 0]
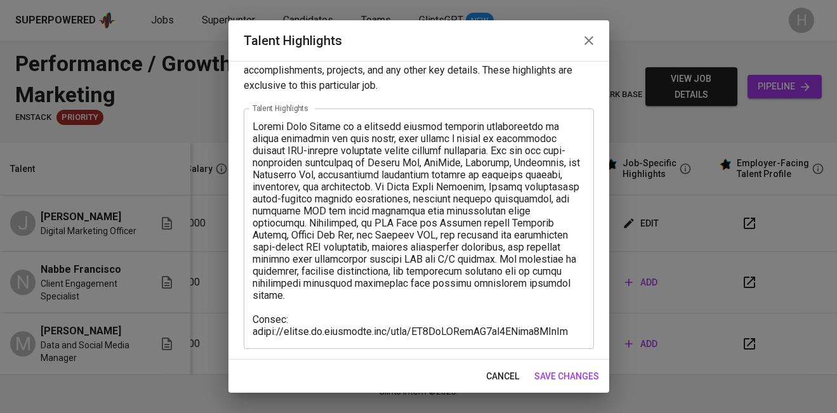
click at [588, 38] on icon "button" at bounding box center [589, 40] width 15 height 15
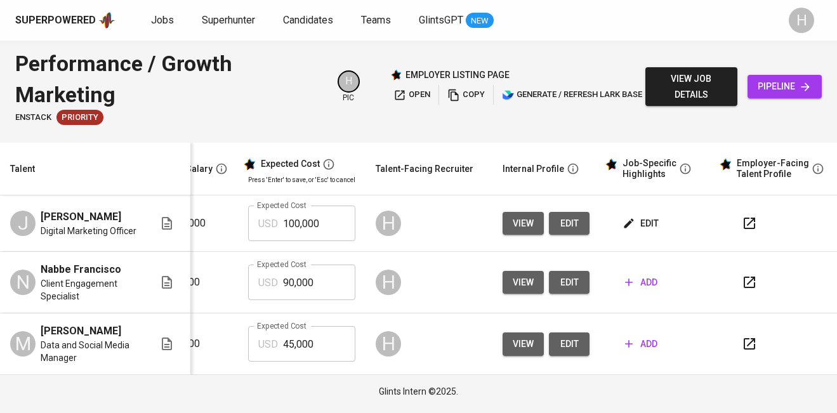
click at [640, 281] on span "add" at bounding box center [641, 283] width 32 height 16
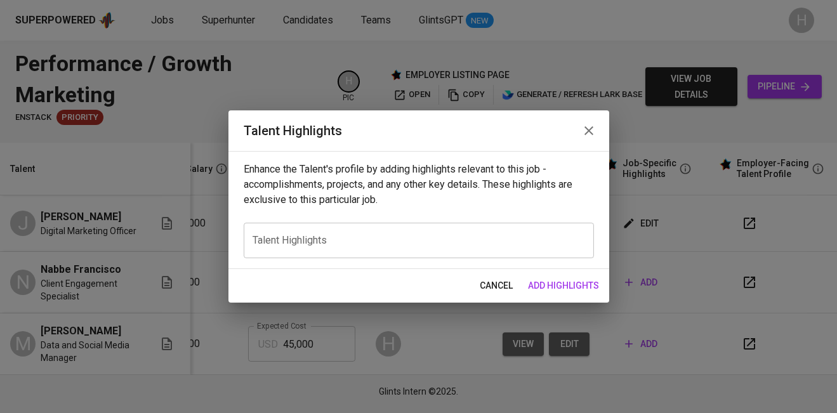
click at [352, 236] on textarea at bounding box center [419, 241] width 333 height 12
paste textarea "Nabbe Francisco is a digital entrepreneur and growth marketing strategist with …"
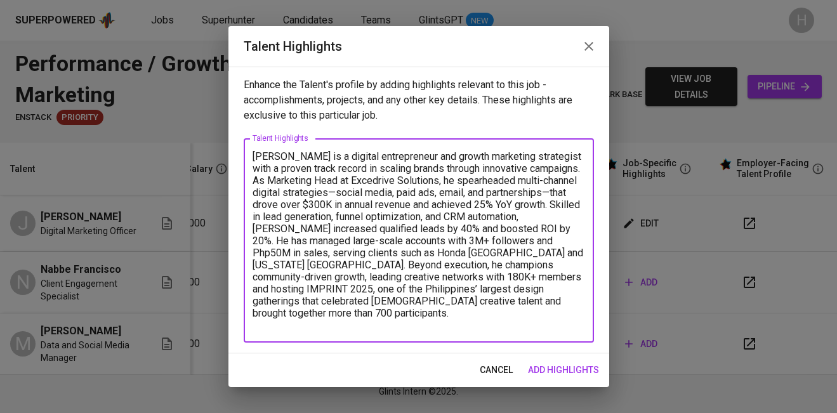
paste textarea "https://glints.sg.larksuite.com/file/XsT6bnWCvozHsmxZtuclyWHEgze"
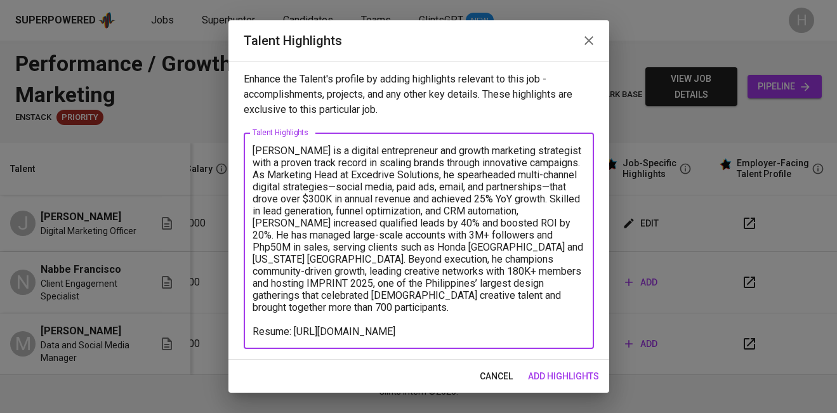
type textarea "Nabbe Francisco is a digital entrepreneur and growth marketing strategist with …"
click at [555, 376] on span "add highlights" at bounding box center [563, 377] width 71 height 16
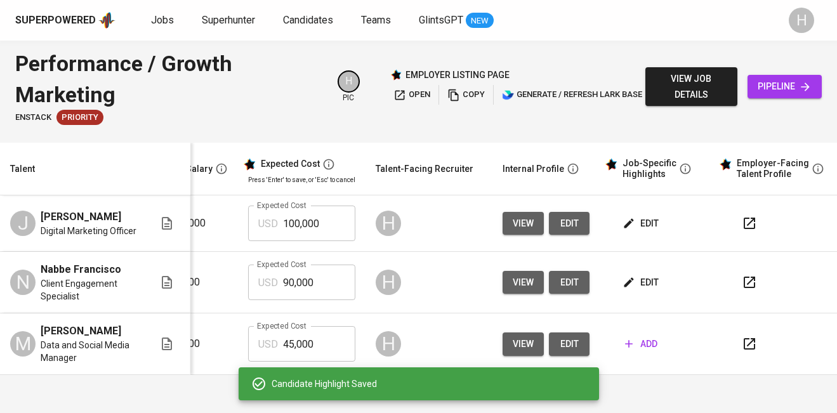
click at [630, 338] on icon "button" at bounding box center [629, 344] width 13 height 13
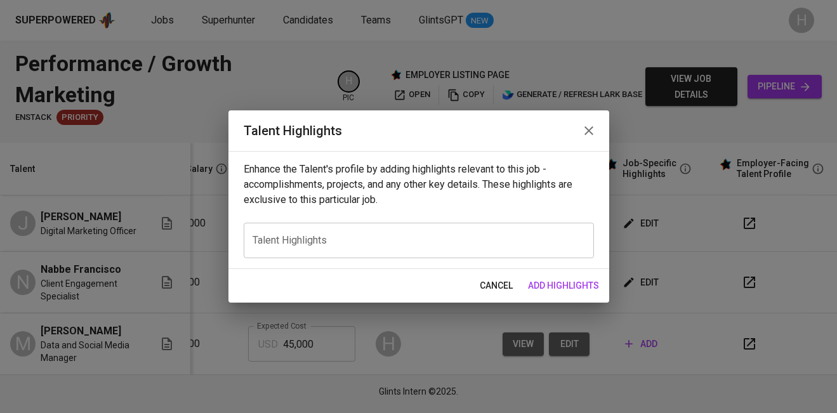
click at [360, 251] on div "x Talent Highlights" at bounding box center [419, 241] width 350 height 36
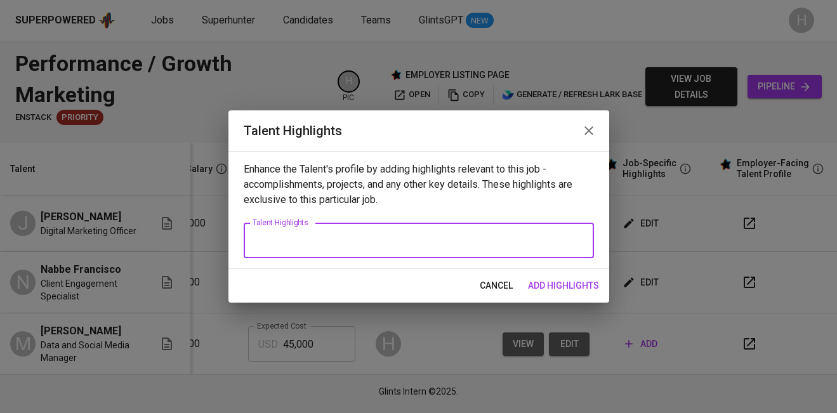
paste textarea "Mia Juliet Golez is a marketing professional with over four years of experience…"
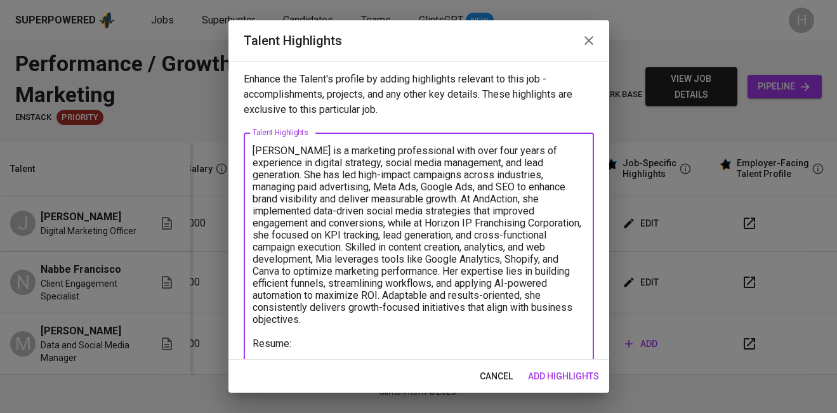
paste textarea "https://glints.sg.larksuite.com/file/BXNRbTYA0ocxy5xR5rVluf2OgAf"
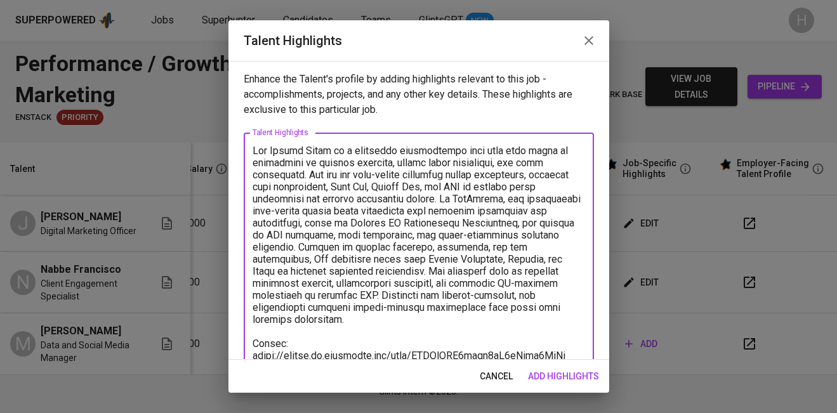
scroll to position [3, 0]
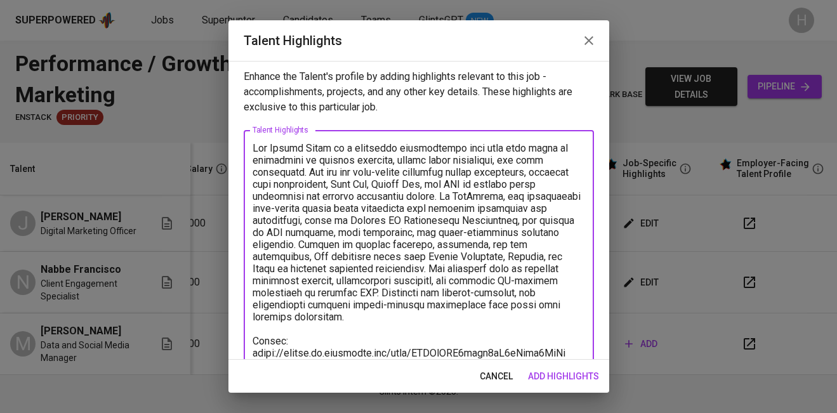
type textarea "Mia Juliet Golez is a marketing professional with over four years of experience…"
click at [566, 373] on span "add highlights" at bounding box center [563, 377] width 71 height 16
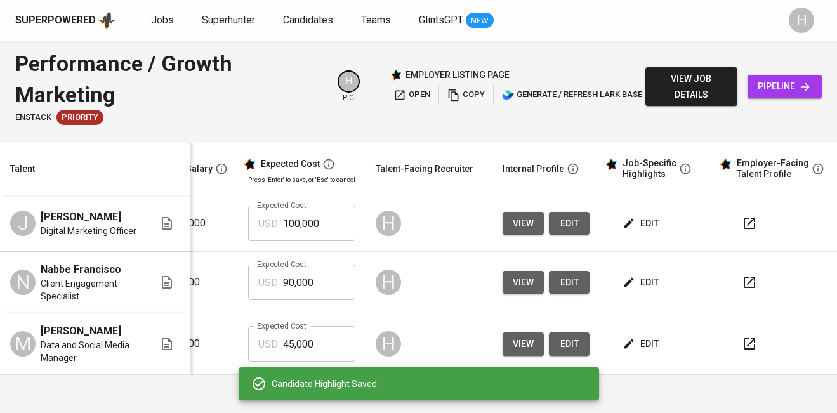
scroll to position [0, 0]
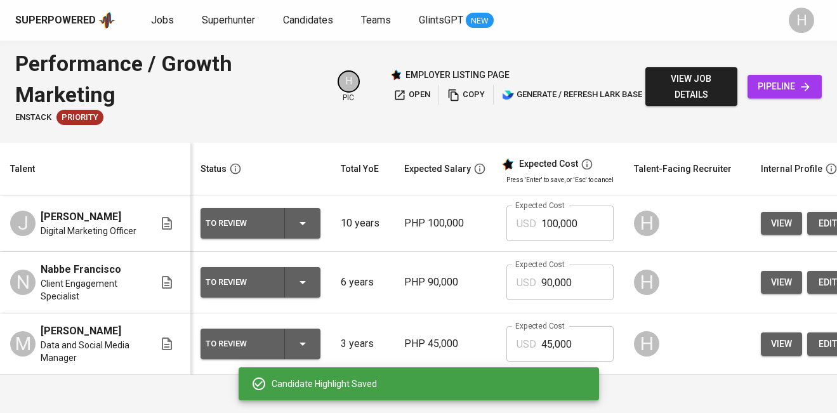
click at [302, 229] on icon "button" at bounding box center [302, 223] width 15 height 15
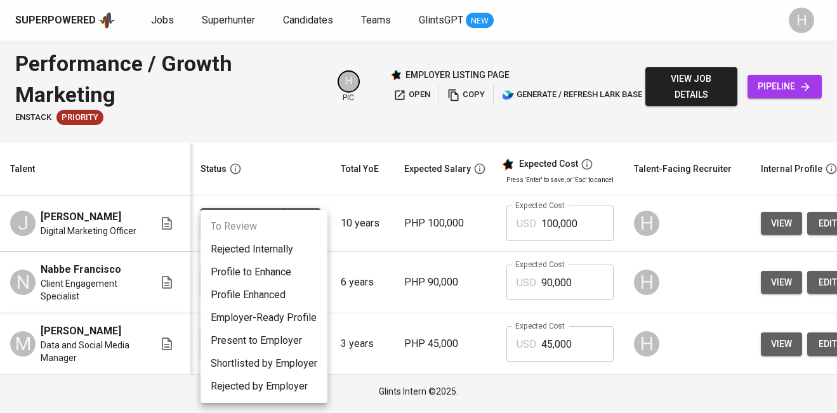
click at [249, 338] on li "Present to Employer" at bounding box center [264, 340] width 127 height 23
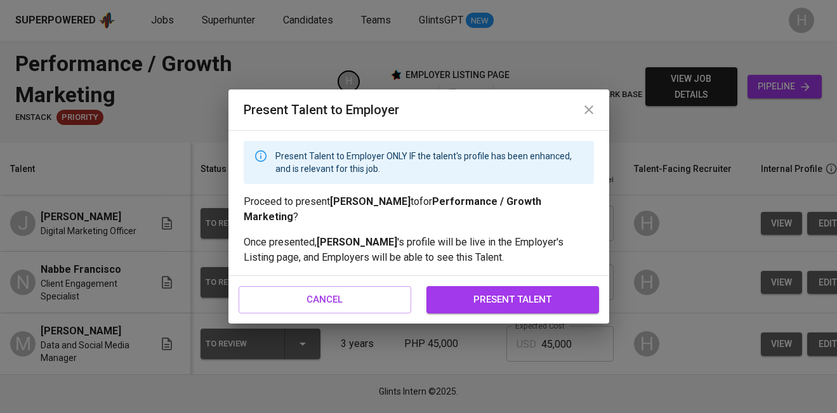
click at [495, 298] on span "present talent" at bounding box center [513, 299] width 145 height 17
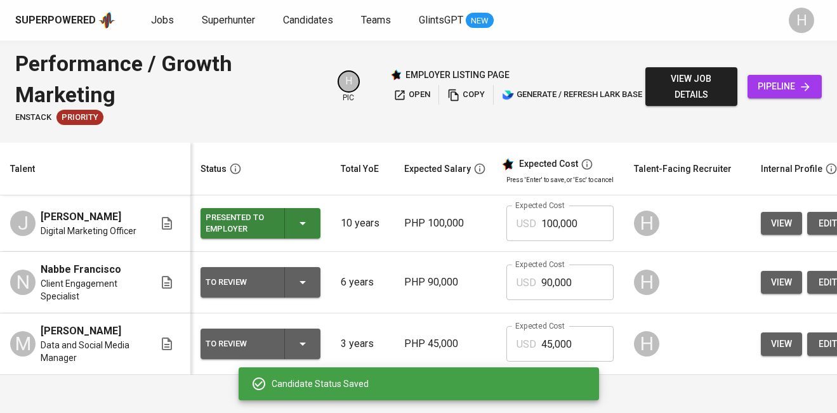
click at [307, 291] on div "To Review" at bounding box center [261, 282] width 110 height 30
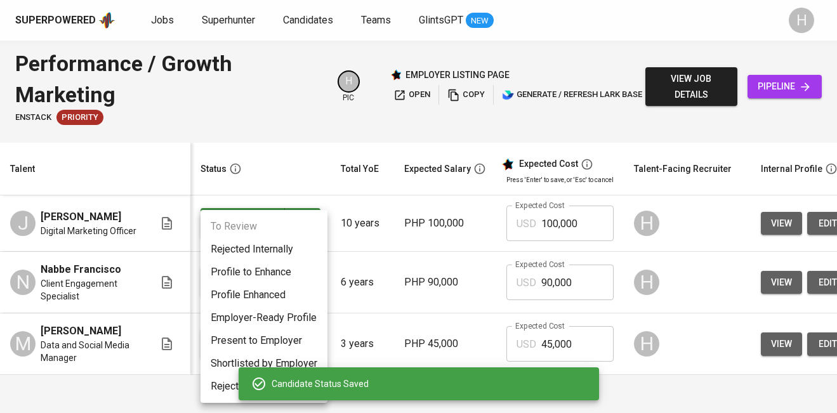
click at [267, 339] on li "Present to Employer" at bounding box center [264, 340] width 127 height 23
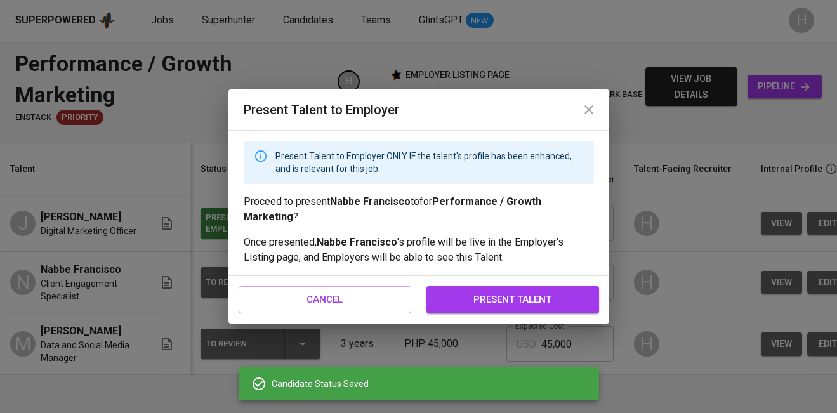
click at [515, 291] on span "present talent" at bounding box center [513, 299] width 145 height 17
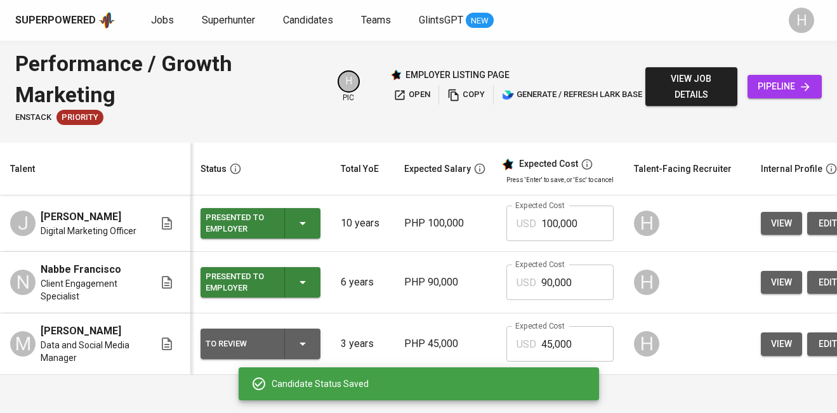
click at [305, 343] on icon "button" at bounding box center [302, 343] width 15 height 15
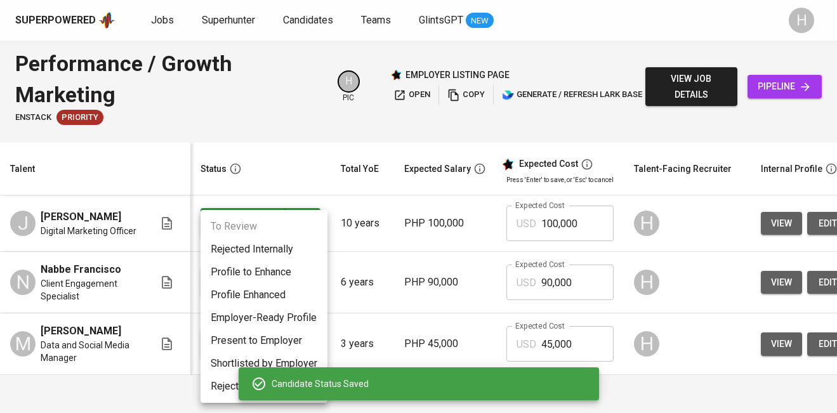
click at [286, 332] on li "Present to Employer" at bounding box center [264, 340] width 127 height 23
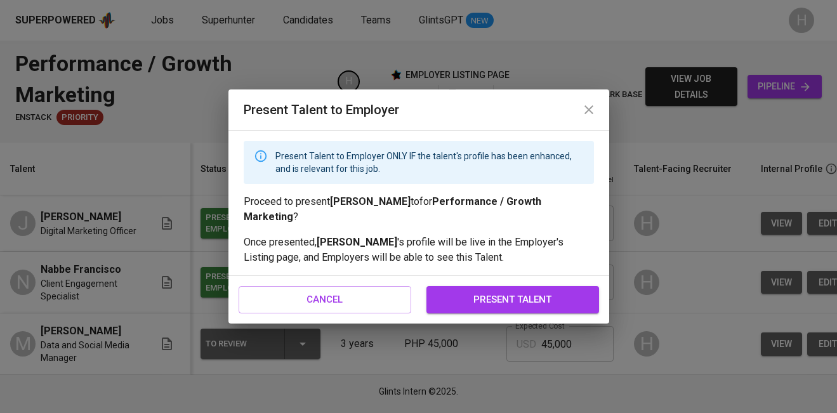
click at [514, 303] on button "present talent" at bounding box center [513, 299] width 173 height 27
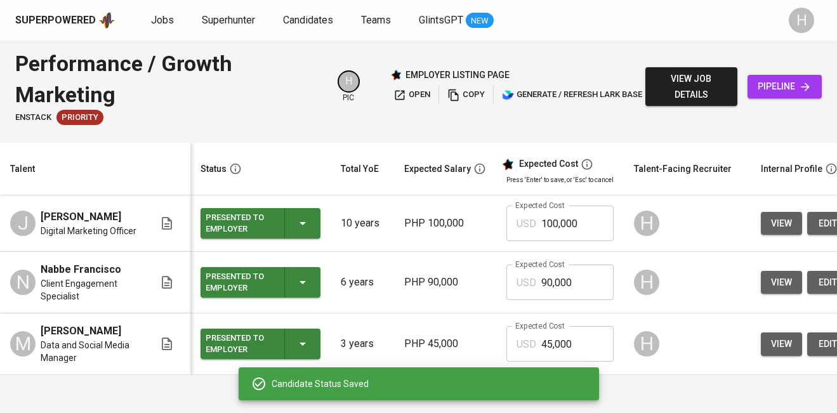
click at [514, 295] on div "USD 90,000 Expected Cost" at bounding box center [560, 283] width 107 height 36
click at [462, 96] on span "copy" at bounding box center [466, 95] width 37 height 15
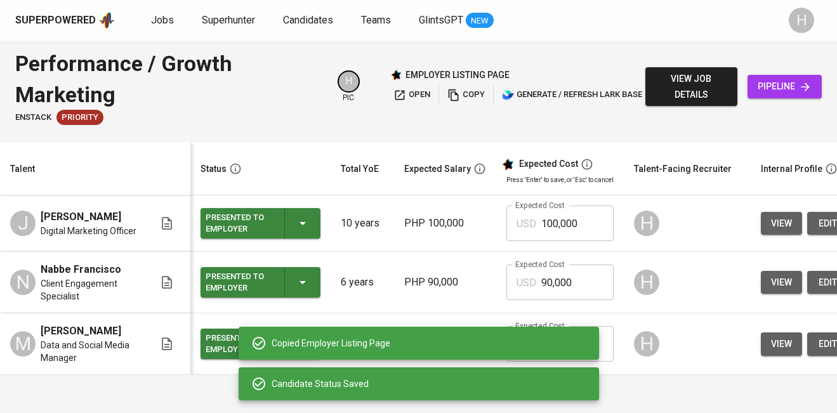
click at [536, 220] on div "USD 100,000 Expected Cost" at bounding box center [560, 224] width 107 height 36
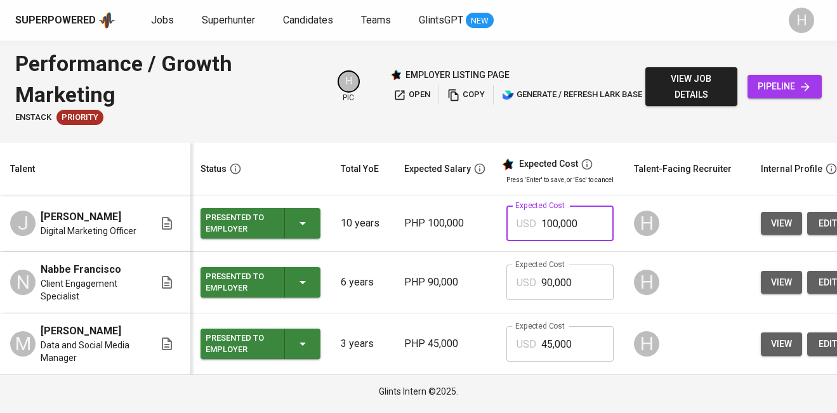
click at [706, 98] on span "view job details" at bounding box center [692, 86] width 72 height 31
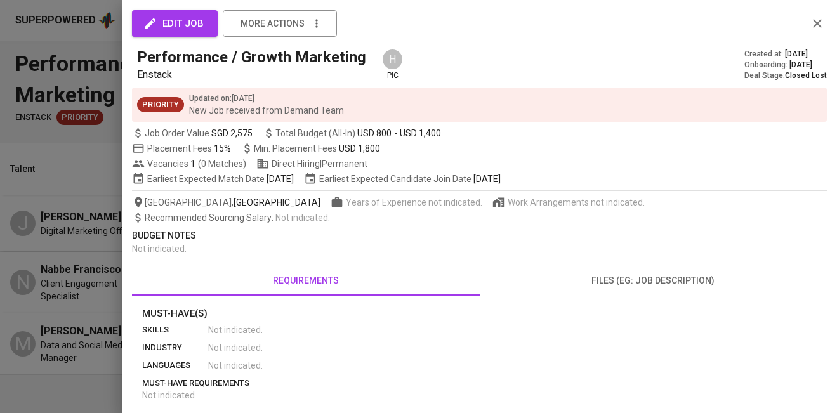
click at [197, 17] on span "edit job" at bounding box center [175, 23] width 58 height 17
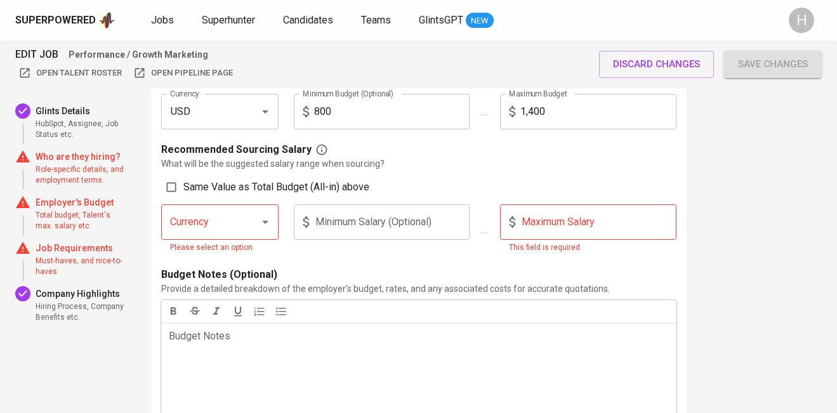
scroll to position [1176, 0]
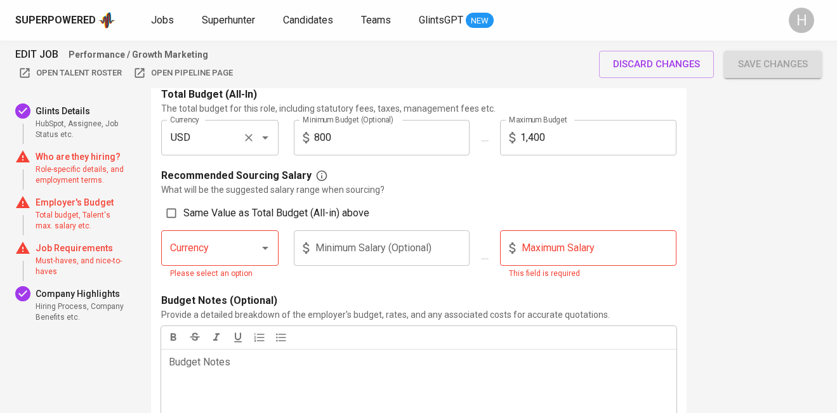
click at [272, 138] on icon "Open" at bounding box center [265, 137] width 15 height 15
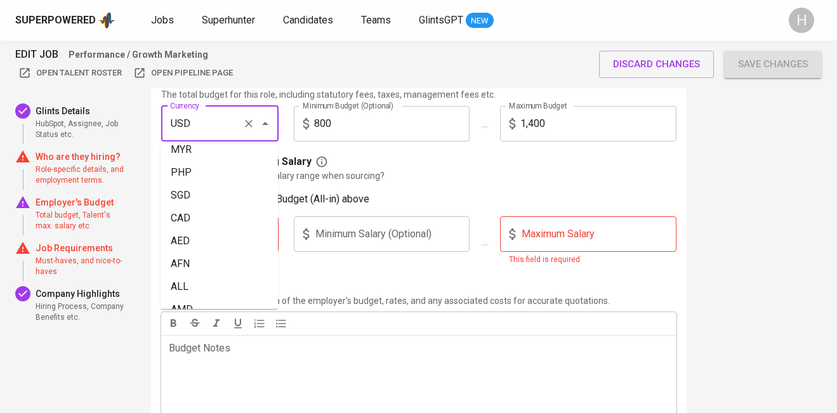
scroll to position [0, 0]
click at [199, 241] on li "PHP" at bounding box center [219, 252] width 117 height 23
type input "PHP"
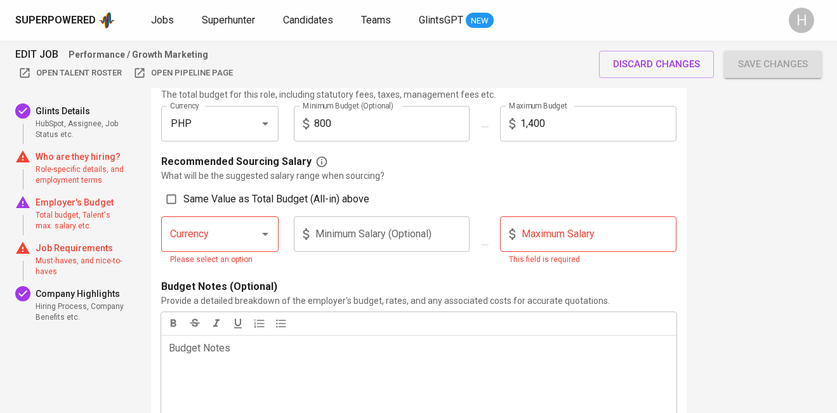
click at [366, 126] on input "800" at bounding box center [392, 124] width 156 height 36
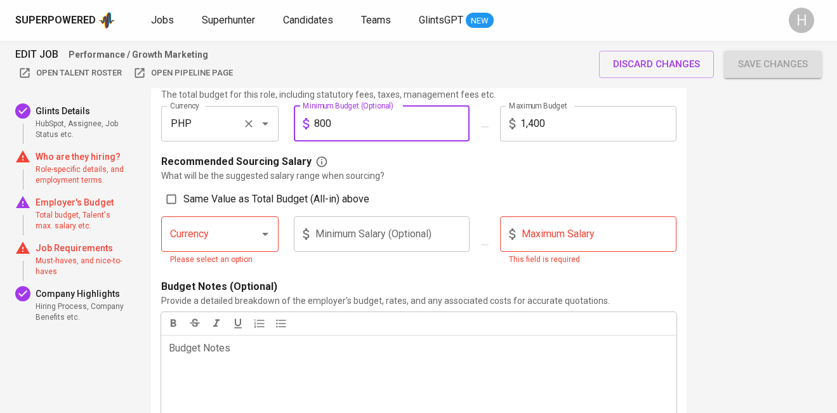
drag, startPoint x: 366, startPoint y: 126, endPoint x: 275, endPoint y: 118, distance: 91.8
click at [275, 125] on div "Currency PHP Currency Minimum Budget (Optional) 800 Minimum Budget (Optional) M…" at bounding box center [419, 129] width 531 height 46
type input "50,000"
click at [543, 125] on input "1,400" at bounding box center [599, 124] width 156 height 36
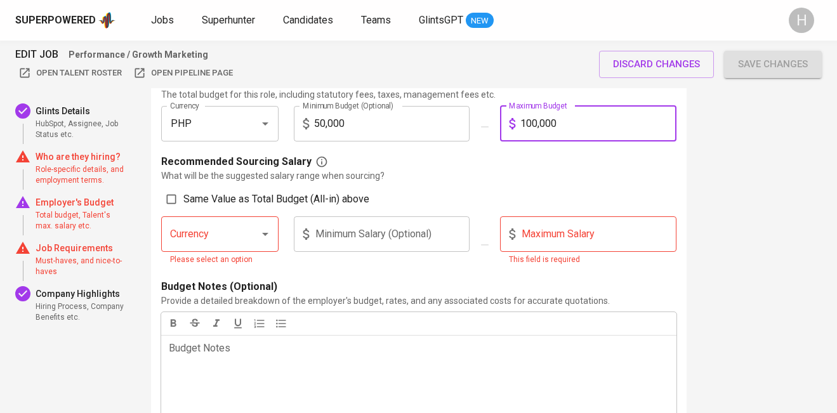
type input "100,000"
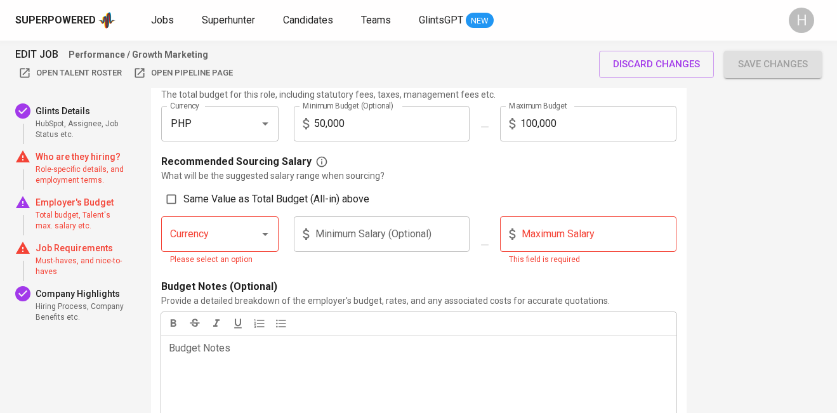
click at [192, 199] on span "Same Value as Total Budget (All-in) above" at bounding box center [276, 199] width 186 height 15
click at [183, 199] on input "Same Value as Total Budget (All-in) above" at bounding box center [171, 199] width 24 height 24
checkbox input "true"
type input "PHP"
type input "50,000"
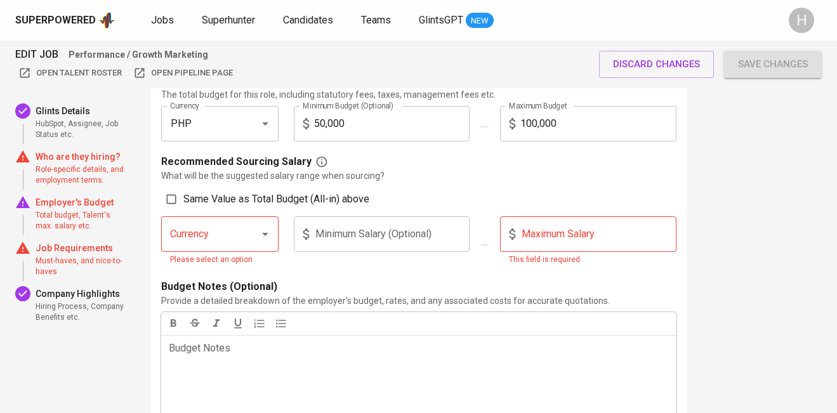
type input "100,000"
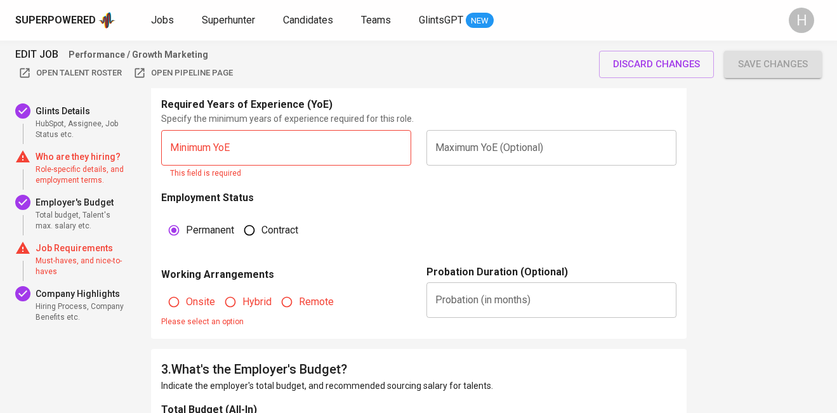
scroll to position [856, 0]
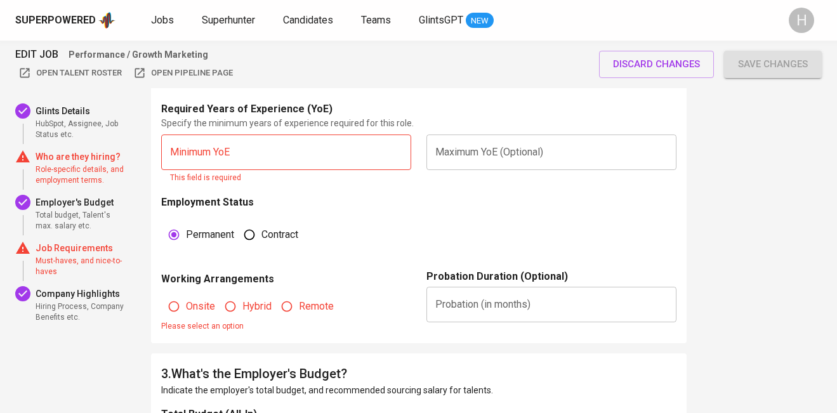
click at [324, 147] on input "text" at bounding box center [286, 153] width 250 height 36
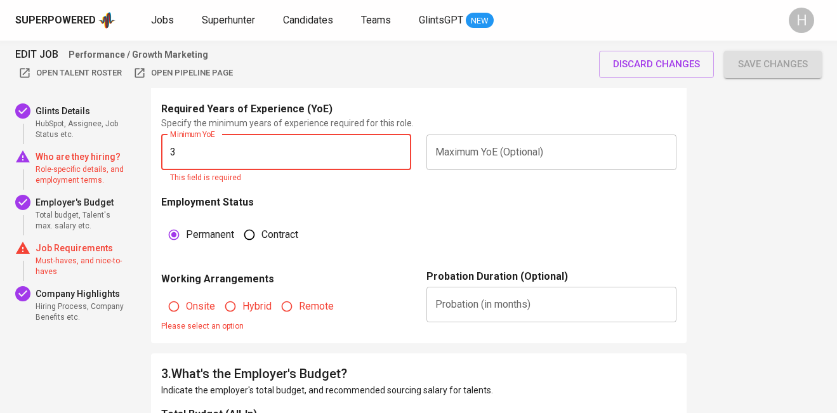
type input "3"
click at [518, 146] on input "text" at bounding box center [552, 153] width 250 height 36
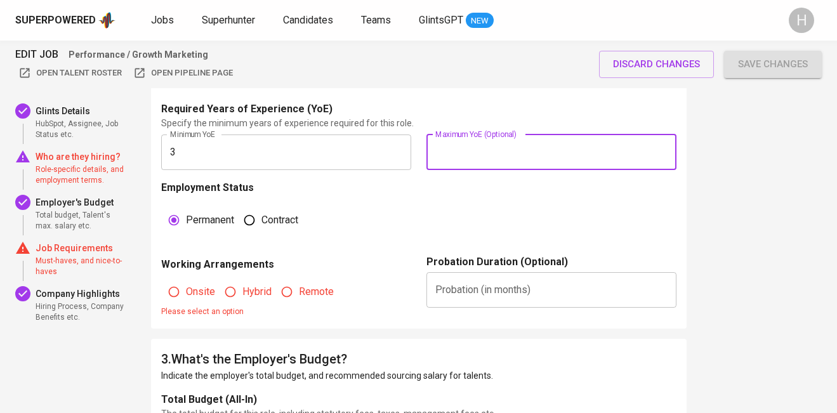
click at [408, 201] on fieldset "Permanent Contract" at bounding box center [290, 218] width 258 height 34
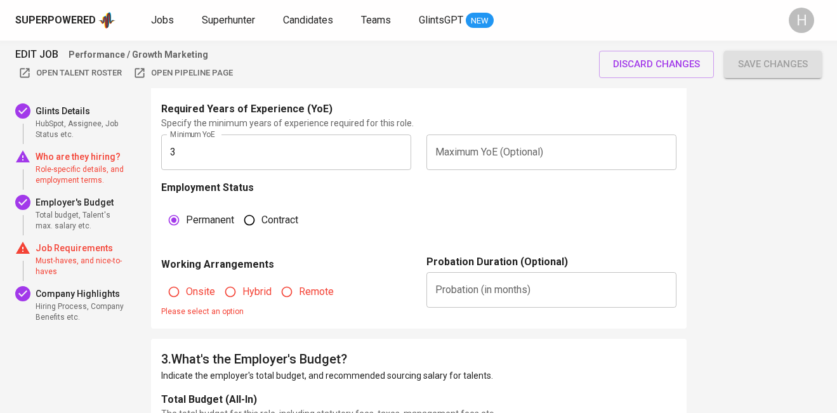
click at [186, 296] on span "Onsite" at bounding box center [200, 291] width 29 height 15
click at [186, 296] on input "Onsite" at bounding box center [174, 292] width 24 height 24
radio input "true"
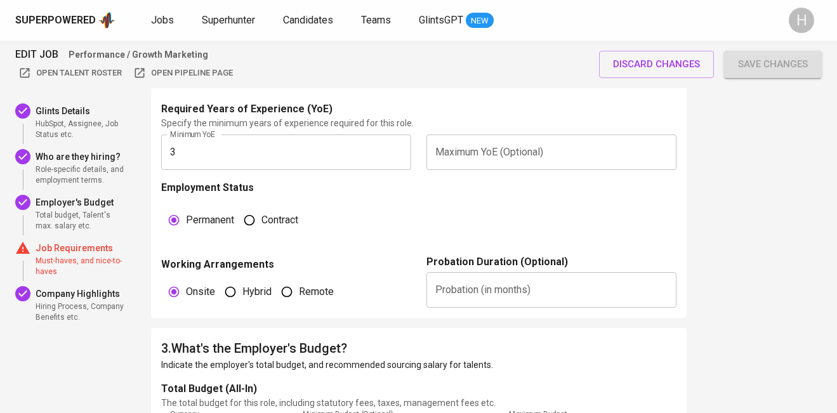
click at [754, 76] on button "Save changes" at bounding box center [773, 64] width 98 height 27
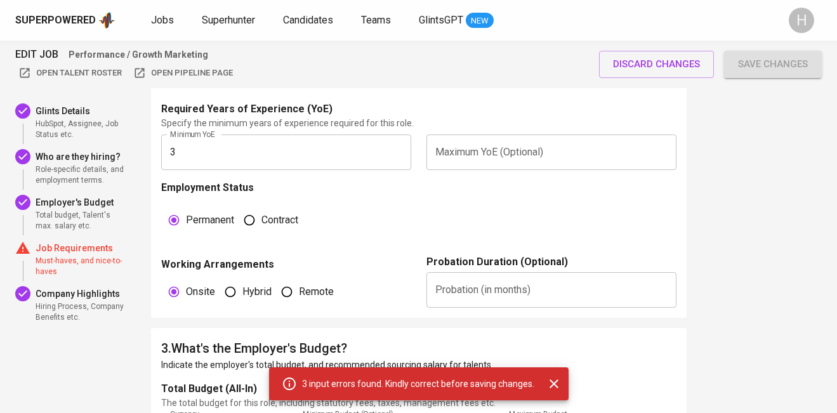
click at [70, 247] on p "Job Requirements" at bounding box center [81, 248] width 91 height 13
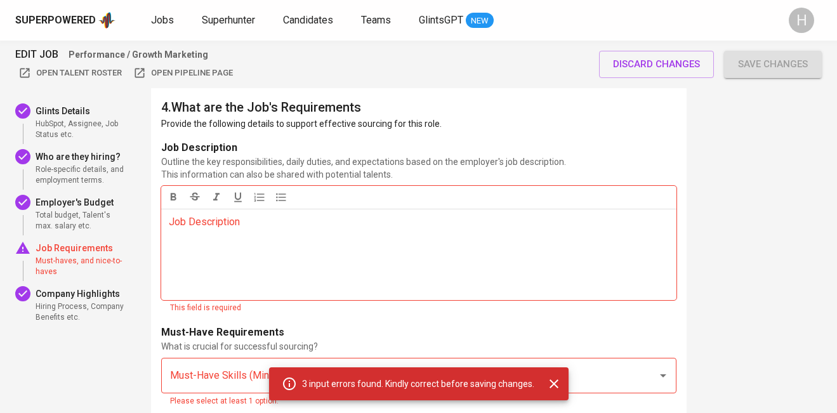
scroll to position [1732, 0]
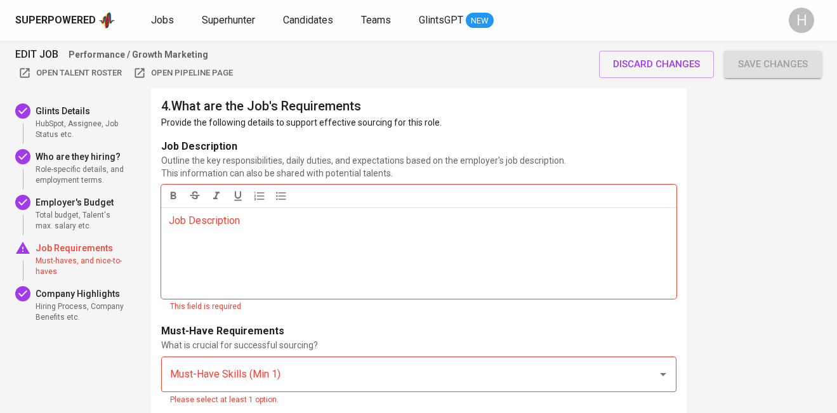
click at [365, 236] on div "Job Description ﻿" at bounding box center [418, 253] width 515 height 91
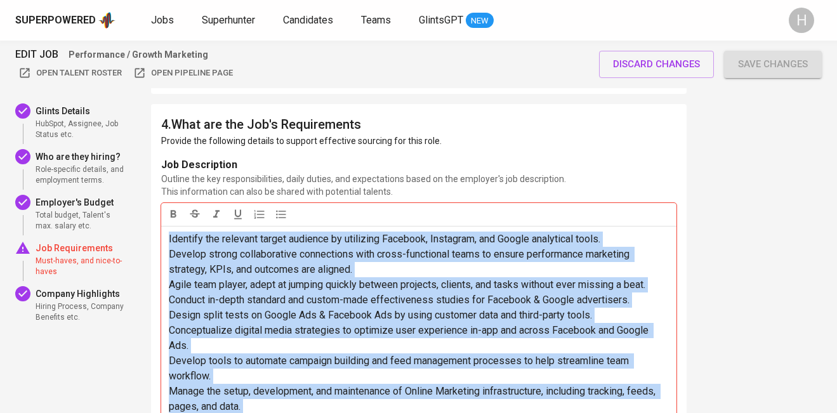
scroll to position [1712, 0]
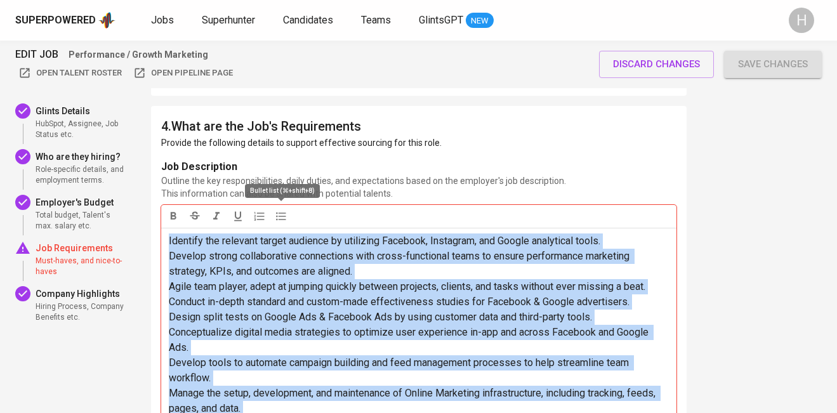
click at [279, 215] on icon "button" at bounding box center [281, 216] width 13 height 13
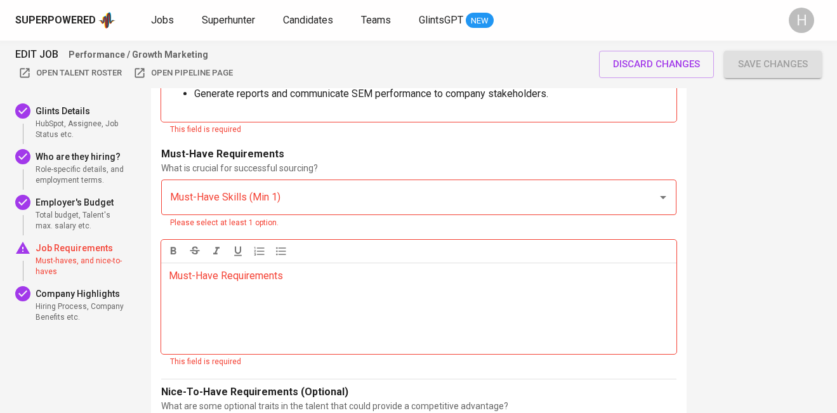
scroll to position [2146, 0]
click at [287, 213] on div "Must-Have Skills (Min 1)" at bounding box center [418, 199] width 515 height 36
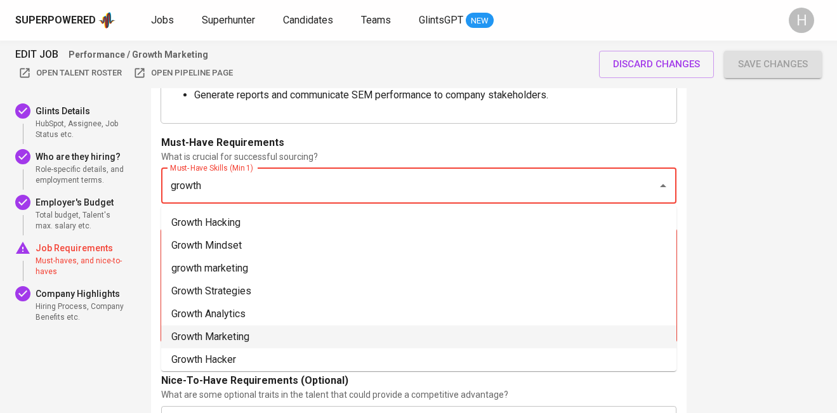
click at [243, 339] on li "Growth Marketing" at bounding box center [418, 337] width 515 height 23
type input "growth"
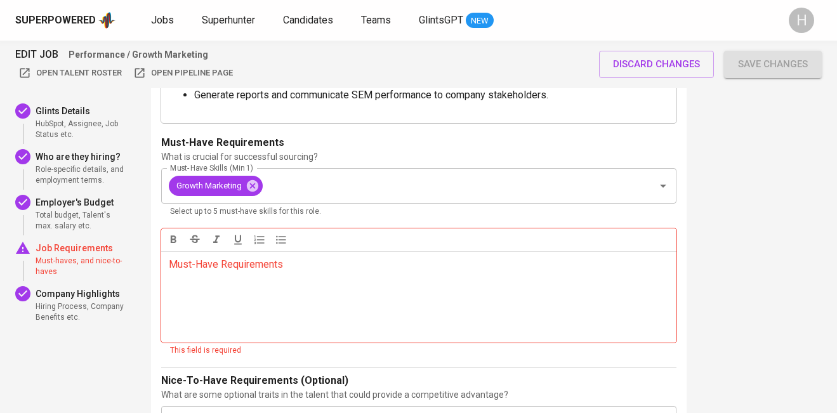
click at [259, 303] on div "Must-Have Requirements ﻿" at bounding box center [418, 296] width 515 height 91
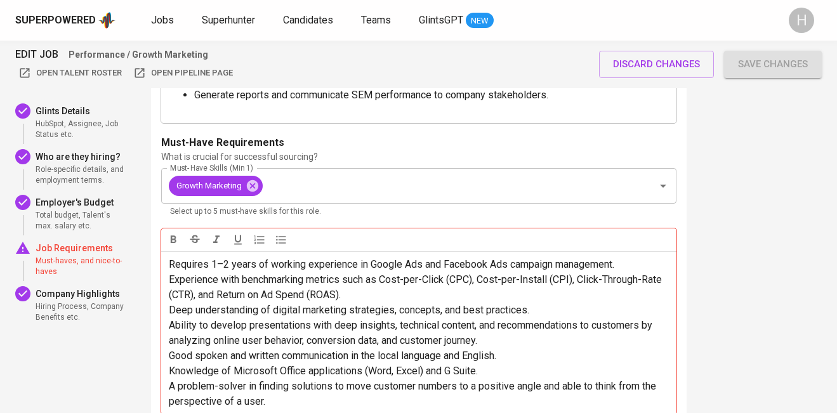
scroll to position [2168, 0]
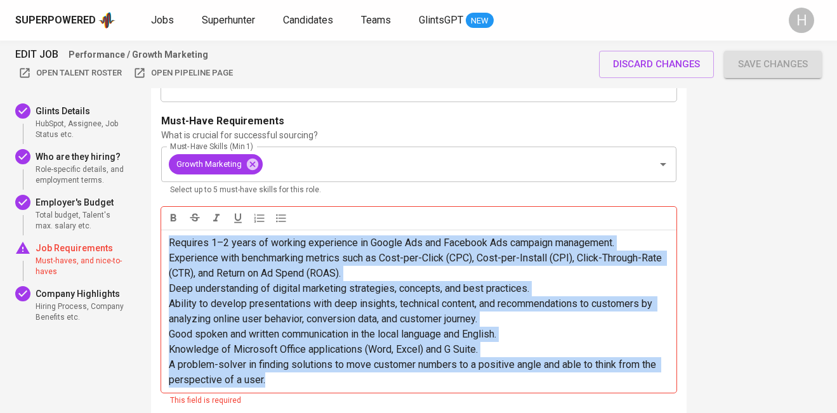
click at [279, 220] on icon "button" at bounding box center [281, 218] width 13 height 13
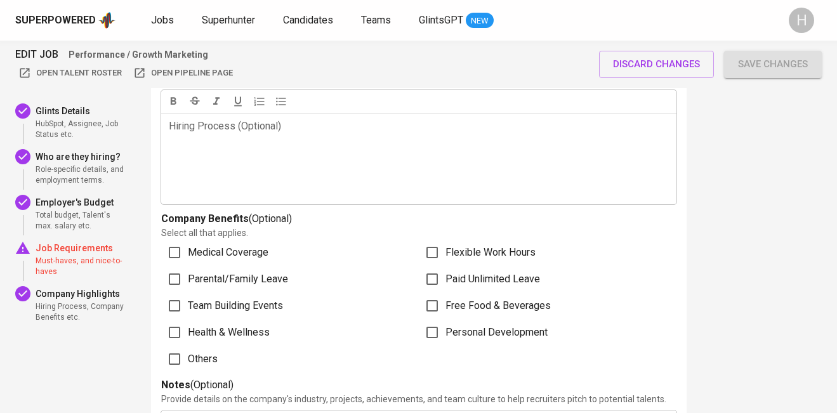
scroll to position [3148, 0]
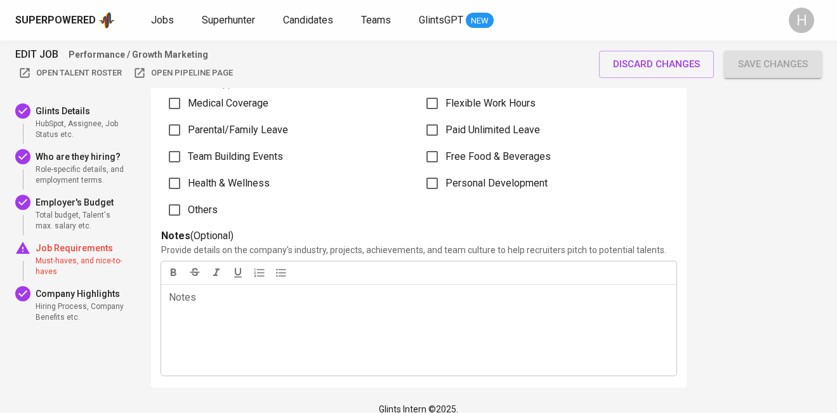
click at [72, 242] on p "Job Requirements" at bounding box center [81, 248] width 91 height 13
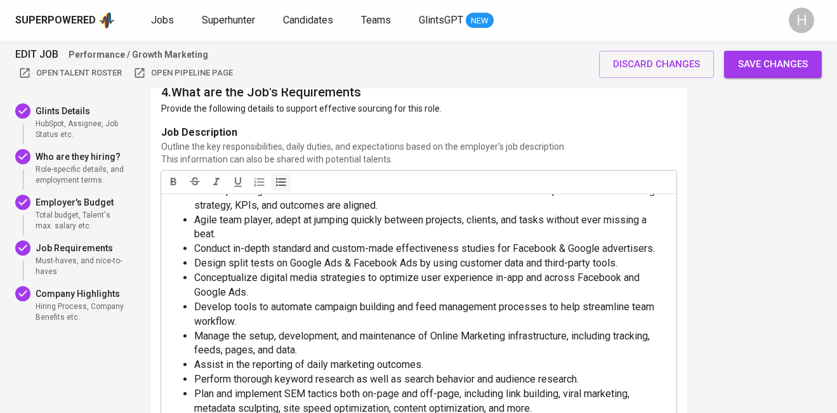
scroll to position [1730, 0]
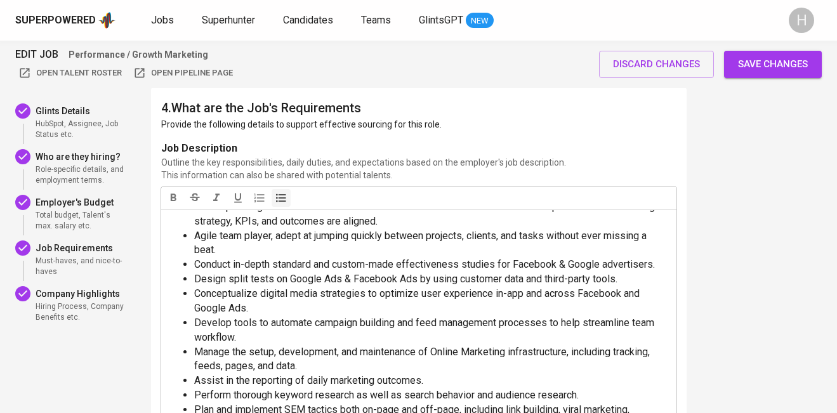
click at [764, 71] on span "Save changes" at bounding box center [773, 64] width 70 height 17
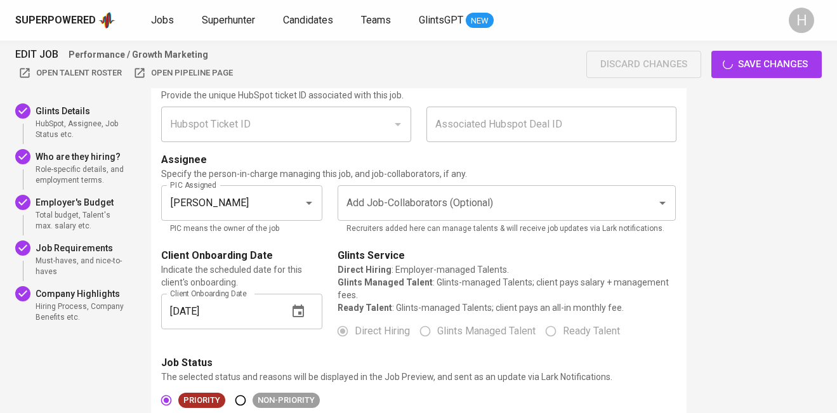
click at [769, 53] on div "discard changes Save changes" at bounding box center [705, 64] width 236 height 27
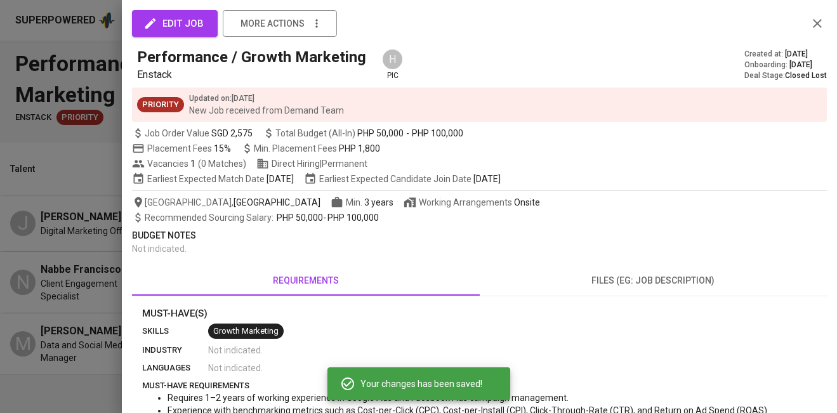
click at [30, 213] on div at bounding box center [418, 206] width 837 height 413
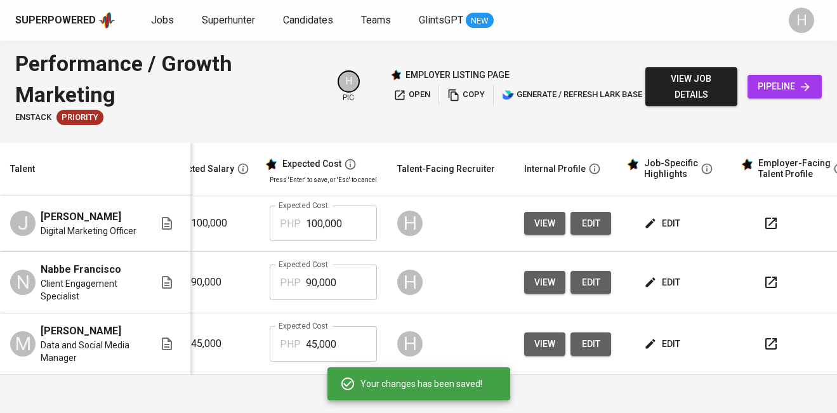
scroll to position [0, 211]
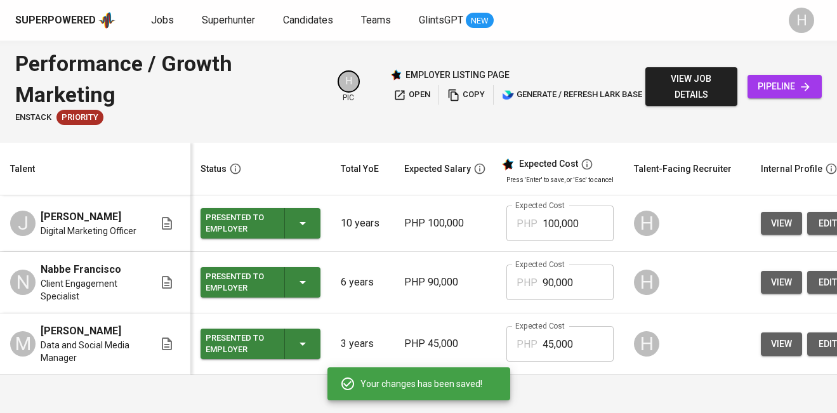
click at [458, 96] on span "copy" at bounding box center [466, 95] width 37 height 15
